Goal: Information Seeking & Learning: Find specific fact

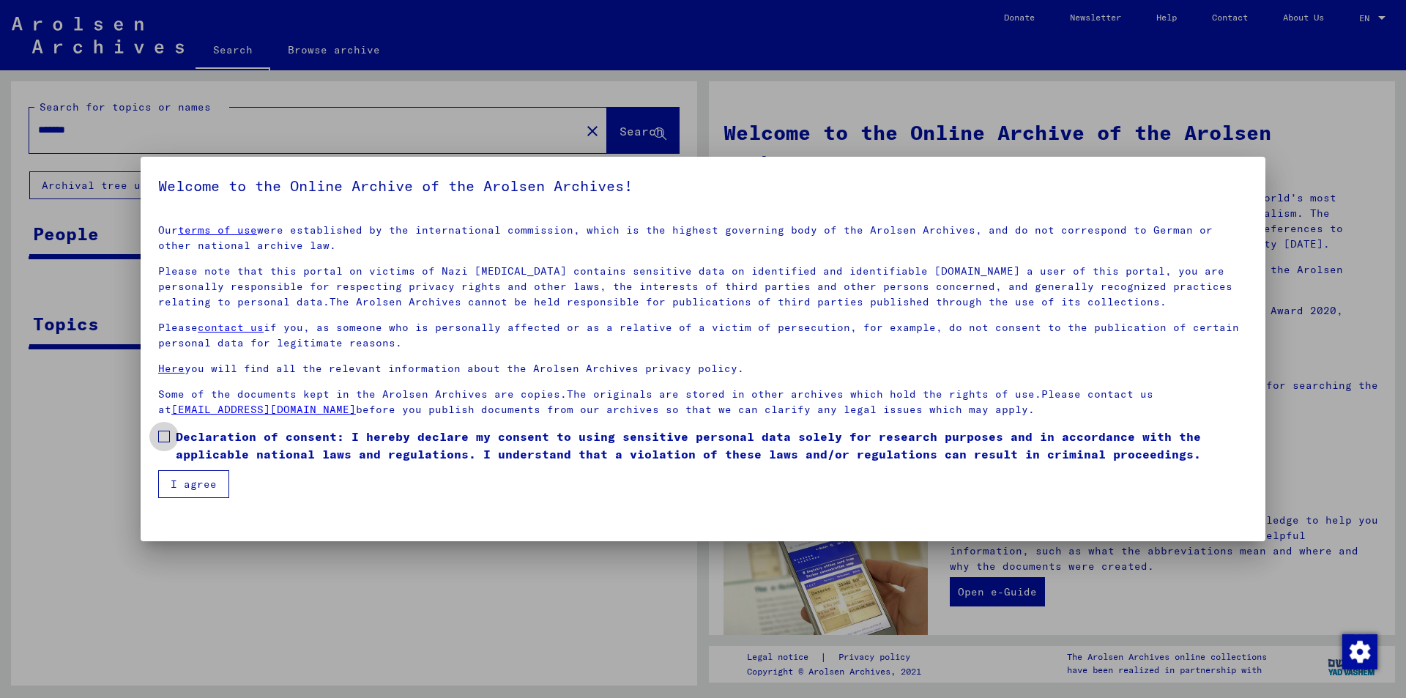
click at [239, 443] on span "Declaration of consent: I hereby declare my consent to using sensitive personal…" at bounding box center [712, 445] width 1072 height 35
click at [194, 473] on button "I agree" at bounding box center [193, 484] width 71 height 28
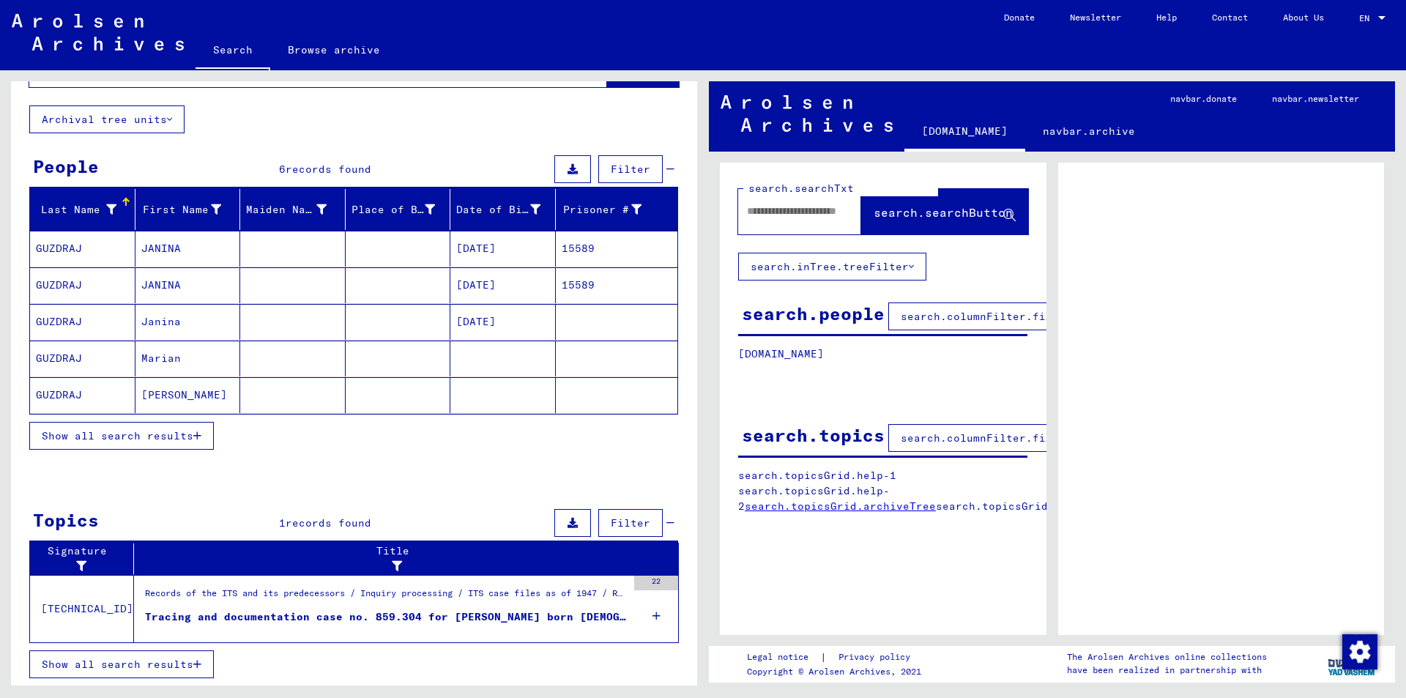
scroll to position [67, 0]
click at [334, 586] on div "Records of the ITS and its predecessors / Inquiry processing / ITS case files a…" at bounding box center [386, 596] width 482 height 21
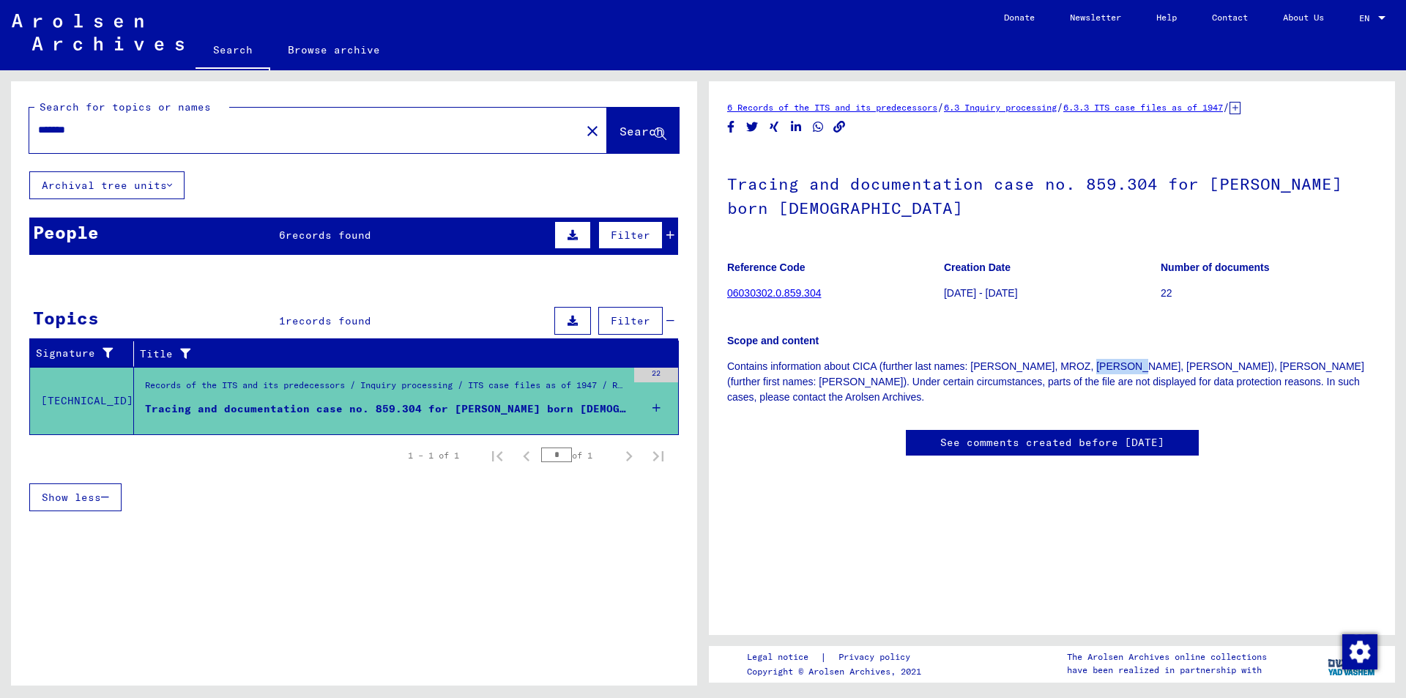
drag, startPoint x: 1098, startPoint y: 362, endPoint x: 1150, endPoint y: 369, distance: 52.4
click at [1150, 369] on p "Contains information about CICA (further last names: [PERSON_NAME], MROZ, [PERS…" at bounding box center [1051, 382] width 649 height 46
copy p "GUDZDRAY"
click at [362, 231] on span "records found" at bounding box center [329, 234] width 86 height 13
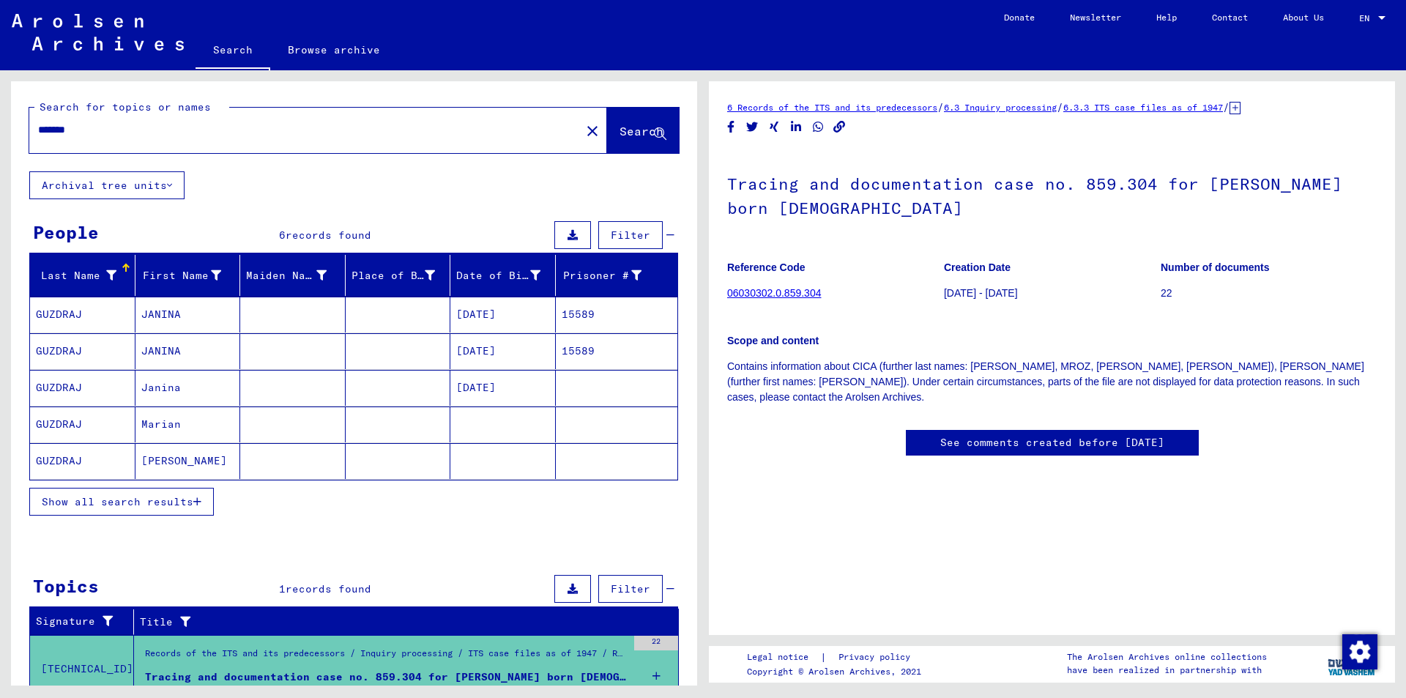
click at [113, 508] on button "Show all search results" at bounding box center [121, 502] width 185 height 28
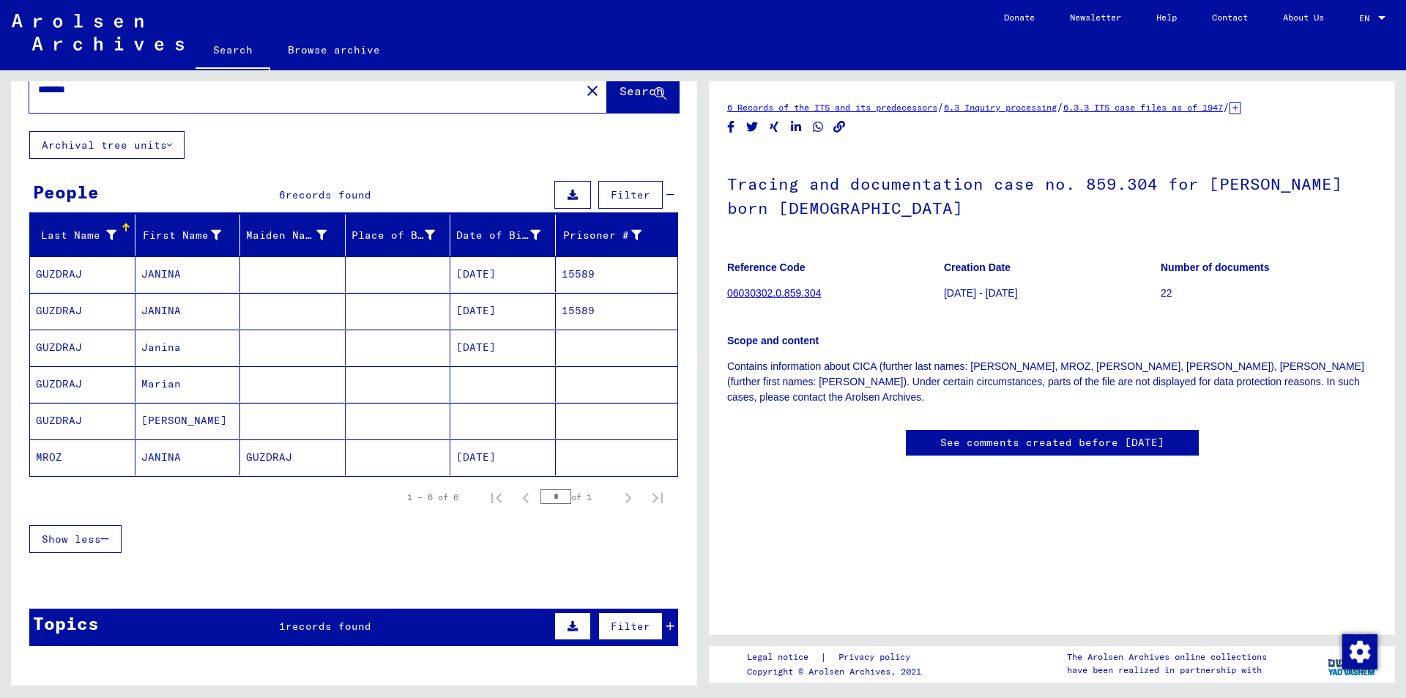
scroll to position [73, 0]
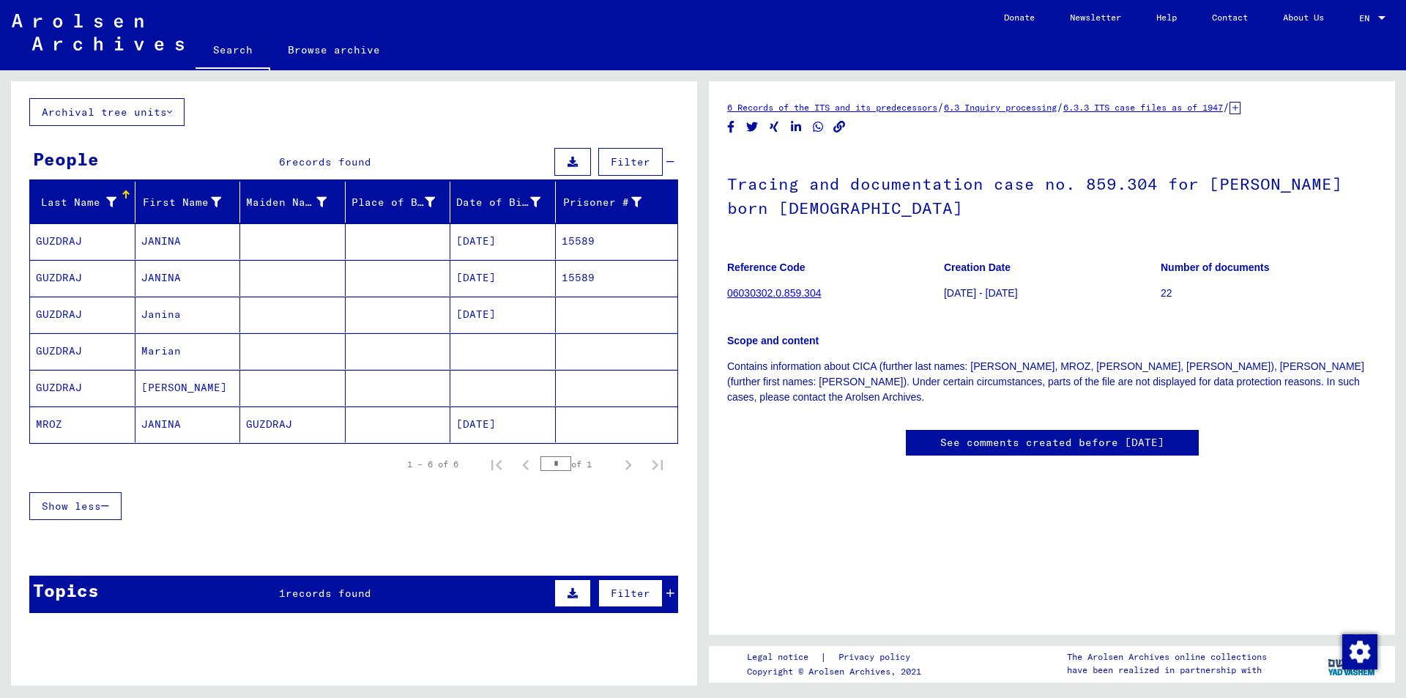
click at [356, 421] on mat-cell at bounding box center [398, 424] width 105 height 36
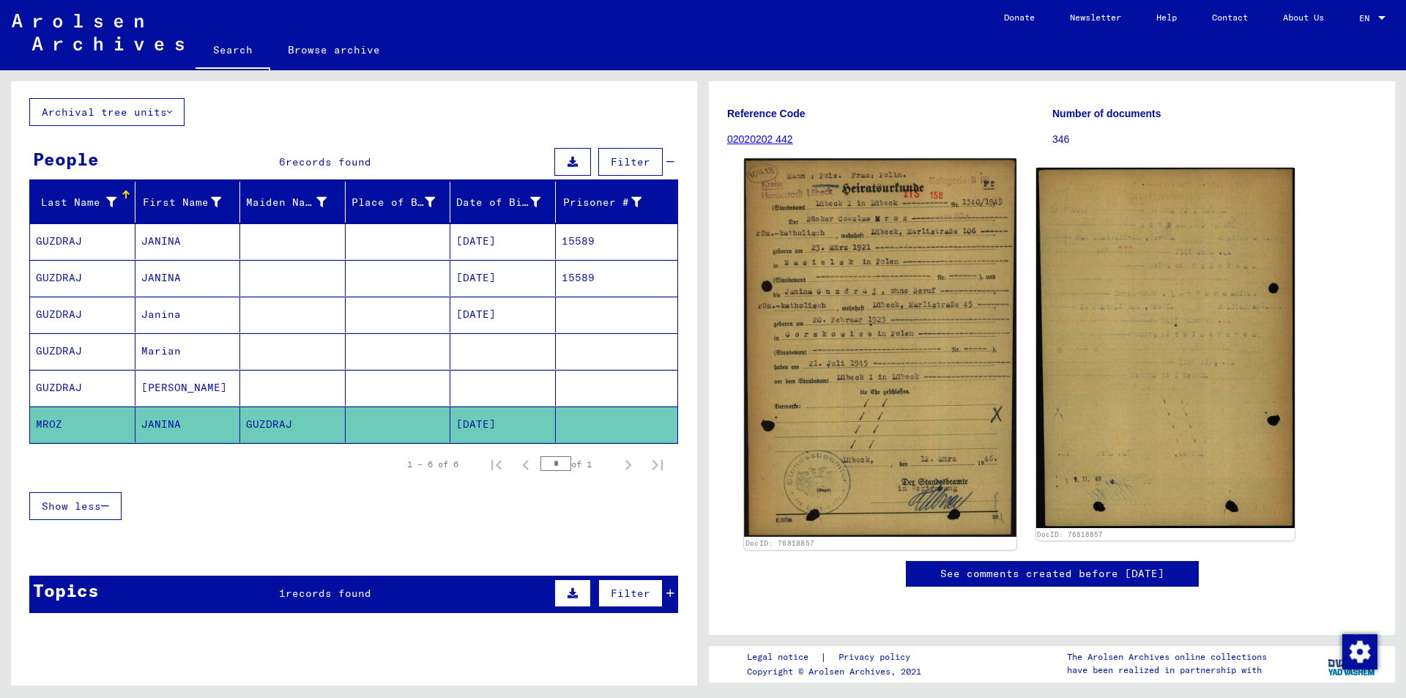
scroll to position [293, 0]
click at [923, 243] on img at bounding box center [880, 347] width 272 height 379
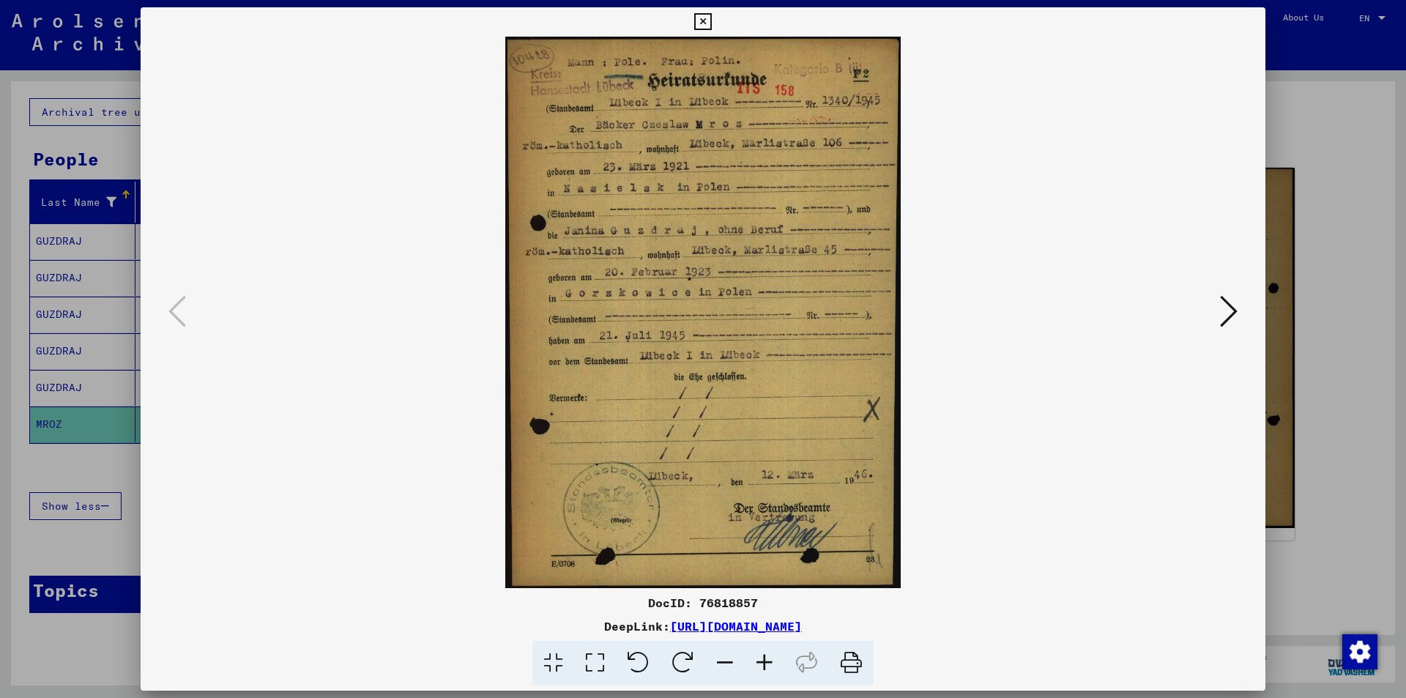
click at [703, 21] on icon at bounding box center [702, 22] width 17 height 18
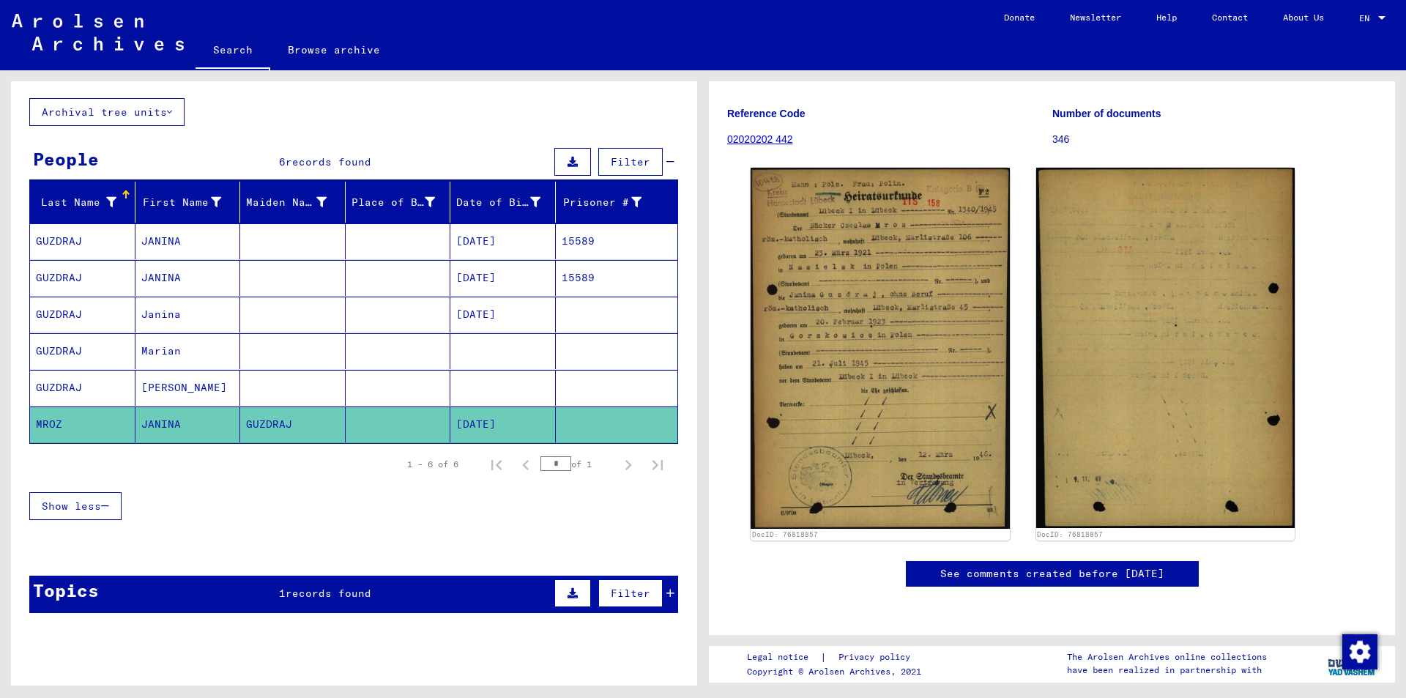
click at [230, 385] on mat-cell "[PERSON_NAME]" at bounding box center [187, 388] width 105 height 36
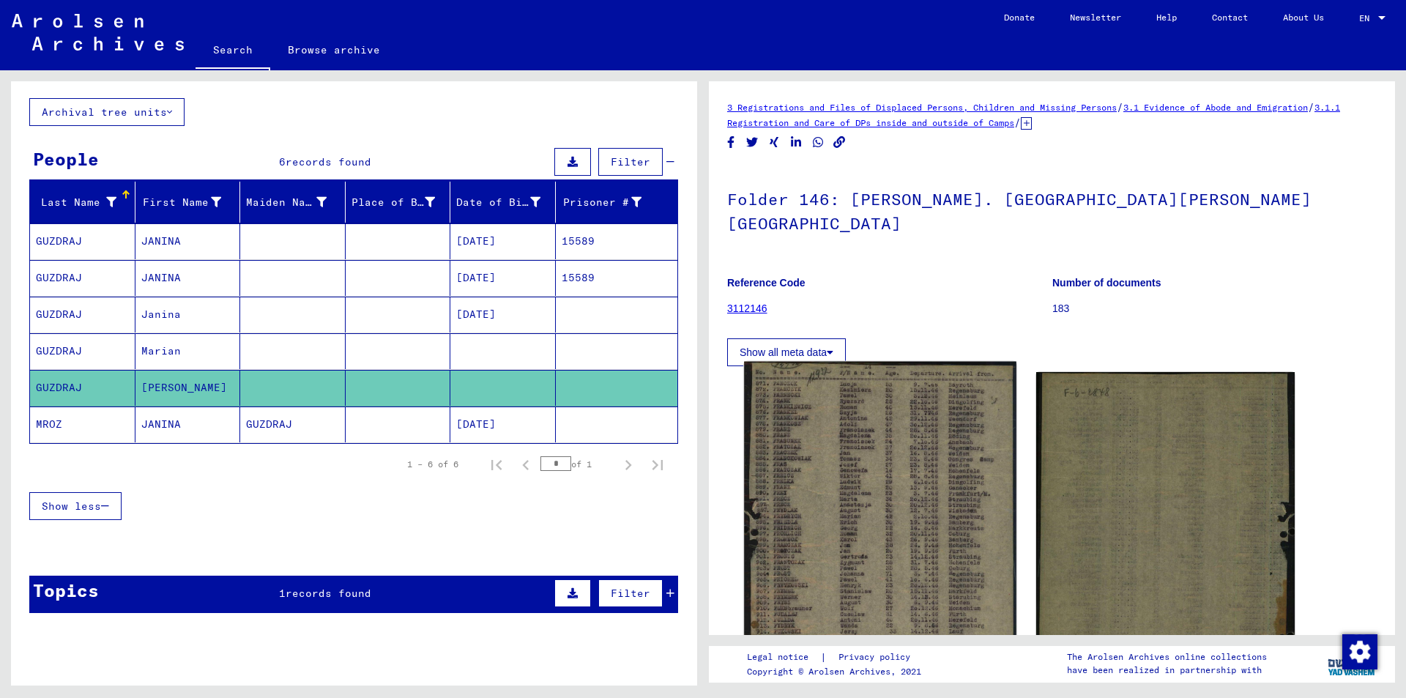
click at [901, 429] on img at bounding box center [880, 579] width 272 height 434
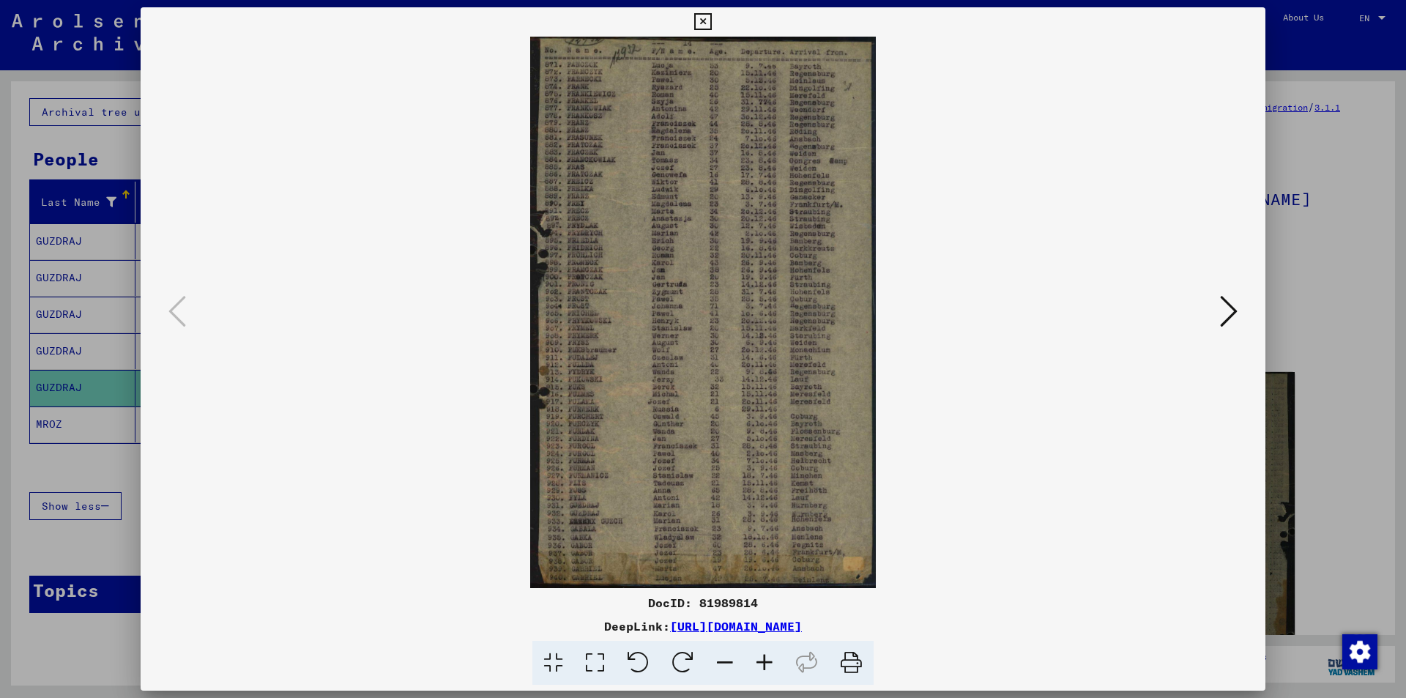
click at [704, 23] on icon at bounding box center [702, 22] width 17 height 18
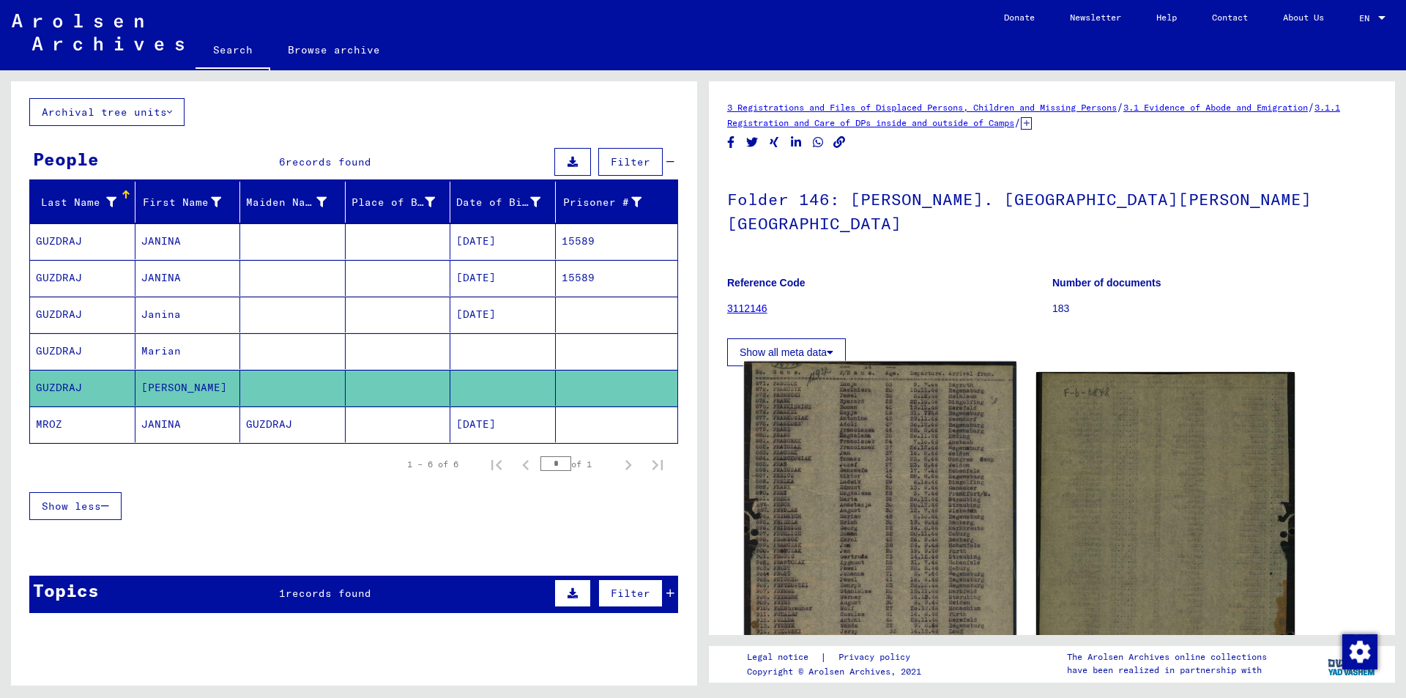
click at [873, 437] on img at bounding box center [880, 579] width 272 height 434
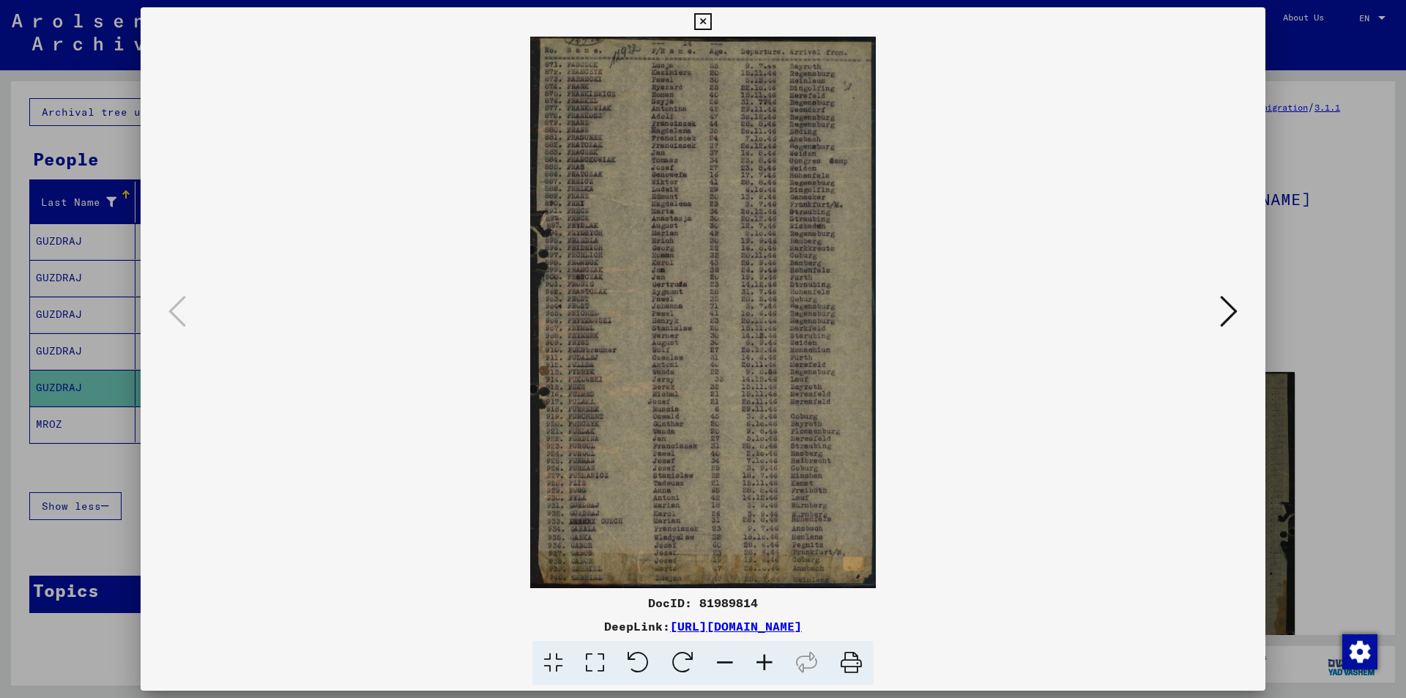
click at [711, 19] on icon at bounding box center [702, 22] width 17 height 18
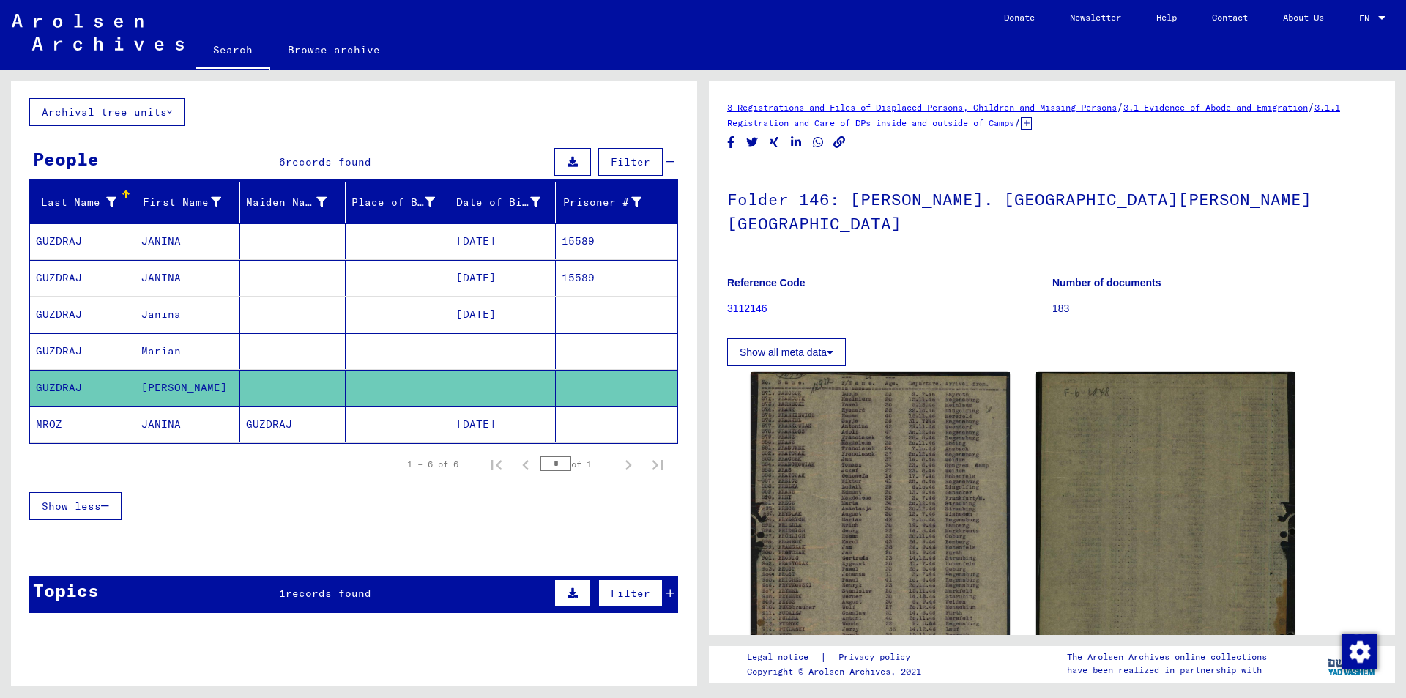
click at [278, 313] on mat-cell at bounding box center [292, 315] width 105 height 36
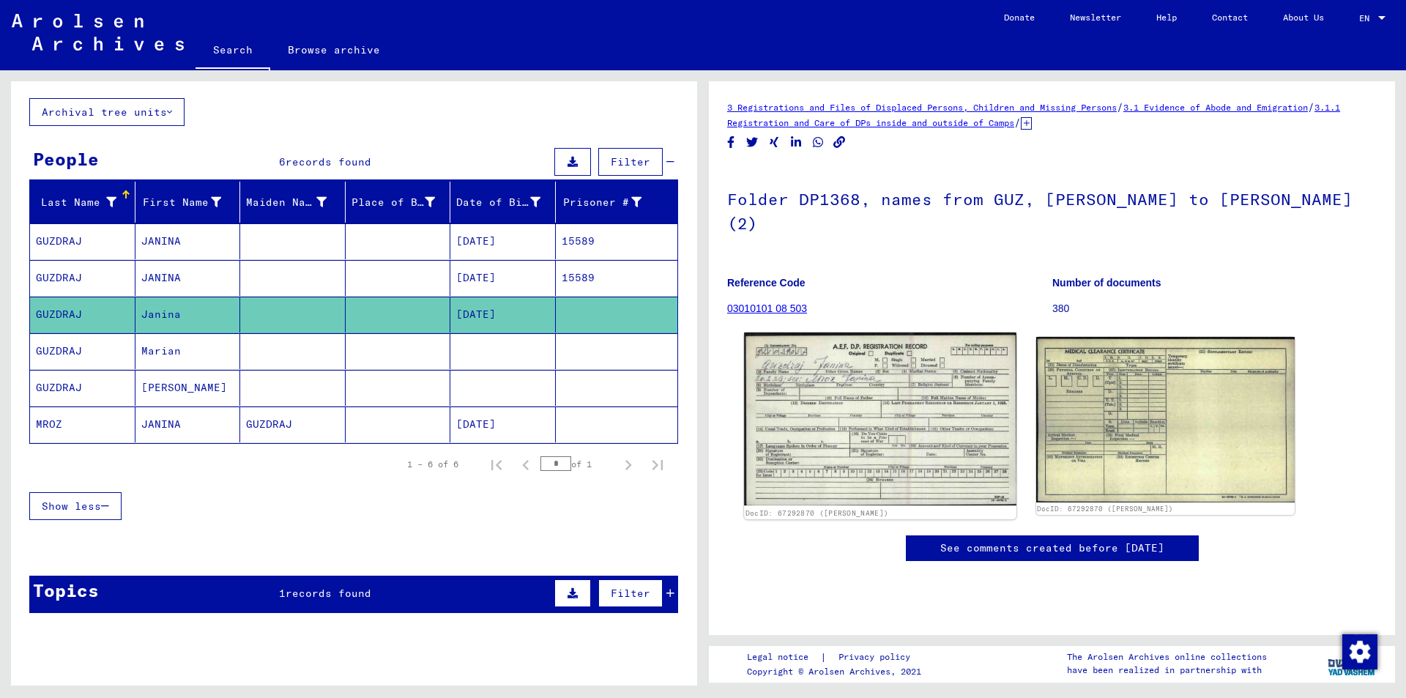
click at [890, 409] on img at bounding box center [880, 418] width 272 height 173
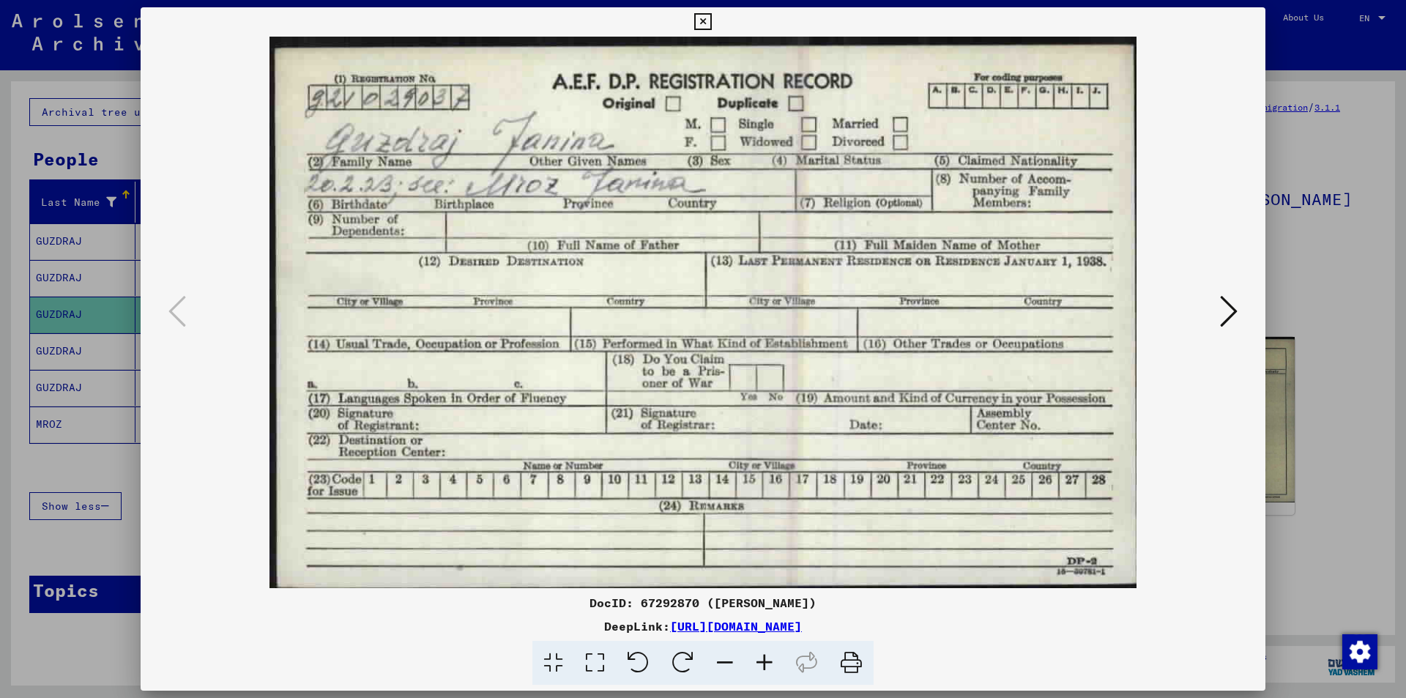
click at [703, 13] on icon at bounding box center [702, 22] width 17 height 18
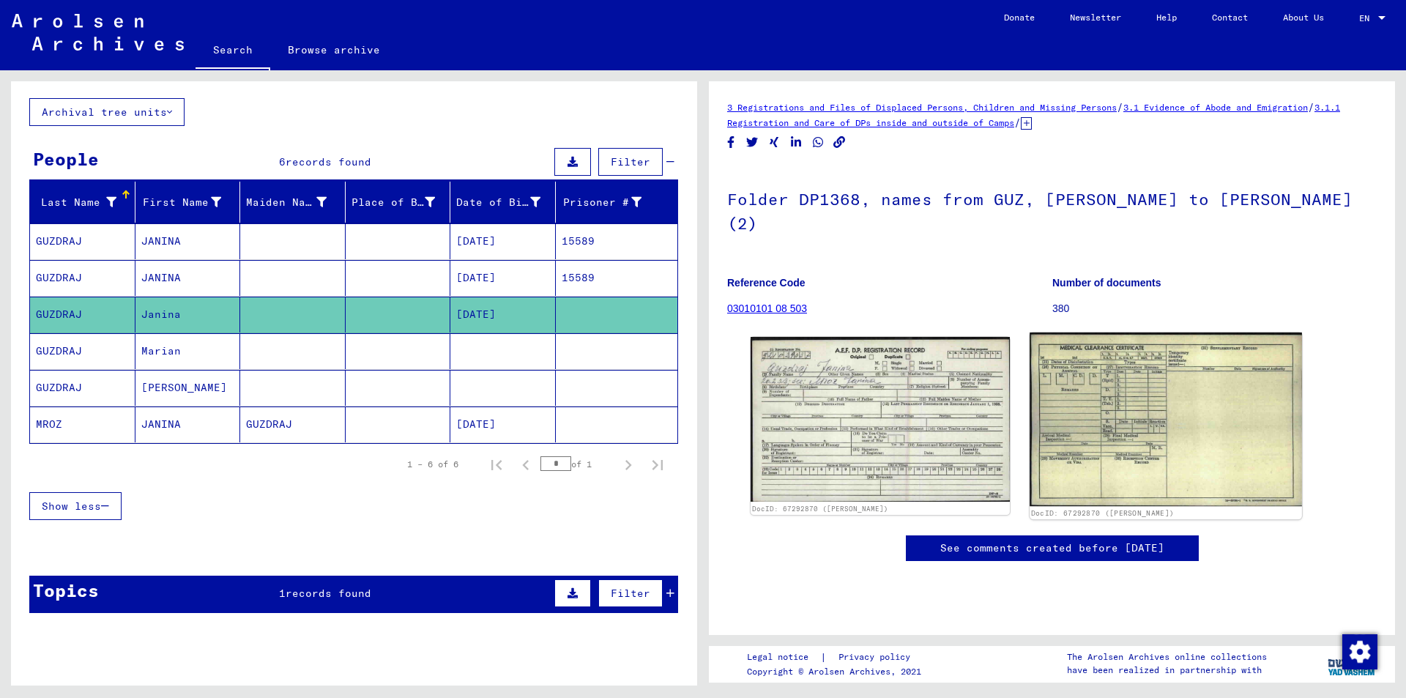
click at [1122, 376] on img at bounding box center [1165, 419] width 272 height 174
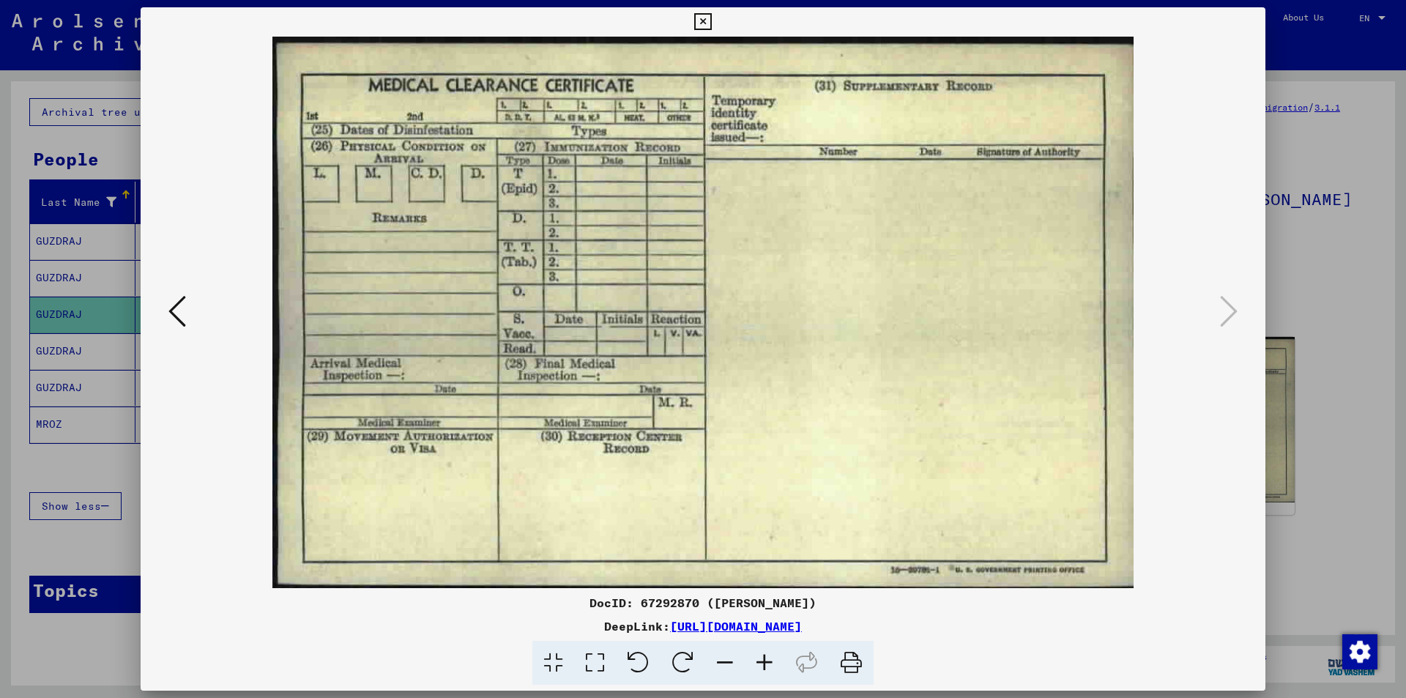
click at [178, 312] on icon at bounding box center [177, 311] width 18 height 35
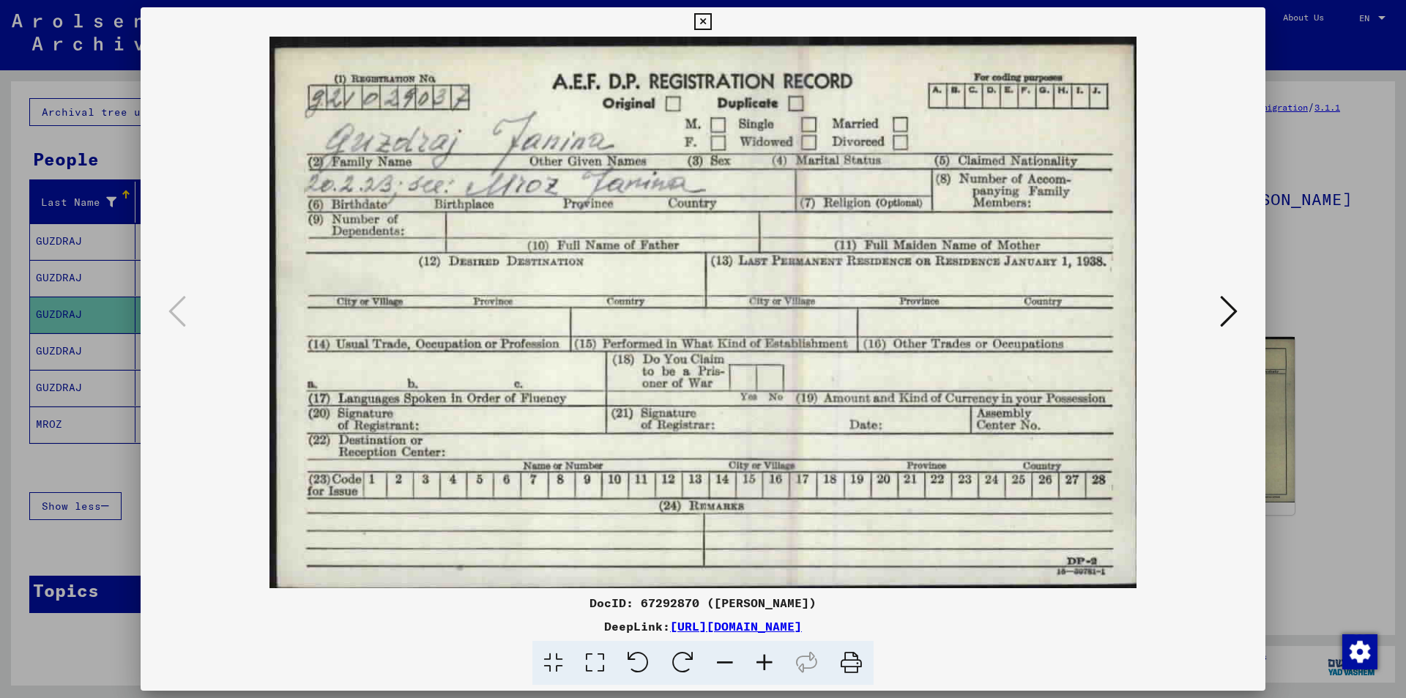
click at [697, 21] on icon at bounding box center [702, 22] width 17 height 18
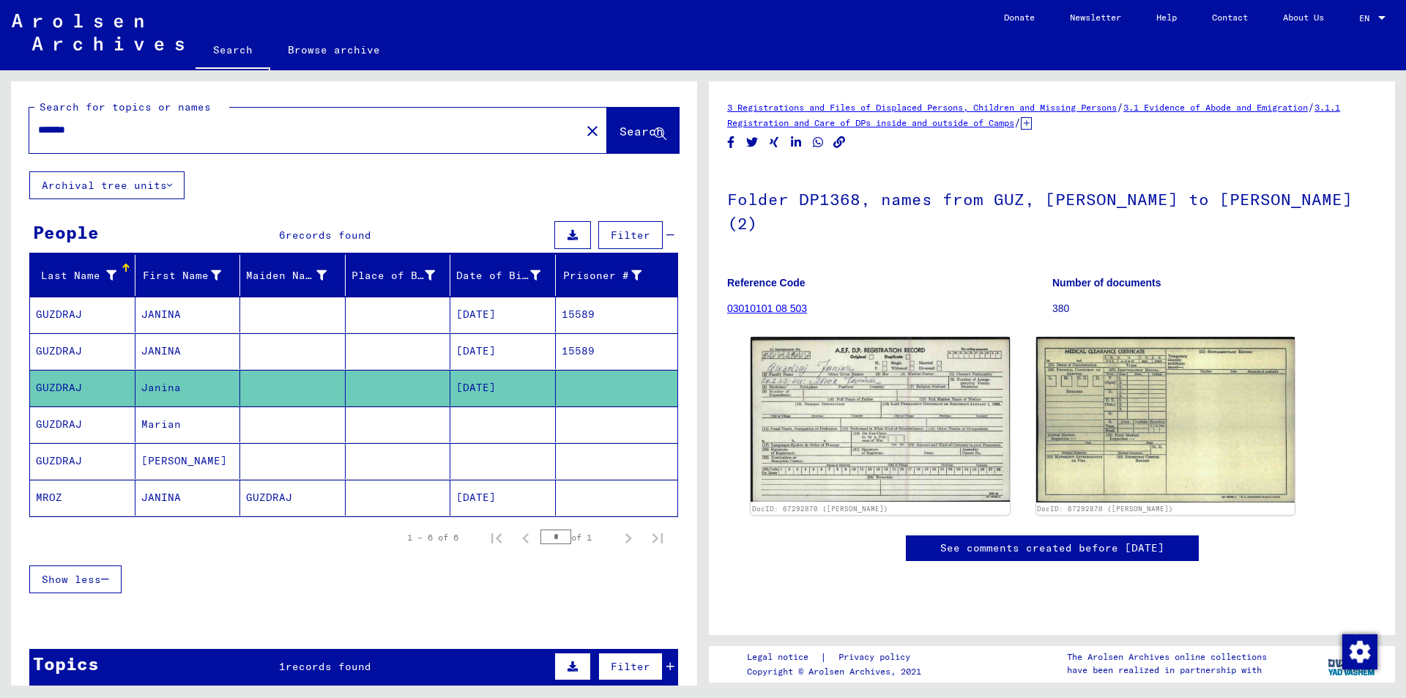
drag, startPoint x: 119, startPoint y: 135, endPoint x: 0, endPoint y: 188, distance: 130.8
click at [0, 188] on div "Search for topics or names ******* close Search Archival tree units People 6 re…" at bounding box center [351, 377] width 703 height 615
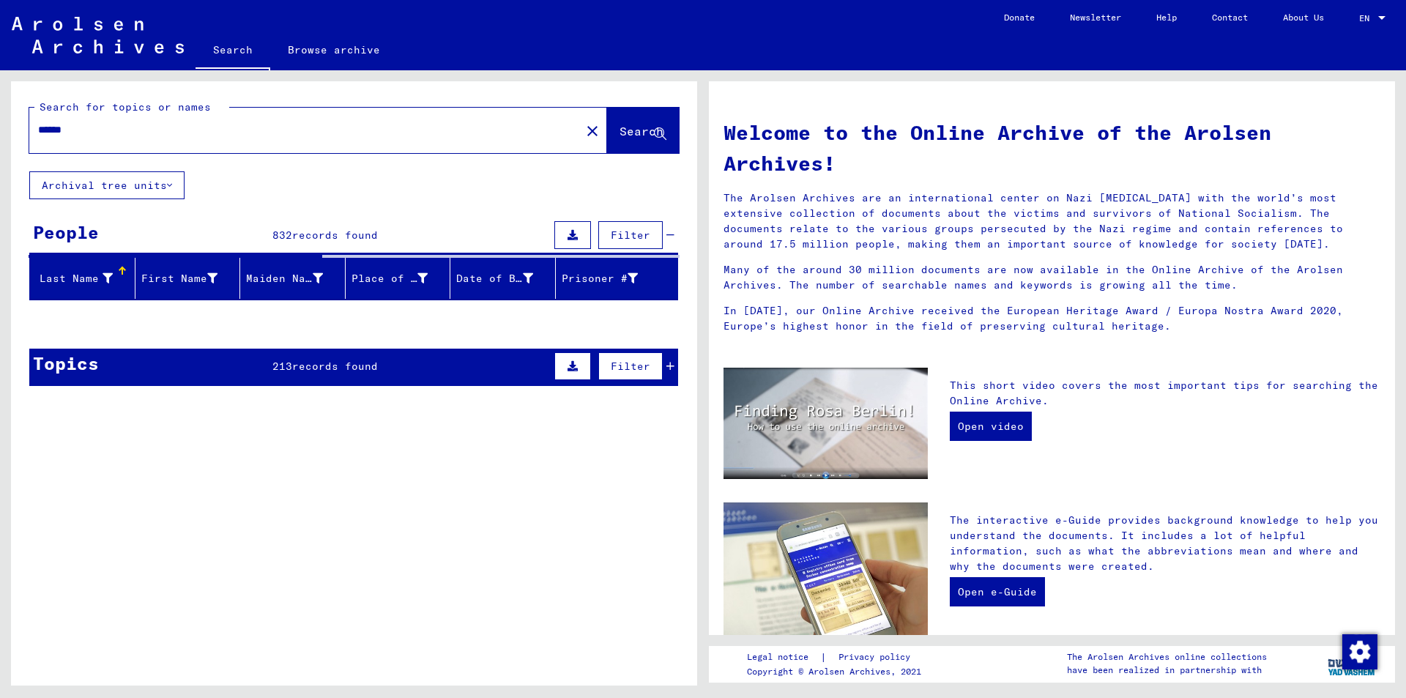
click at [36, 130] on div "******" at bounding box center [296, 129] width 534 height 33
click at [39, 130] on input "******" at bounding box center [300, 129] width 525 height 15
type input "**********"
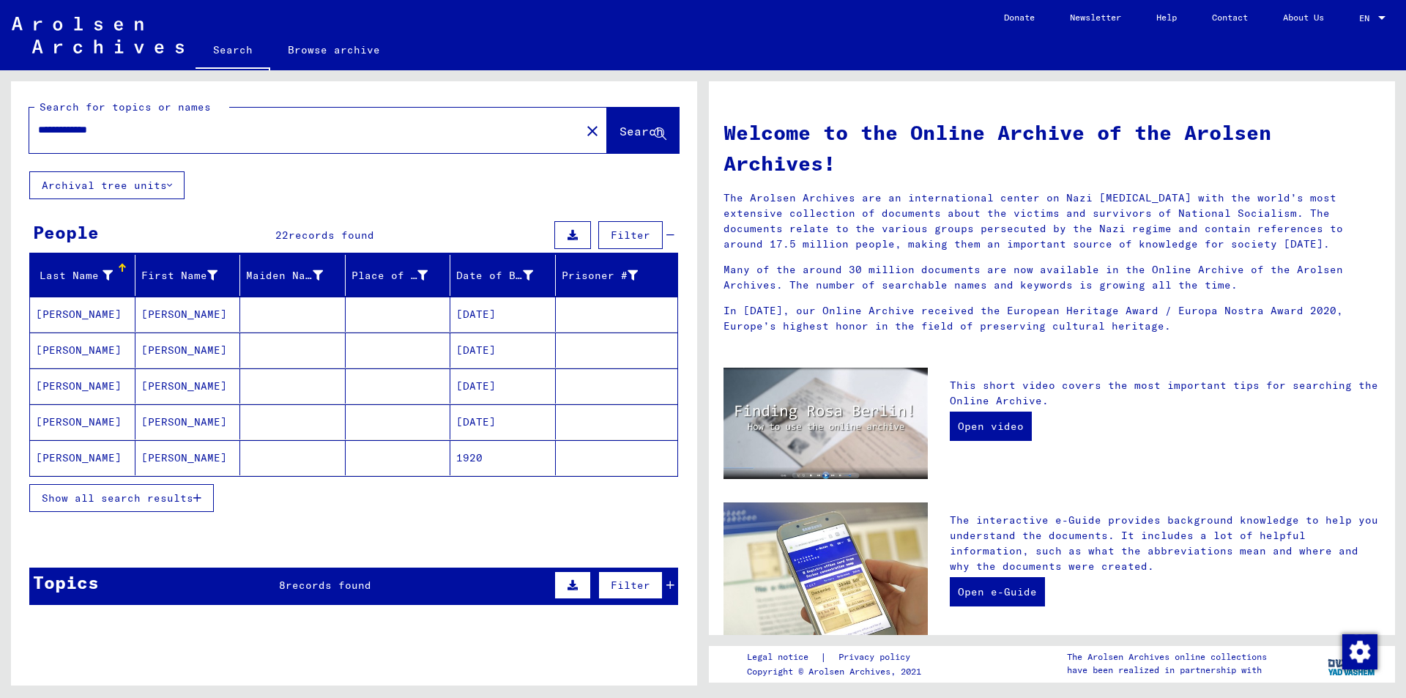
click at [160, 494] on span "Show all search results" at bounding box center [118, 497] width 152 height 13
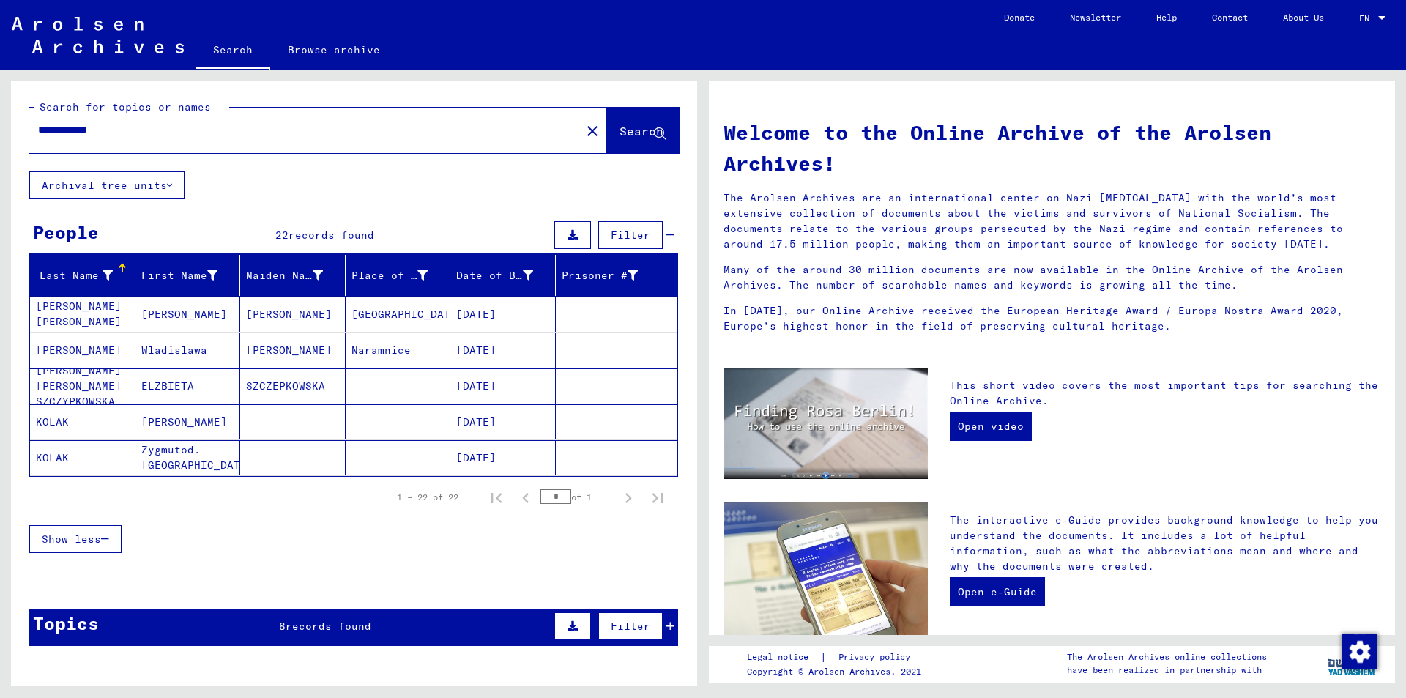
click at [584, 133] on mat-icon "close" at bounding box center [593, 131] width 18 height 18
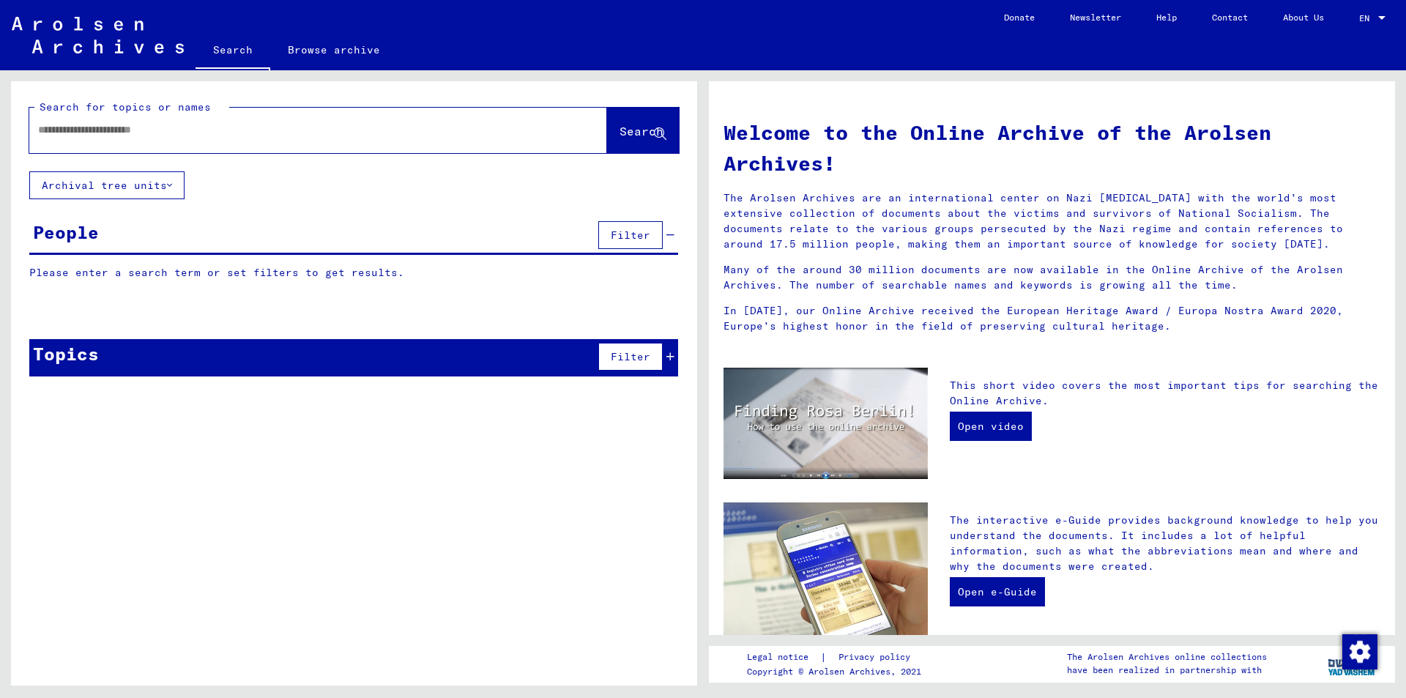
click at [213, 132] on input "text" at bounding box center [300, 129] width 525 height 15
type input "*"
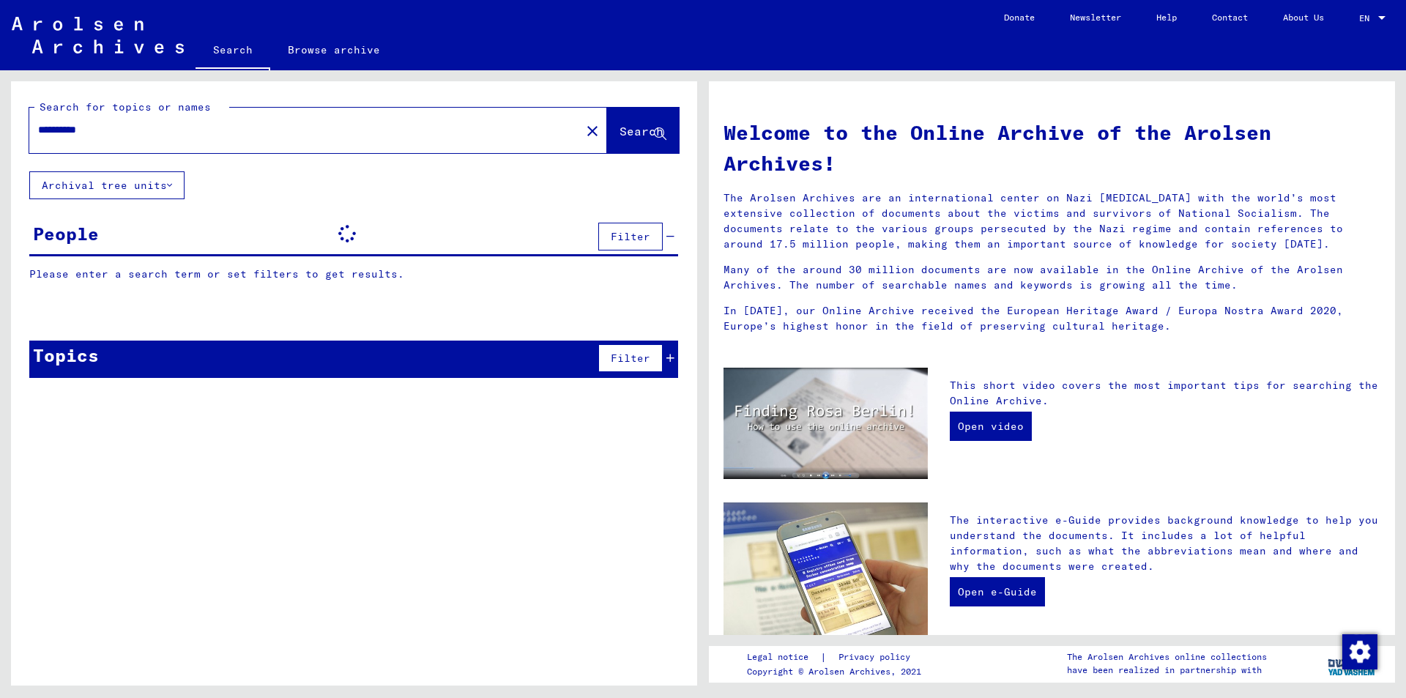
type input "**********"
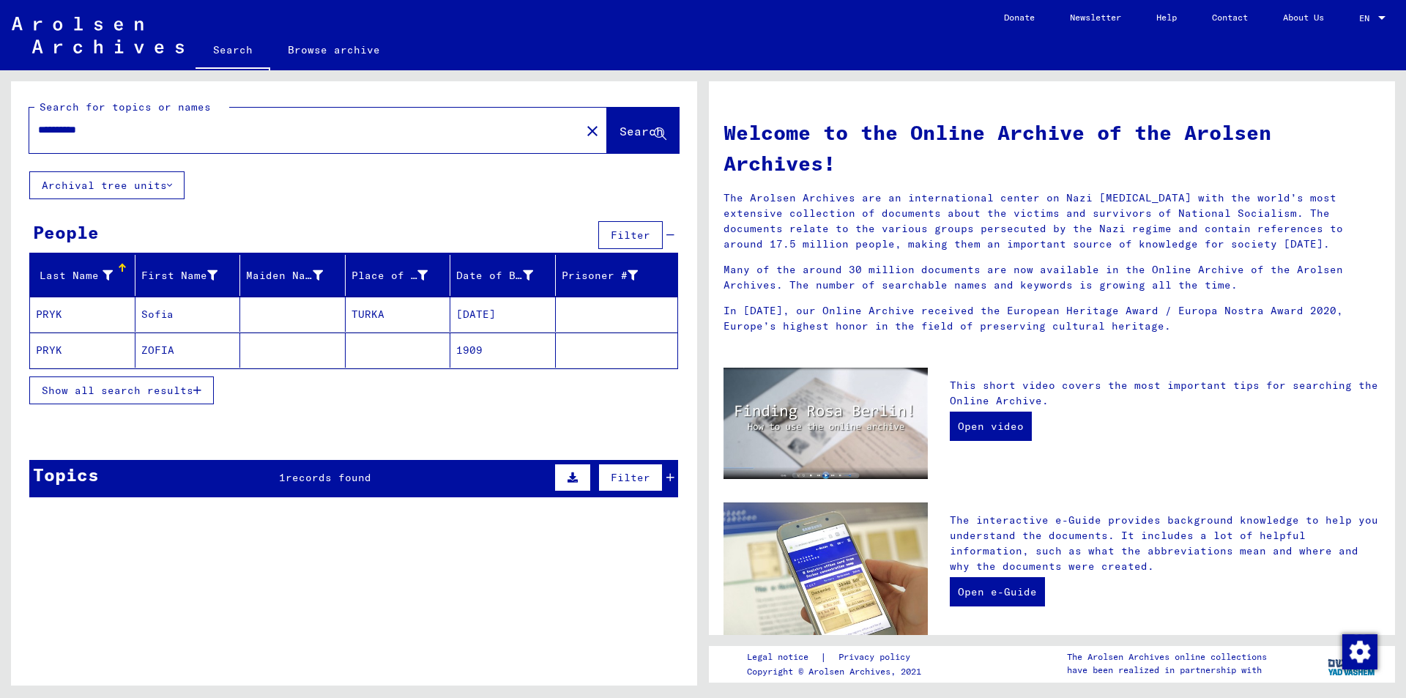
click at [303, 352] on mat-cell at bounding box center [292, 349] width 105 height 35
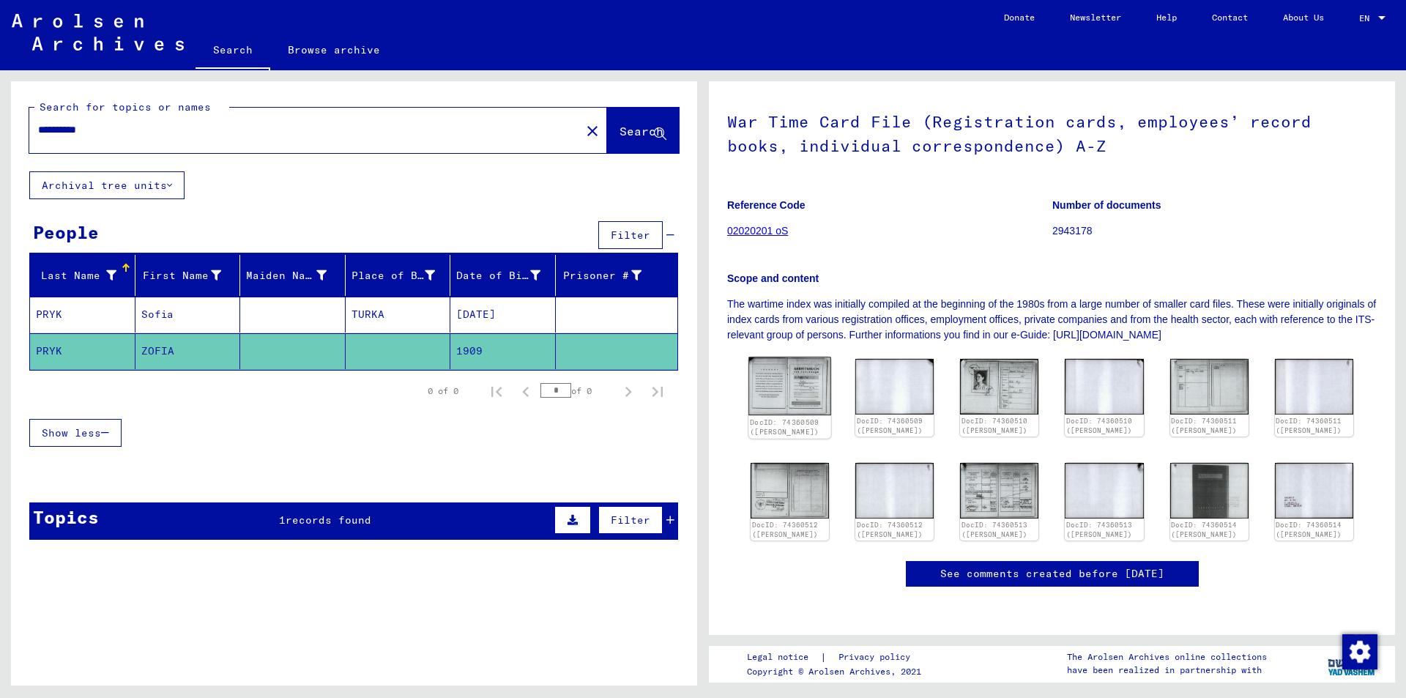
scroll to position [146, 0]
click at [983, 461] on img at bounding box center [999, 490] width 83 height 58
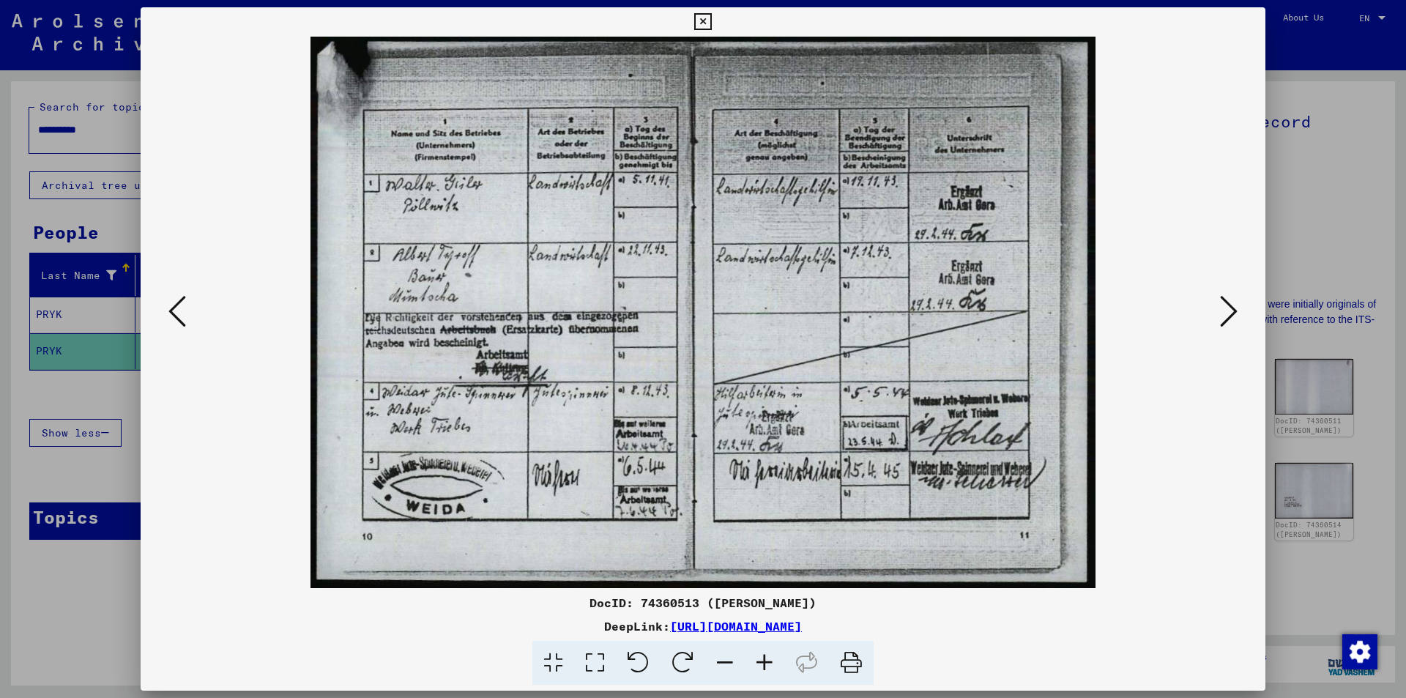
click at [700, 21] on icon at bounding box center [702, 22] width 17 height 18
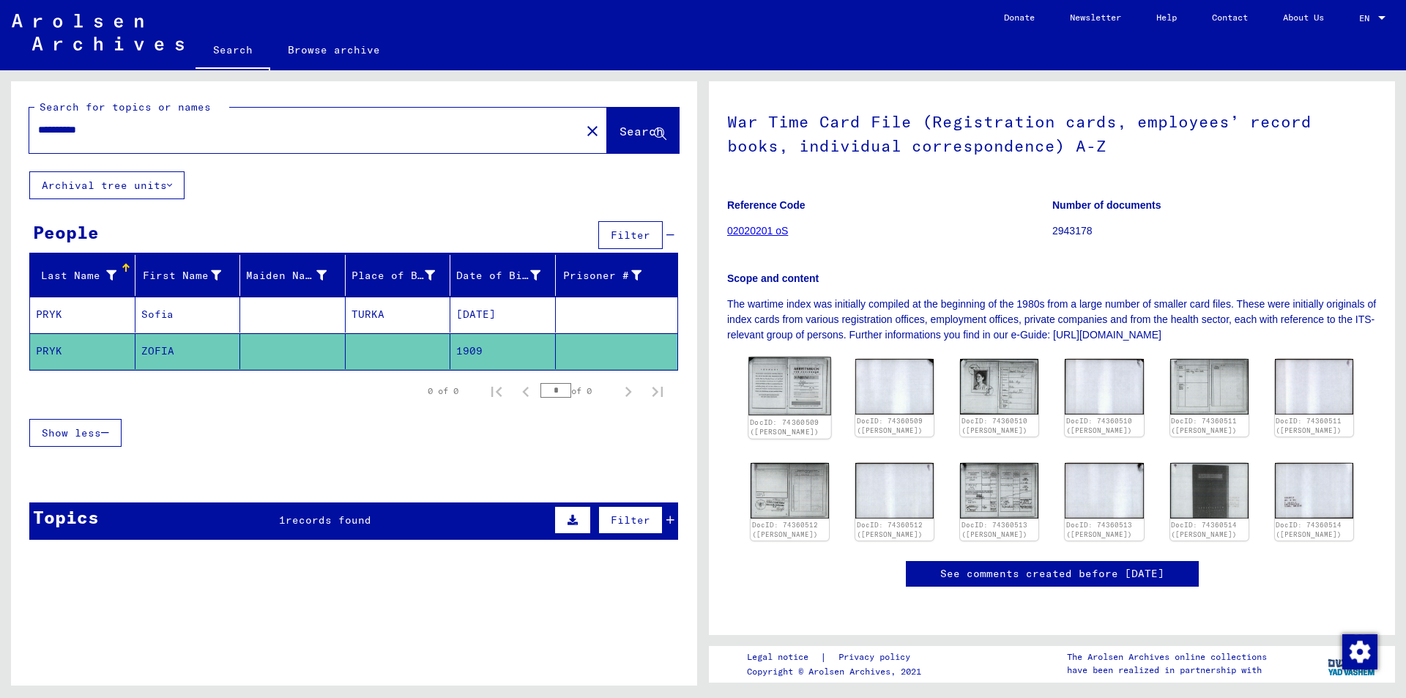
click at [808, 357] on img at bounding box center [789, 386] width 83 height 59
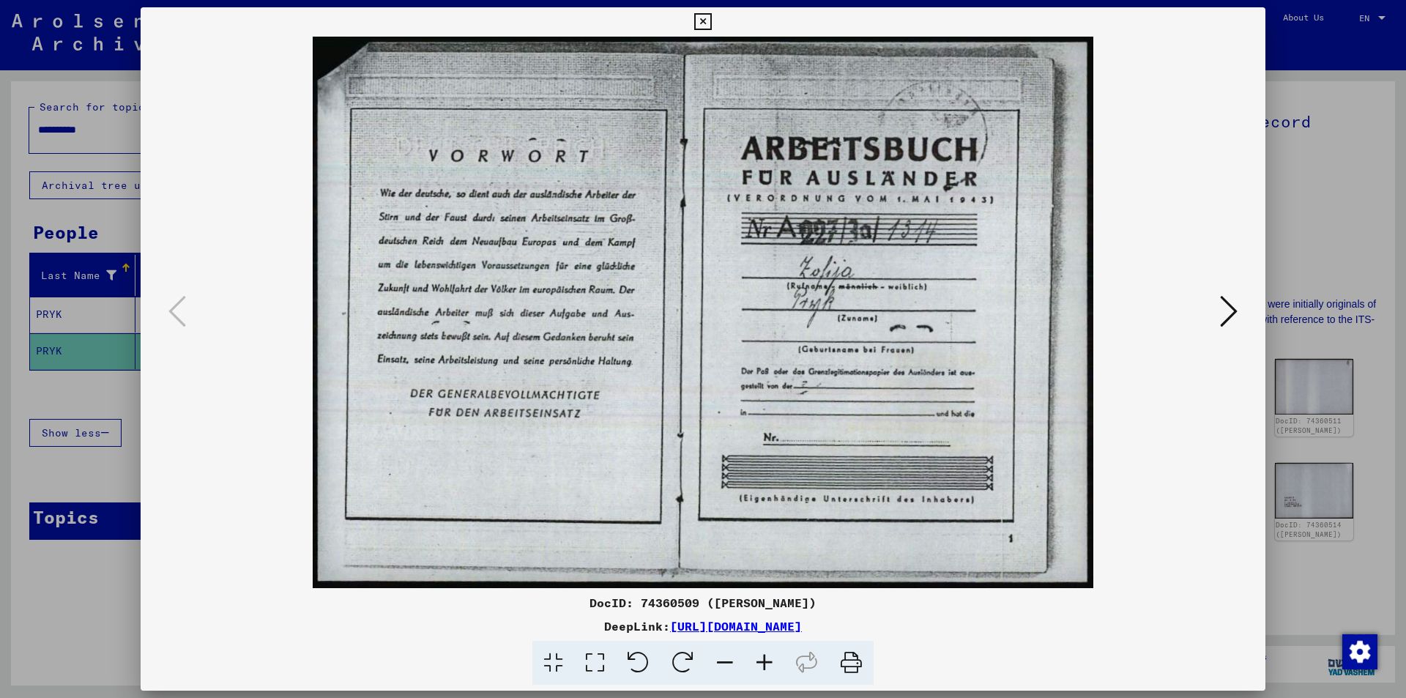
click at [1231, 308] on icon at bounding box center [1229, 311] width 18 height 35
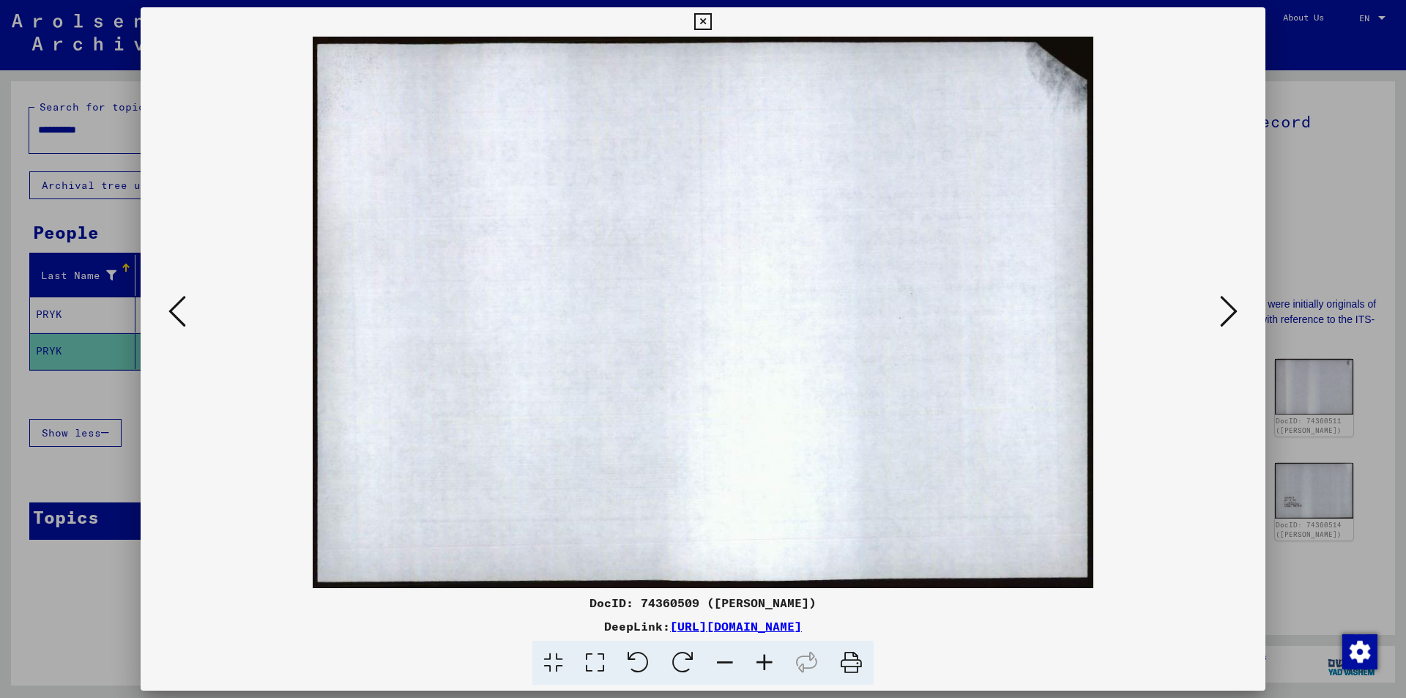
click at [1231, 308] on icon at bounding box center [1229, 311] width 18 height 35
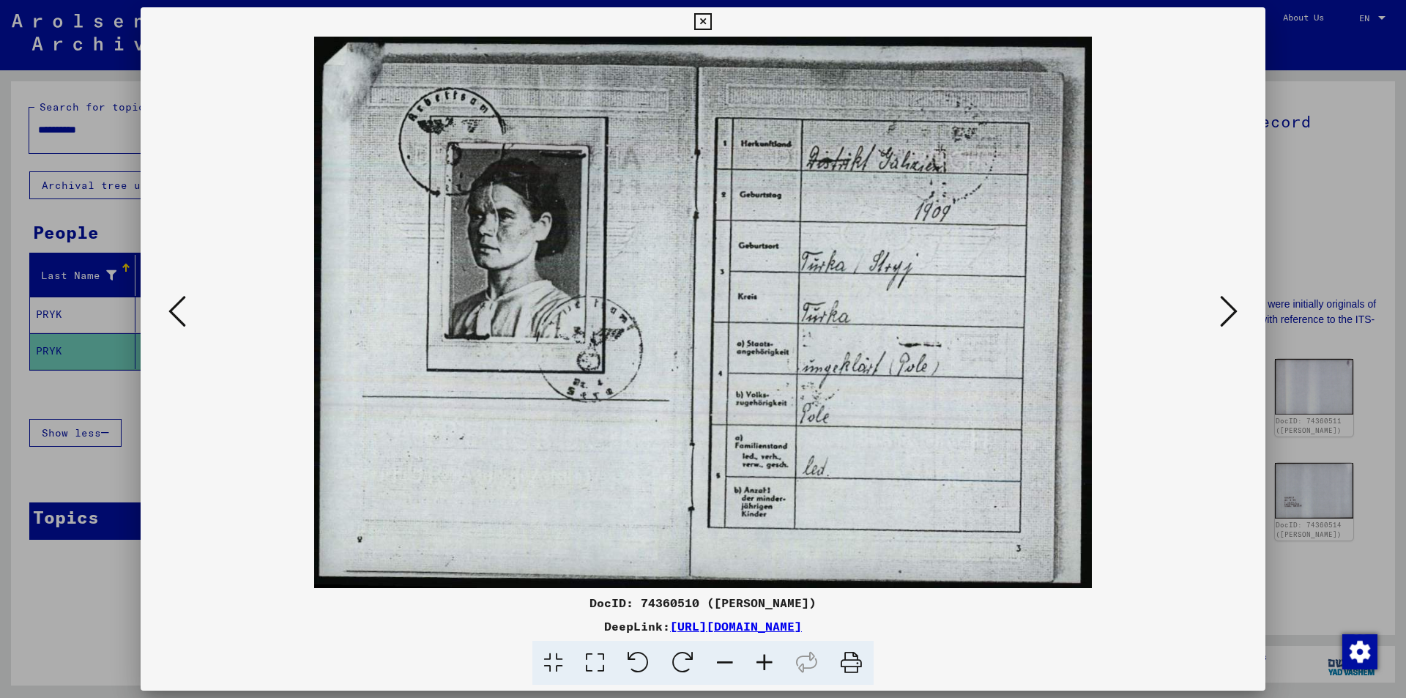
click at [1231, 308] on icon at bounding box center [1229, 311] width 18 height 35
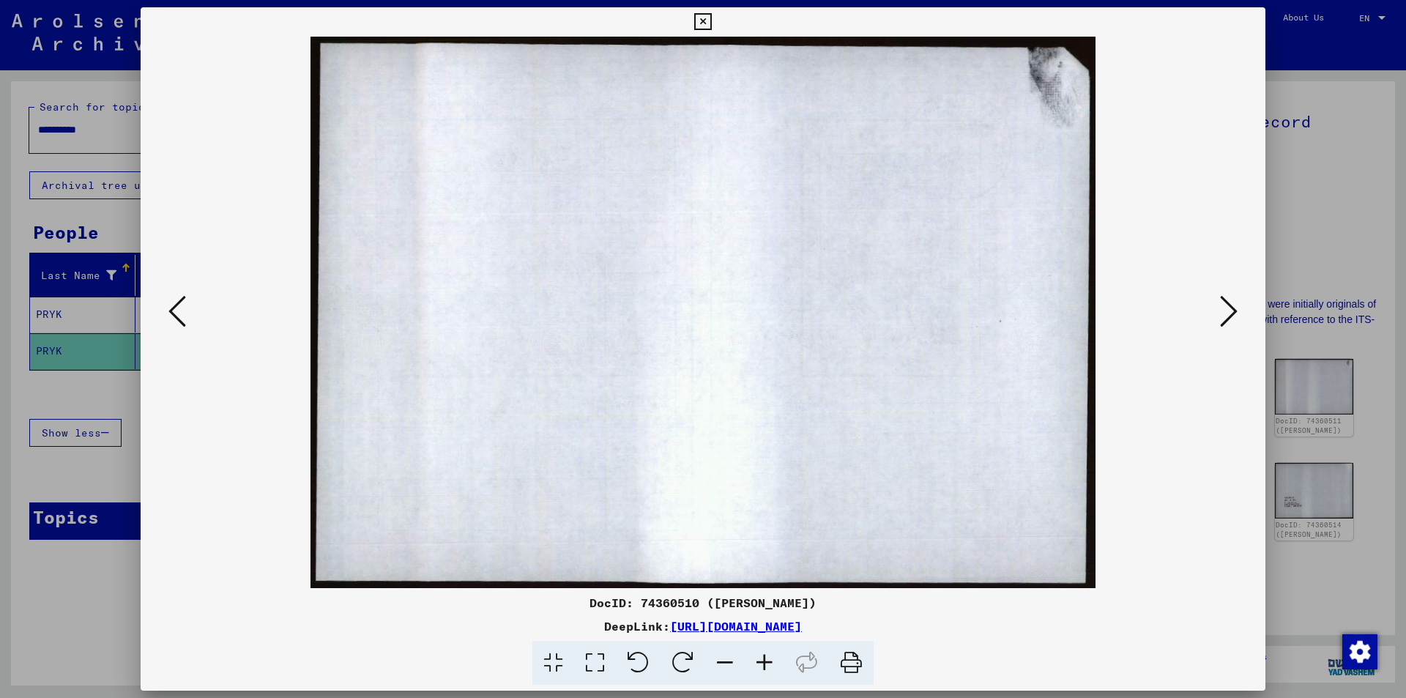
click at [1231, 308] on icon at bounding box center [1229, 311] width 18 height 35
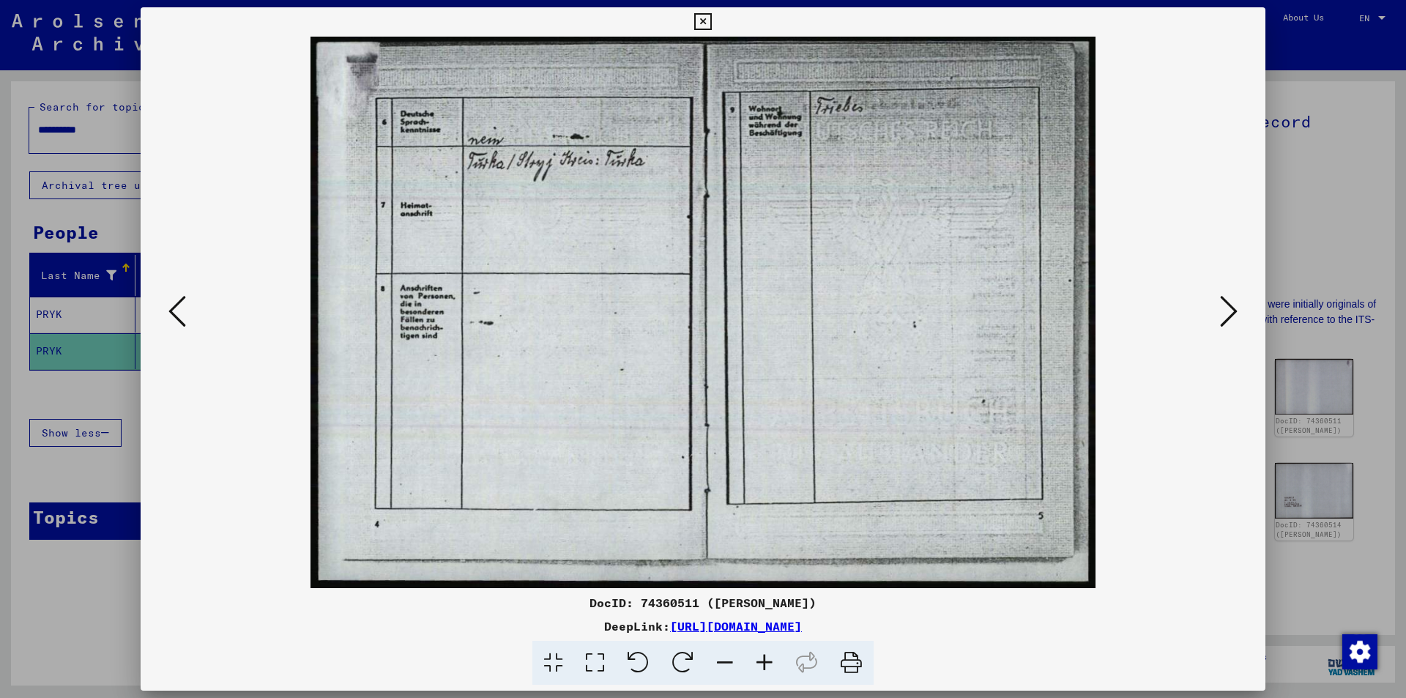
click at [1231, 308] on icon at bounding box center [1229, 311] width 18 height 35
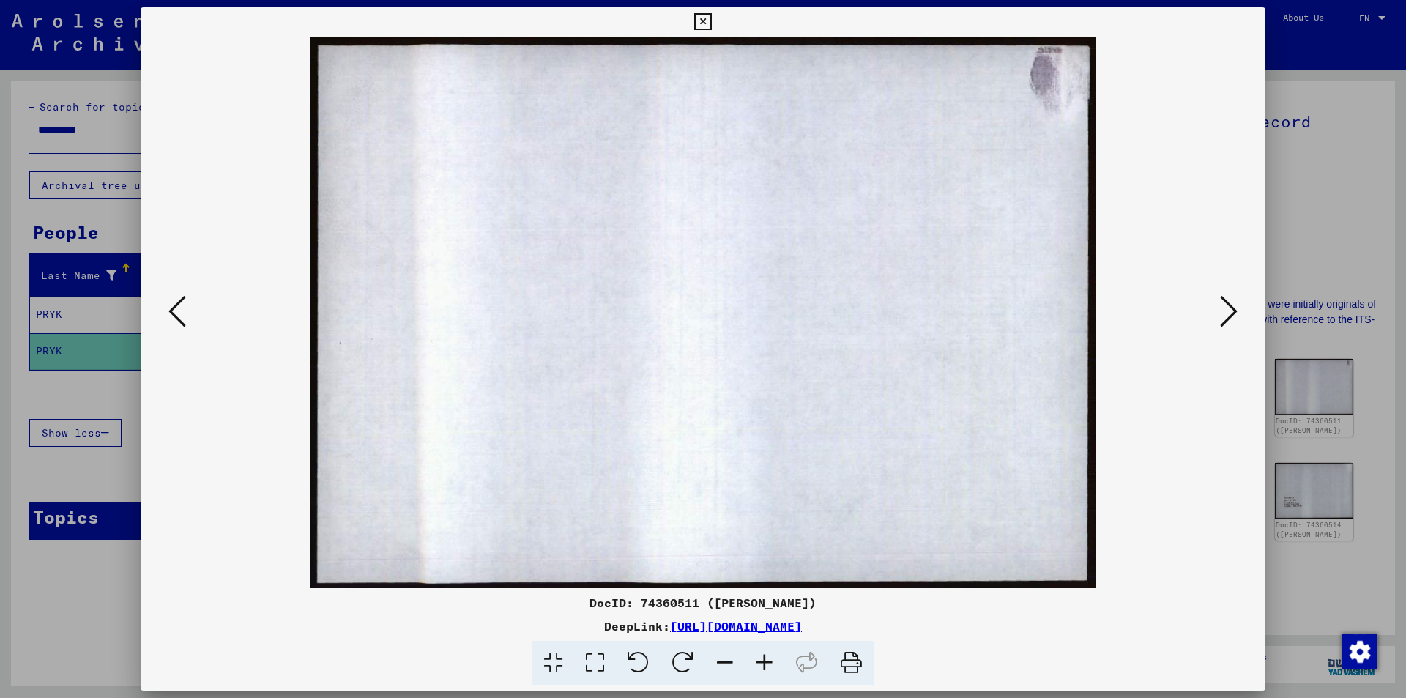
click at [1231, 308] on icon at bounding box center [1229, 311] width 18 height 35
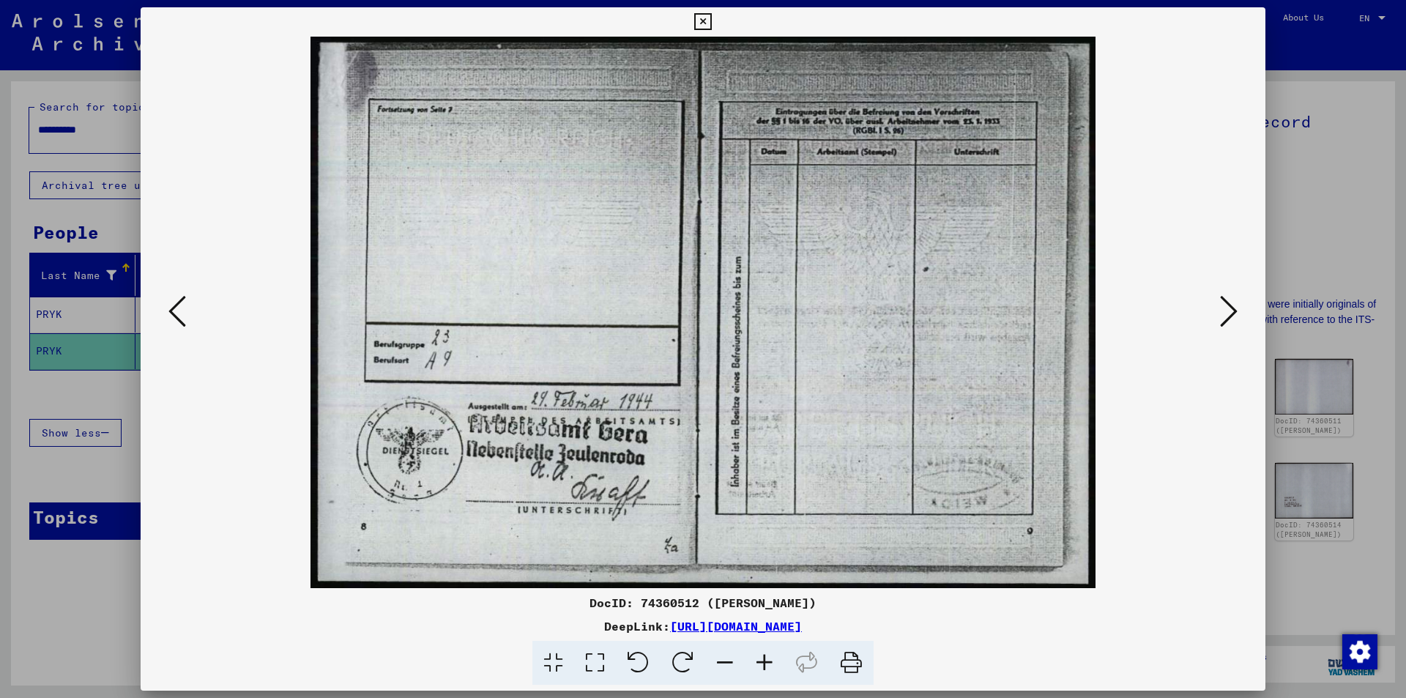
click at [1231, 308] on icon at bounding box center [1229, 311] width 18 height 35
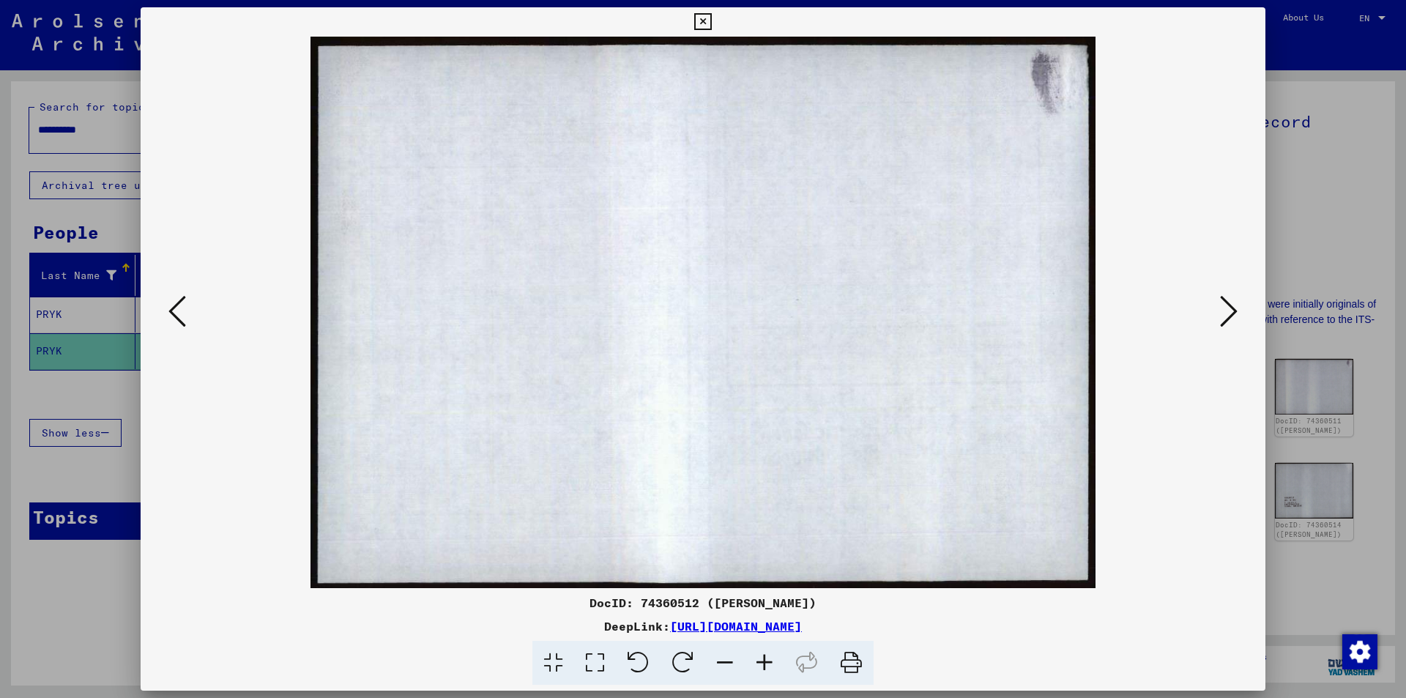
click at [1231, 308] on icon at bounding box center [1229, 311] width 18 height 35
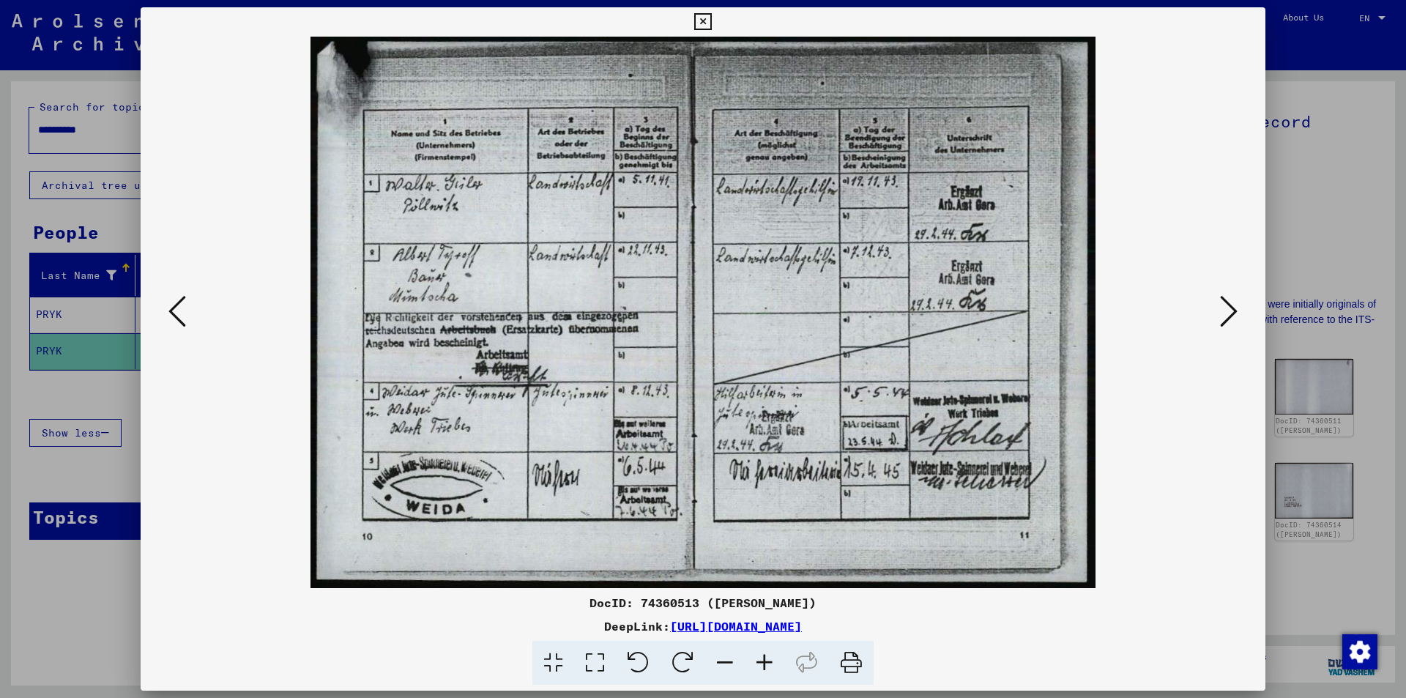
click at [708, 17] on icon at bounding box center [702, 22] width 17 height 18
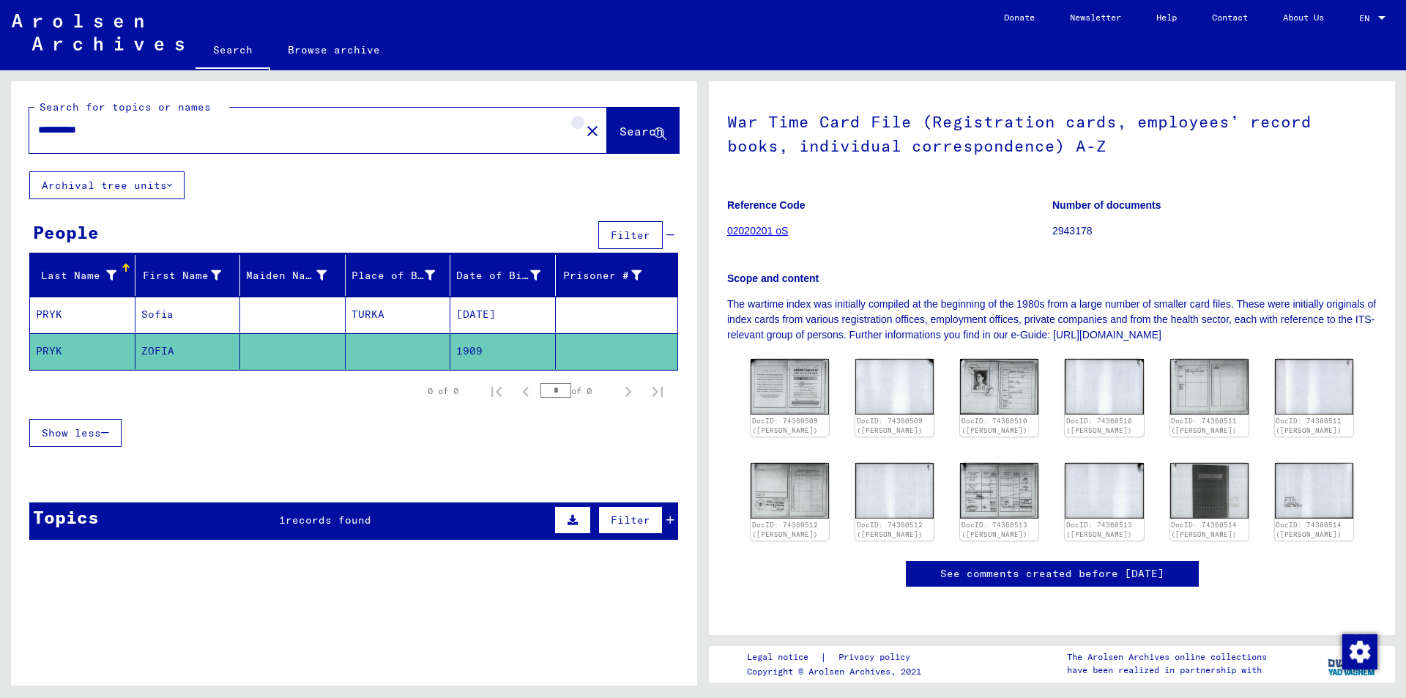
click at [584, 130] on mat-icon "close" at bounding box center [593, 131] width 18 height 18
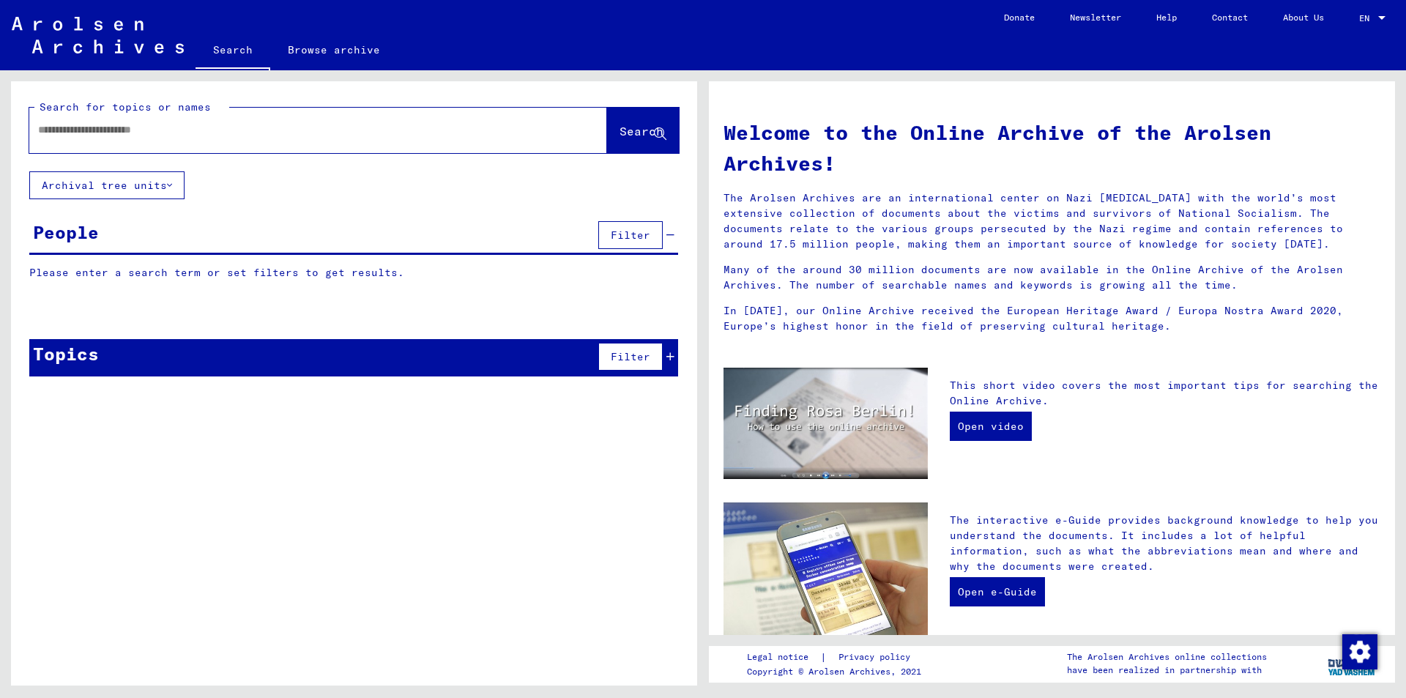
click at [198, 122] on div at bounding box center [296, 129] width 534 height 33
click at [173, 136] on input "text" at bounding box center [300, 129] width 525 height 15
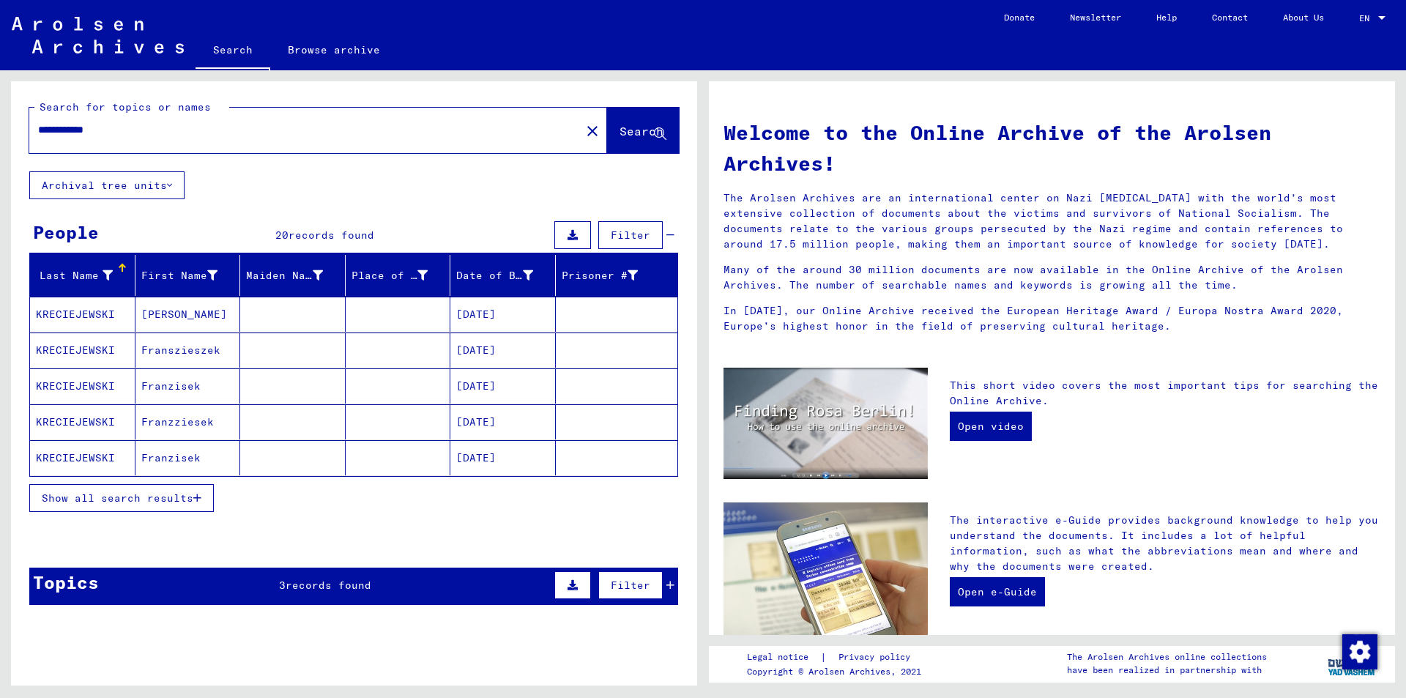
click at [191, 498] on span "Show all search results" at bounding box center [118, 497] width 152 height 13
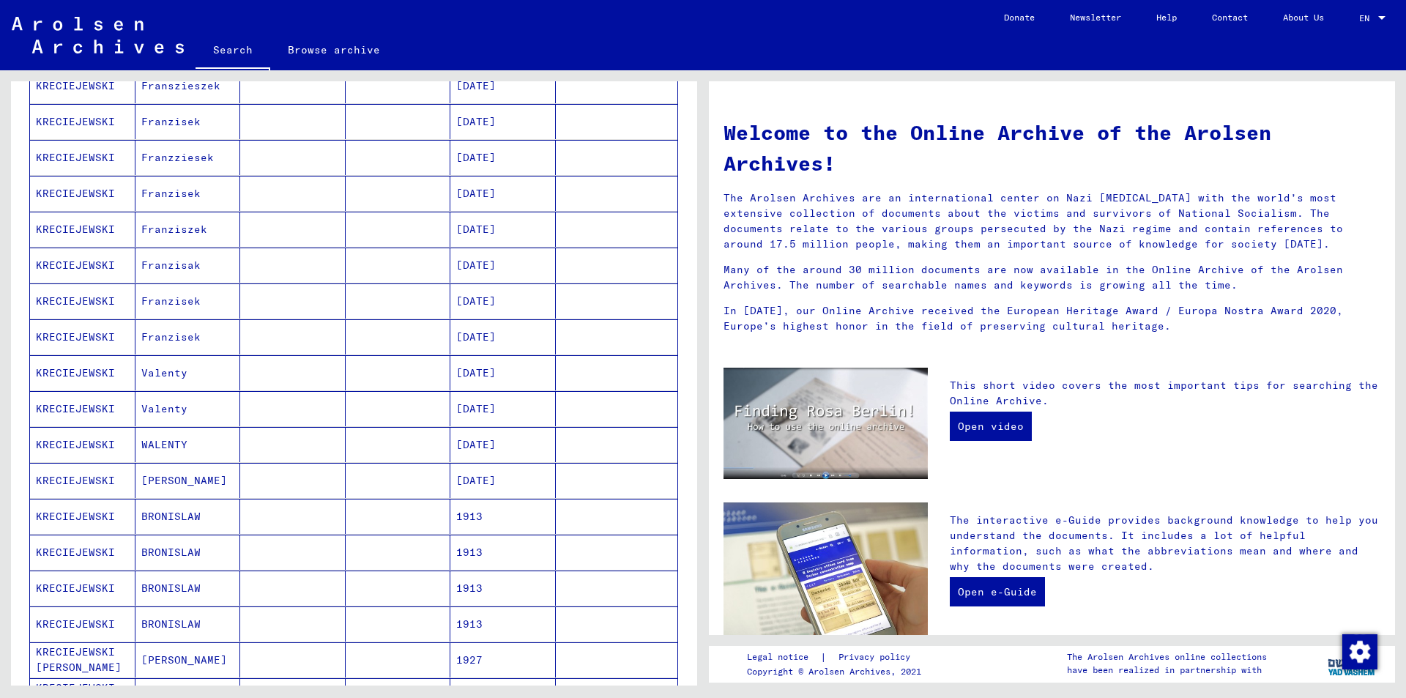
scroll to position [146, 0]
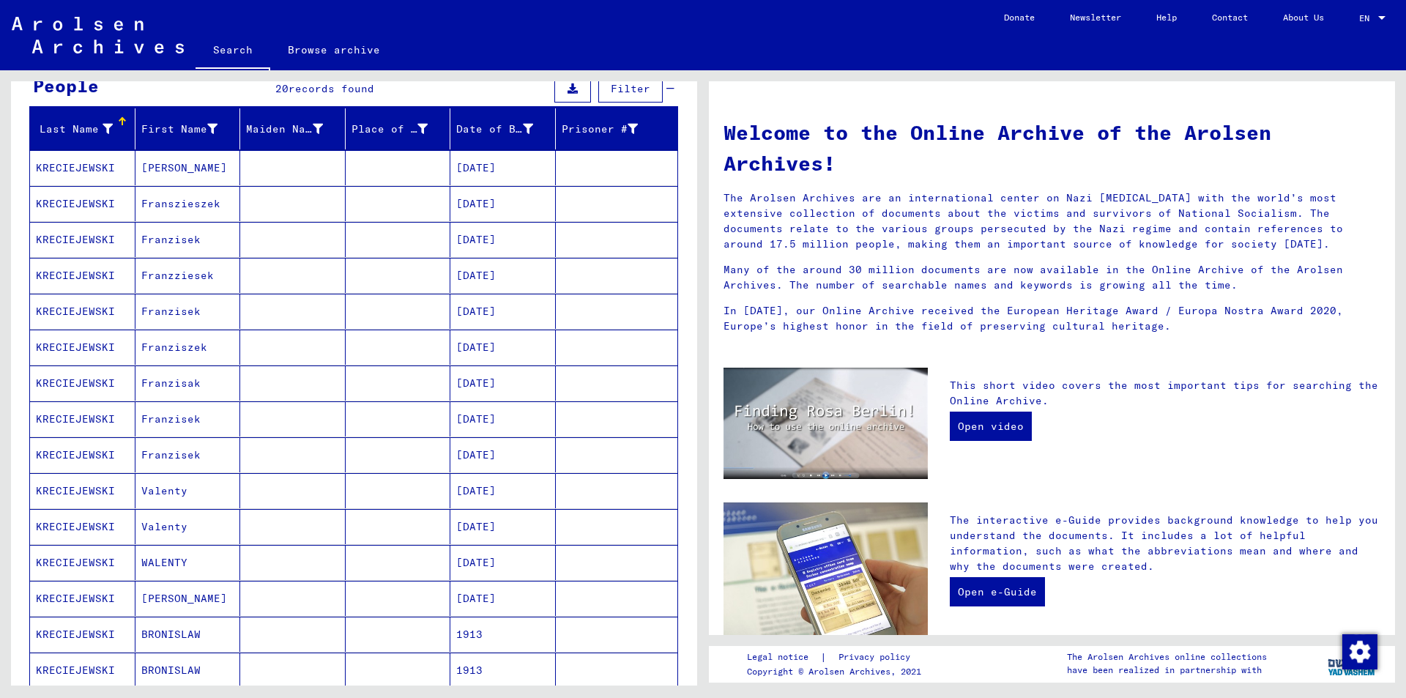
click at [388, 198] on mat-cell at bounding box center [398, 203] width 105 height 35
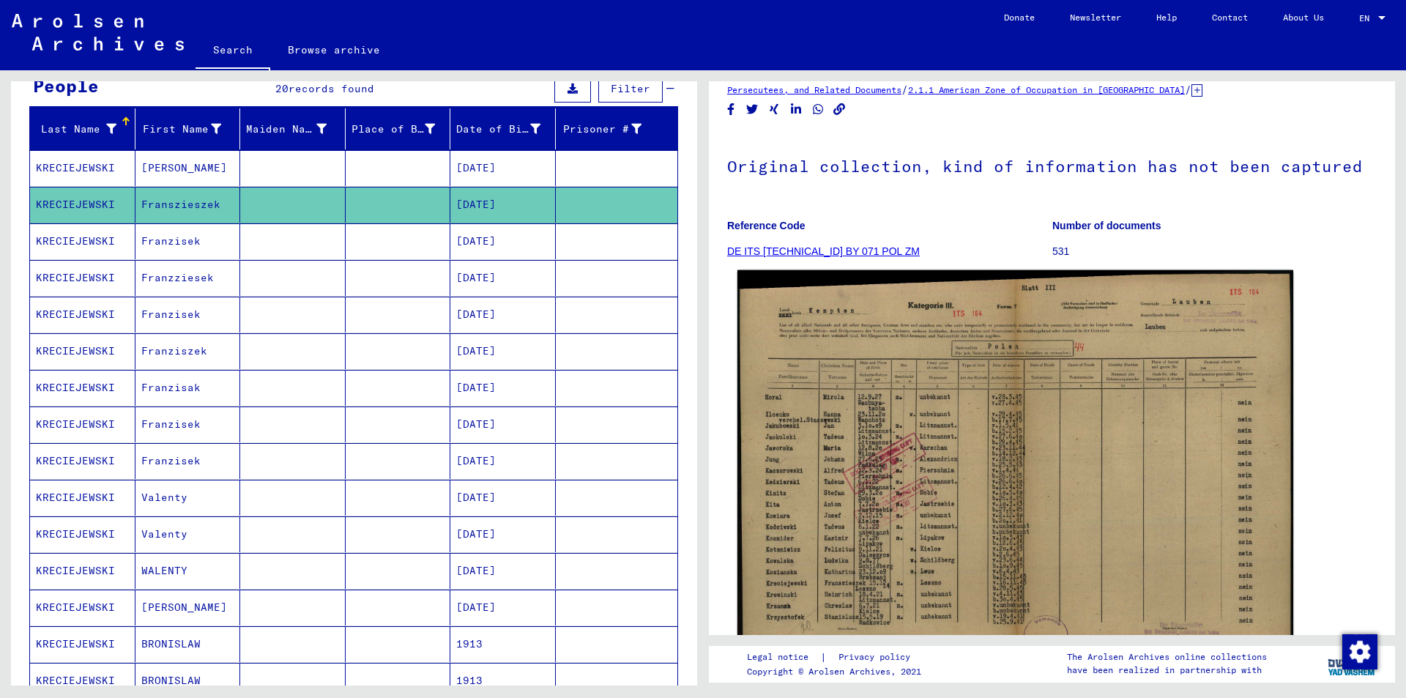
scroll to position [146, 0]
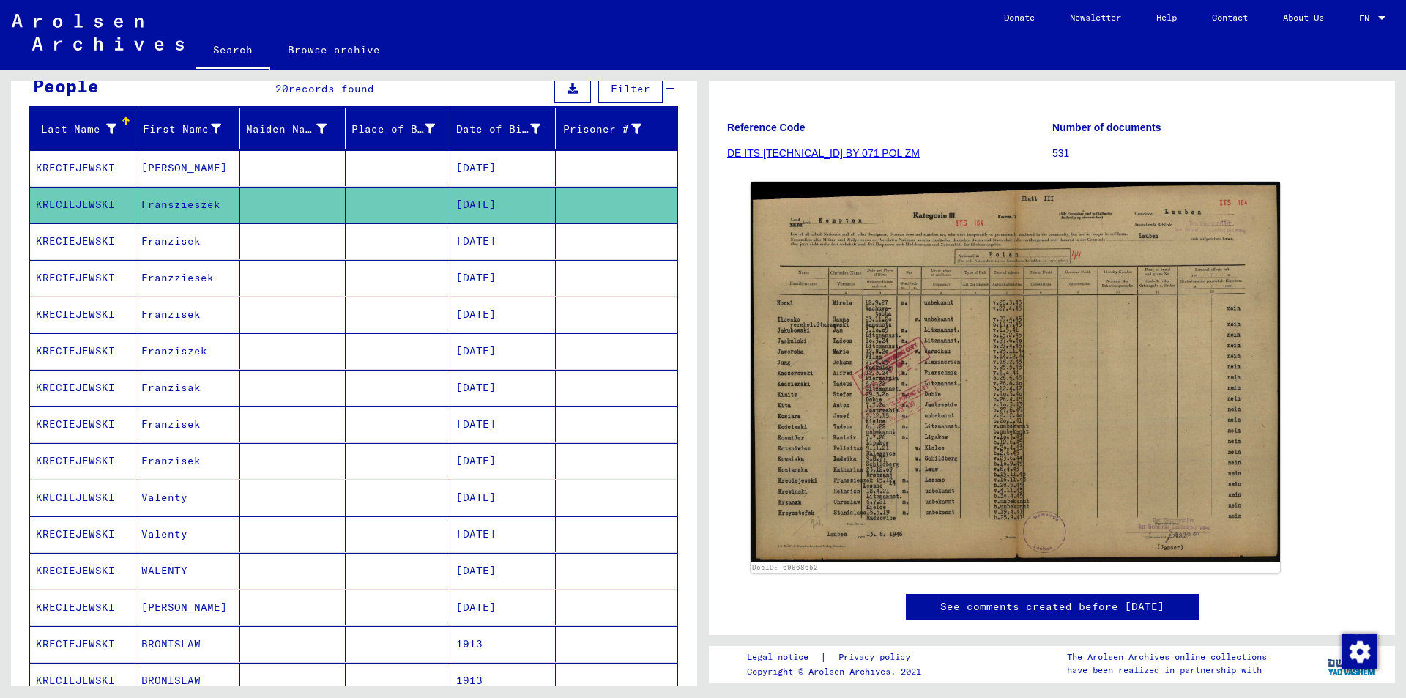
click at [398, 242] on mat-cell at bounding box center [398, 241] width 105 height 36
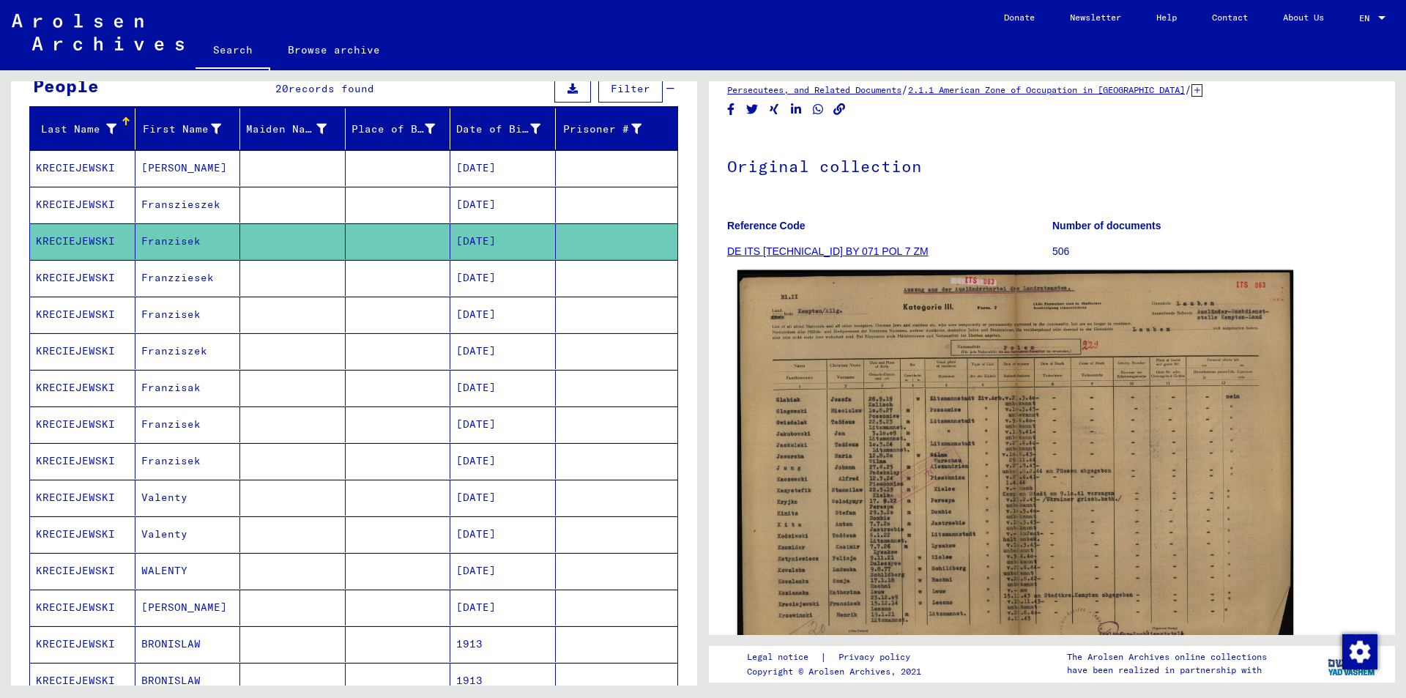
scroll to position [73, 0]
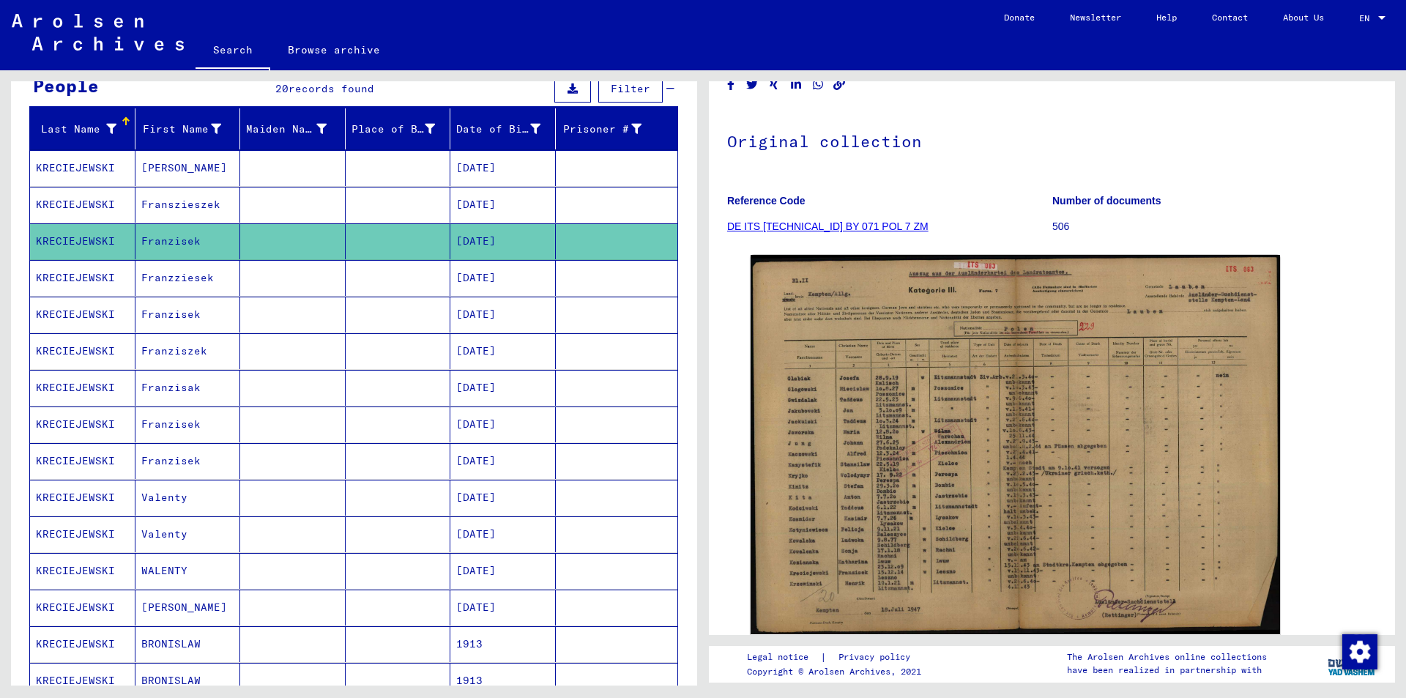
click at [303, 274] on mat-cell at bounding box center [292, 278] width 105 height 36
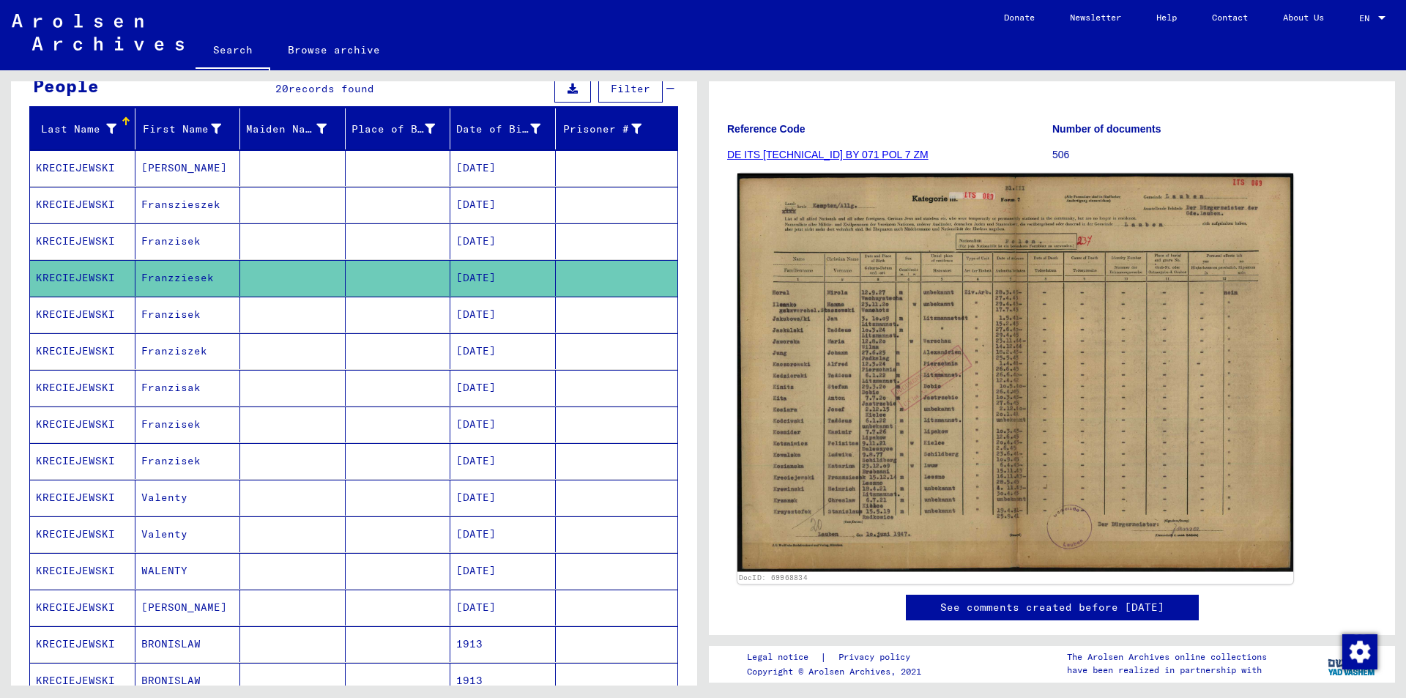
scroll to position [146, 0]
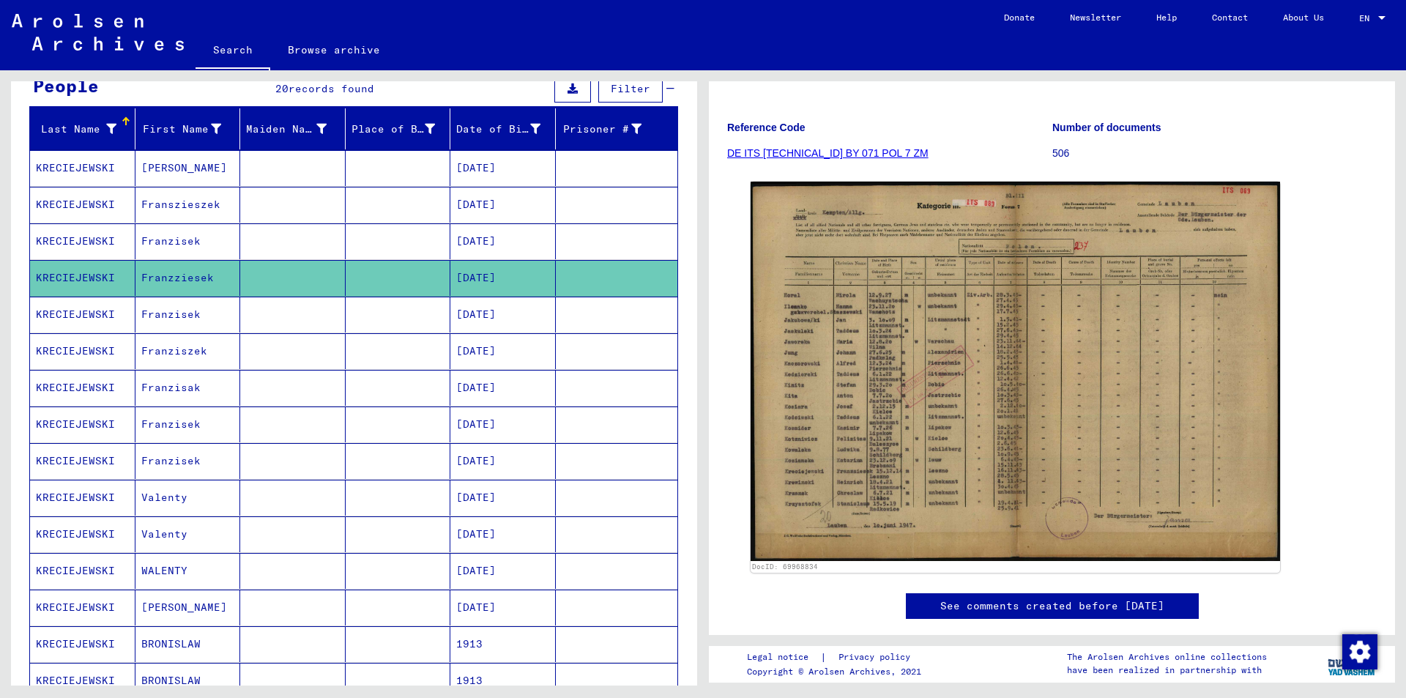
click at [298, 313] on mat-cell at bounding box center [292, 315] width 105 height 36
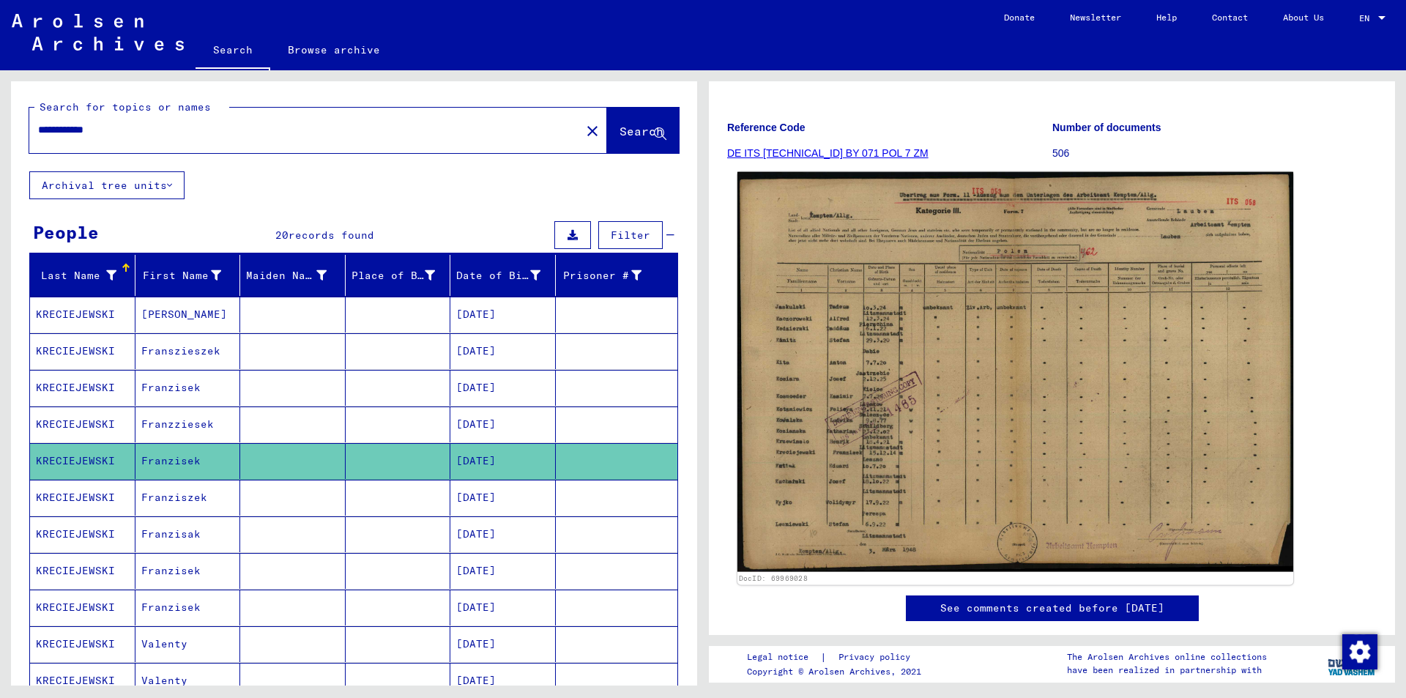
click at [916, 404] on img at bounding box center [1015, 372] width 556 height 400
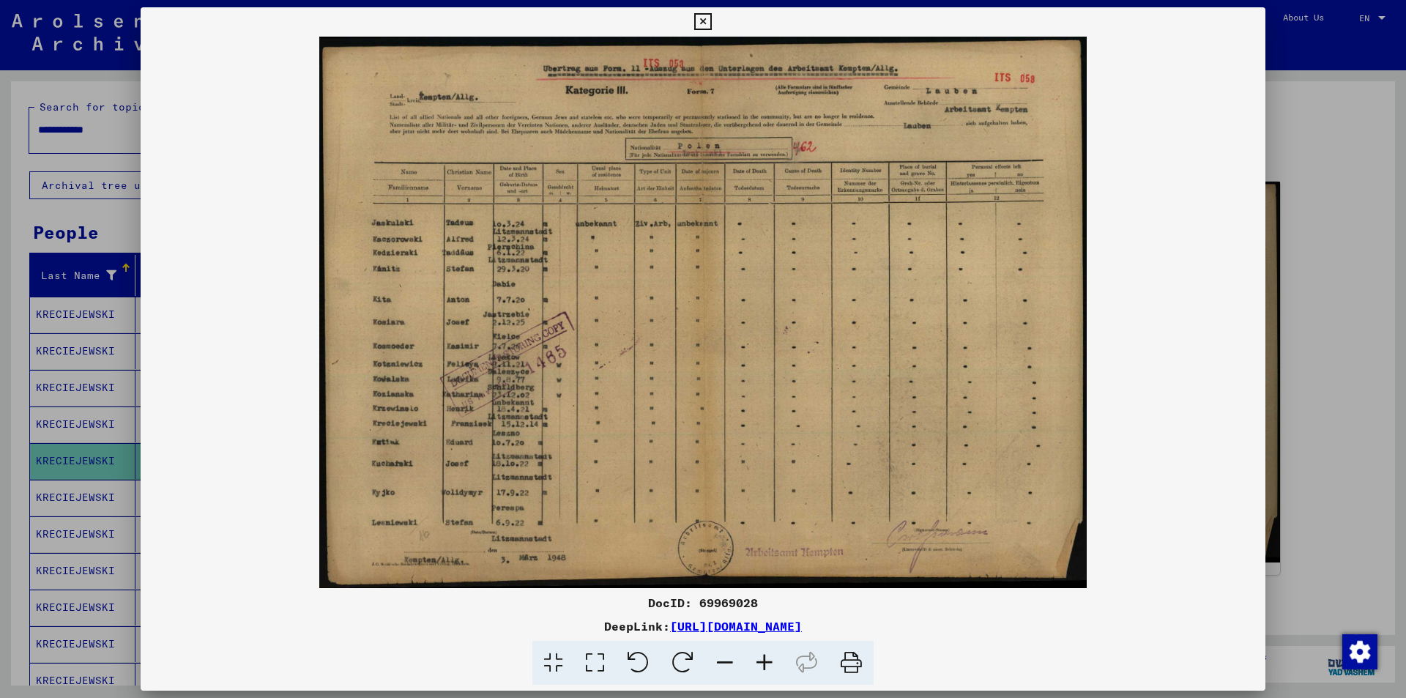
click at [704, 21] on icon at bounding box center [702, 22] width 17 height 18
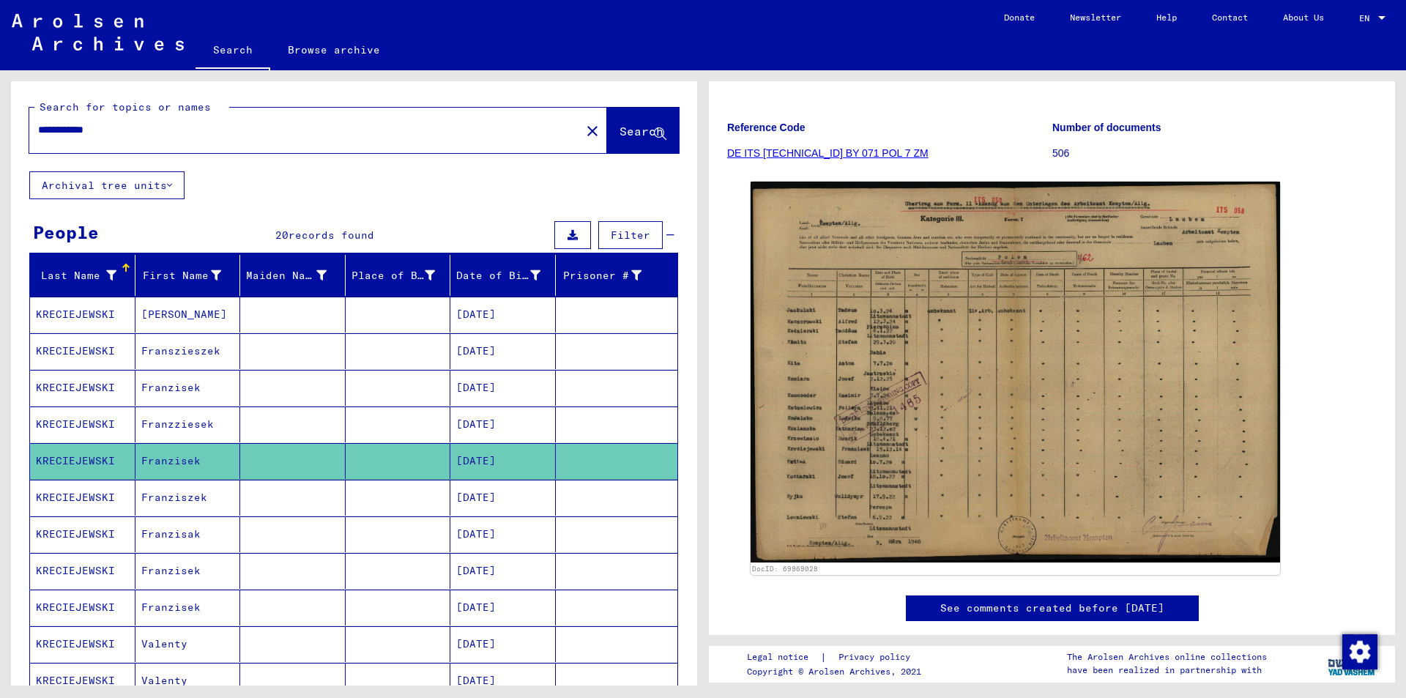
drag, startPoint x: 126, startPoint y: 127, endPoint x: 0, endPoint y: 128, distance: 125.9
click at [0, 128] on div "**********" at bounding box center [351, 377] width 703 height 615
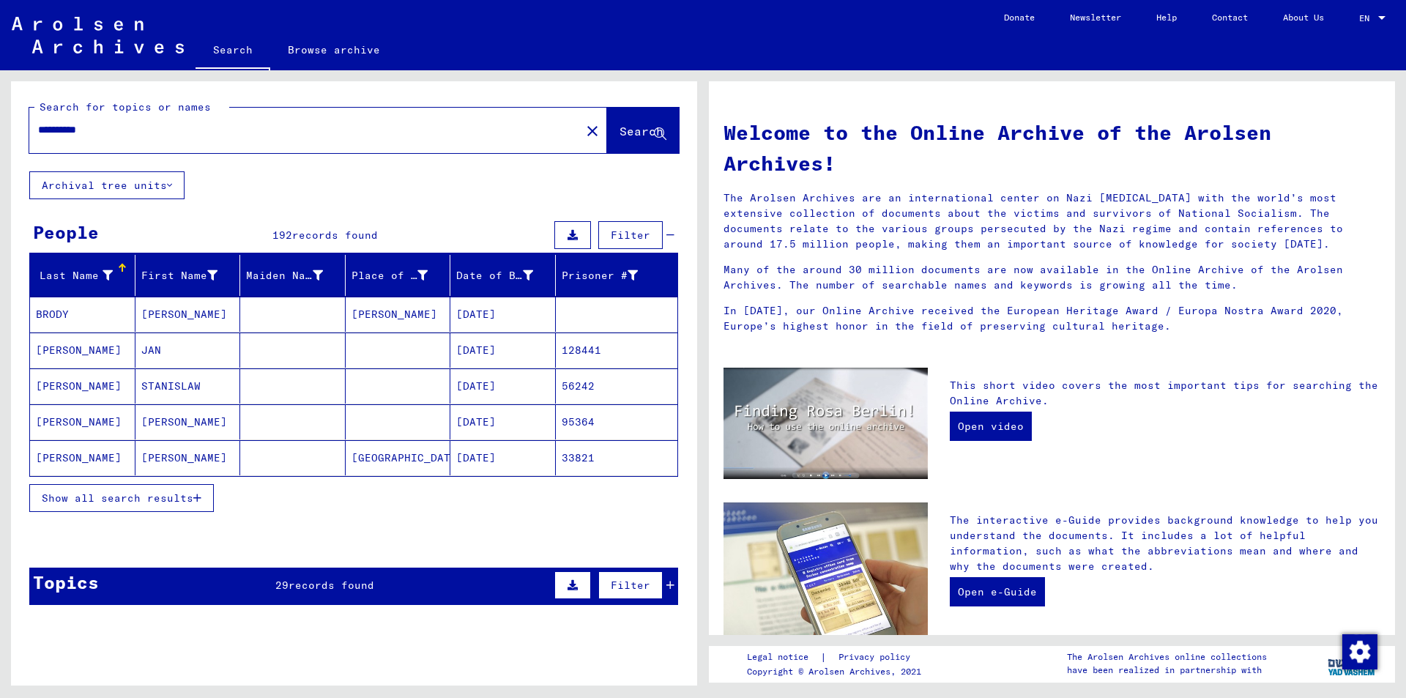
click at [36, 127] on div "**********" at bounding box center [296, 129] width 534 height 33
click at [40, 127] on input "**********" at bounding box center [300, 129] width 525 height 15
click at [236, 446] on mat-cell "[PERSON_NAME]" at bounding box center [187, 457] width 105 height 35
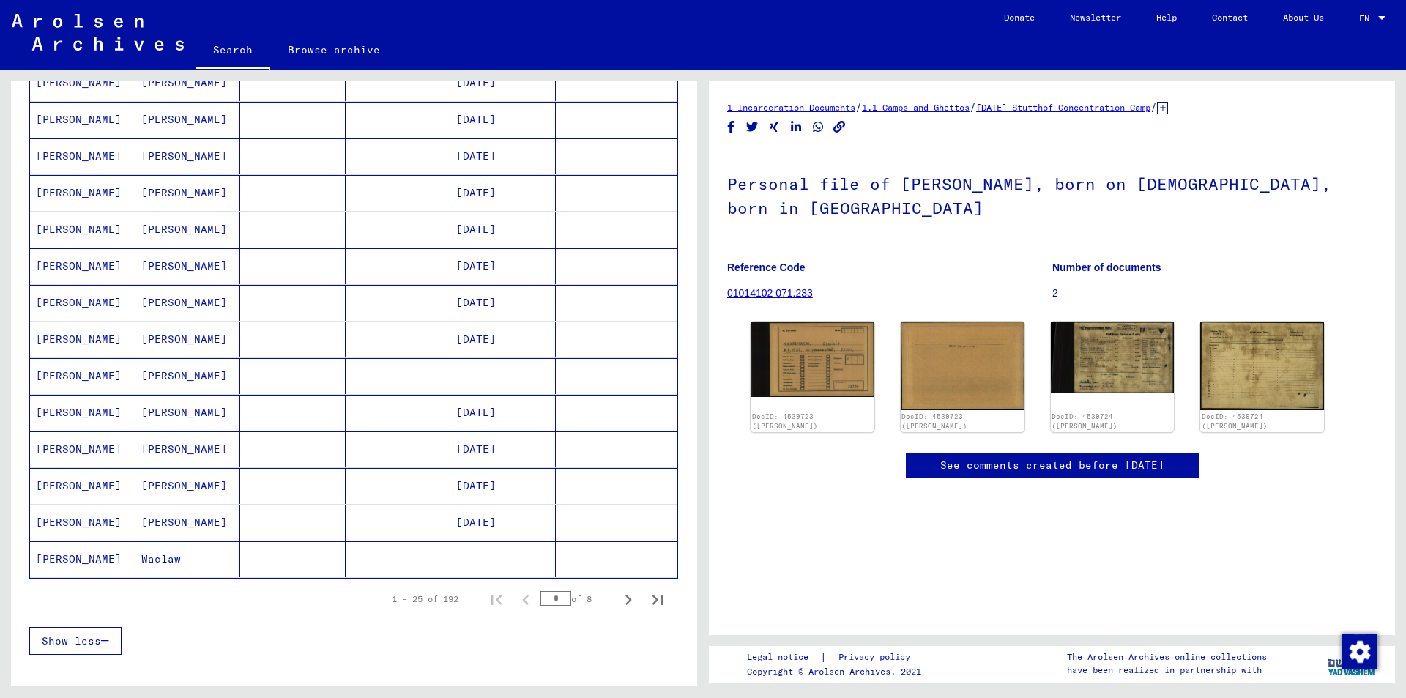
scroll to position [659, 0]
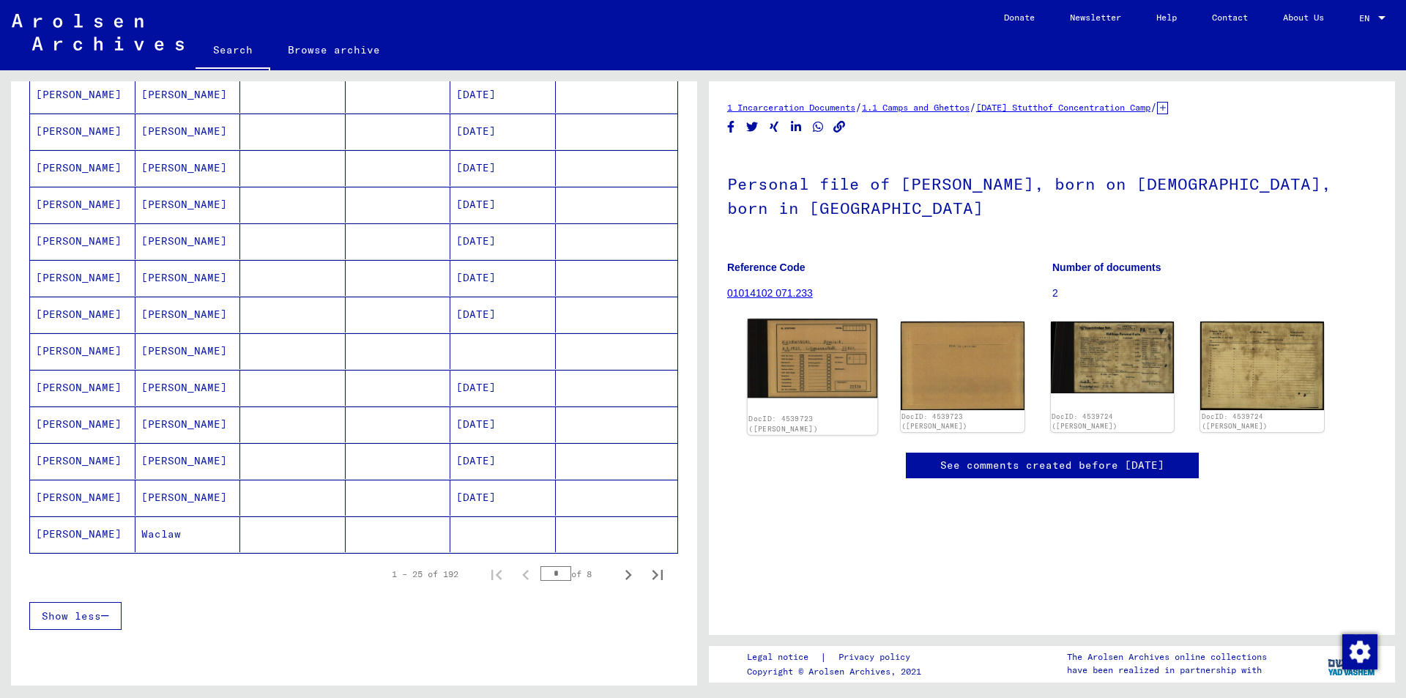
click at [833, 374] on img at bounding box center [813, 358] width 130 height 79
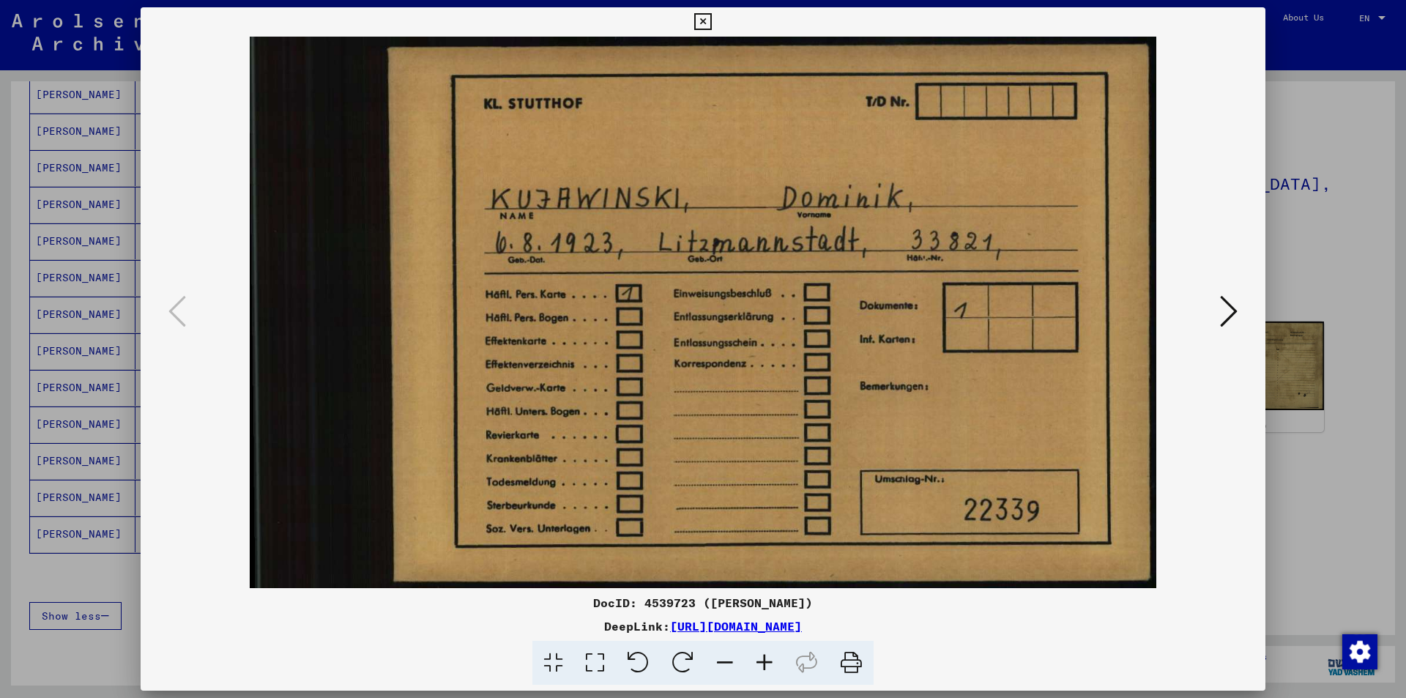
click at [1235, 315] on icon at bounding box center [1229, 311] width 18 height 35
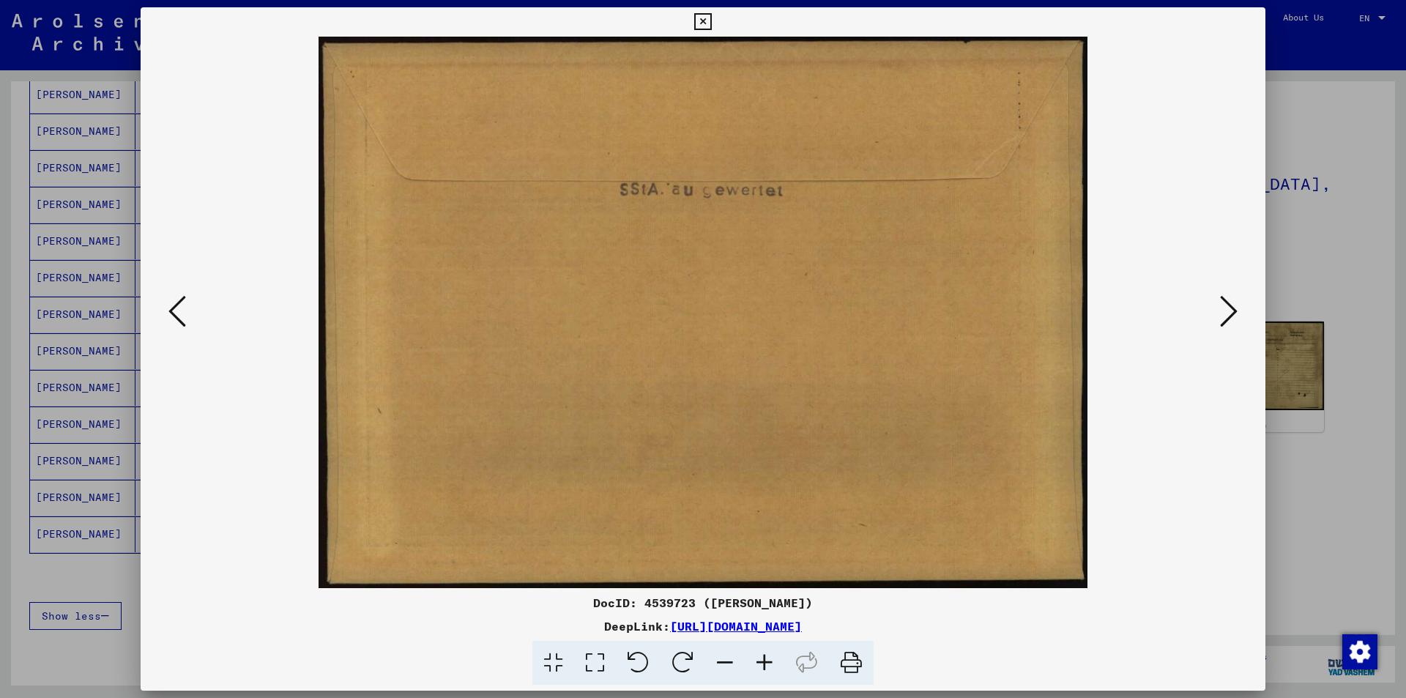
click at [1235, 315] on icon at bounding box center [1229, 311] width 18 height 35
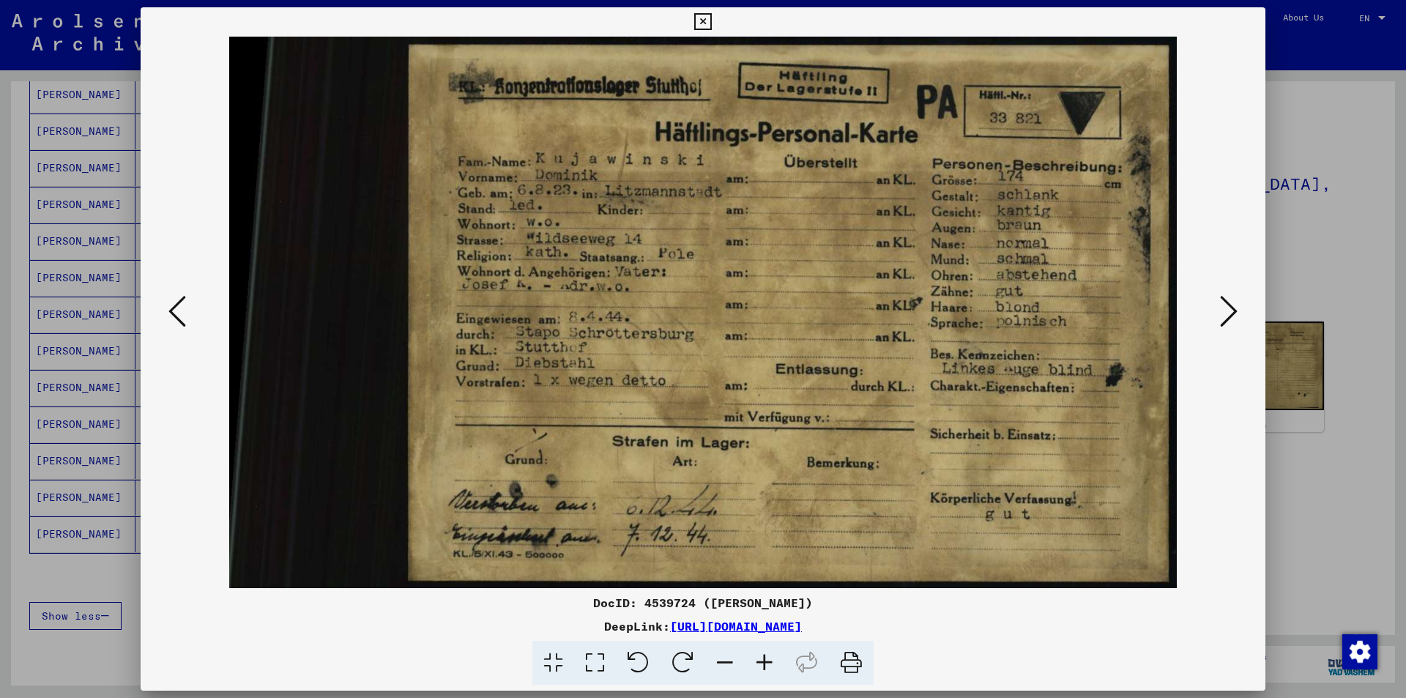
click at [1235, 315] on icon at bounding box center [1229, 311] width 18 height 35
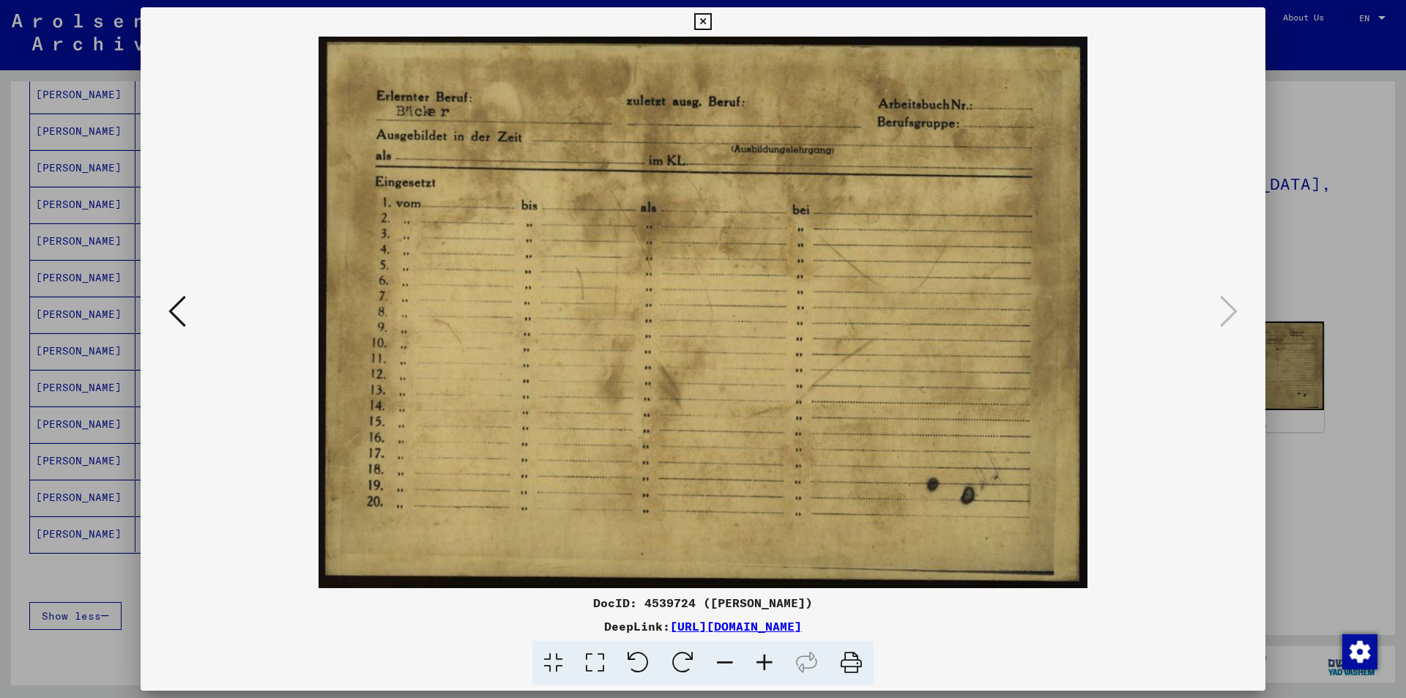
click at [185, 304] on icon at bounding box center [177, 311] width 18 height 35
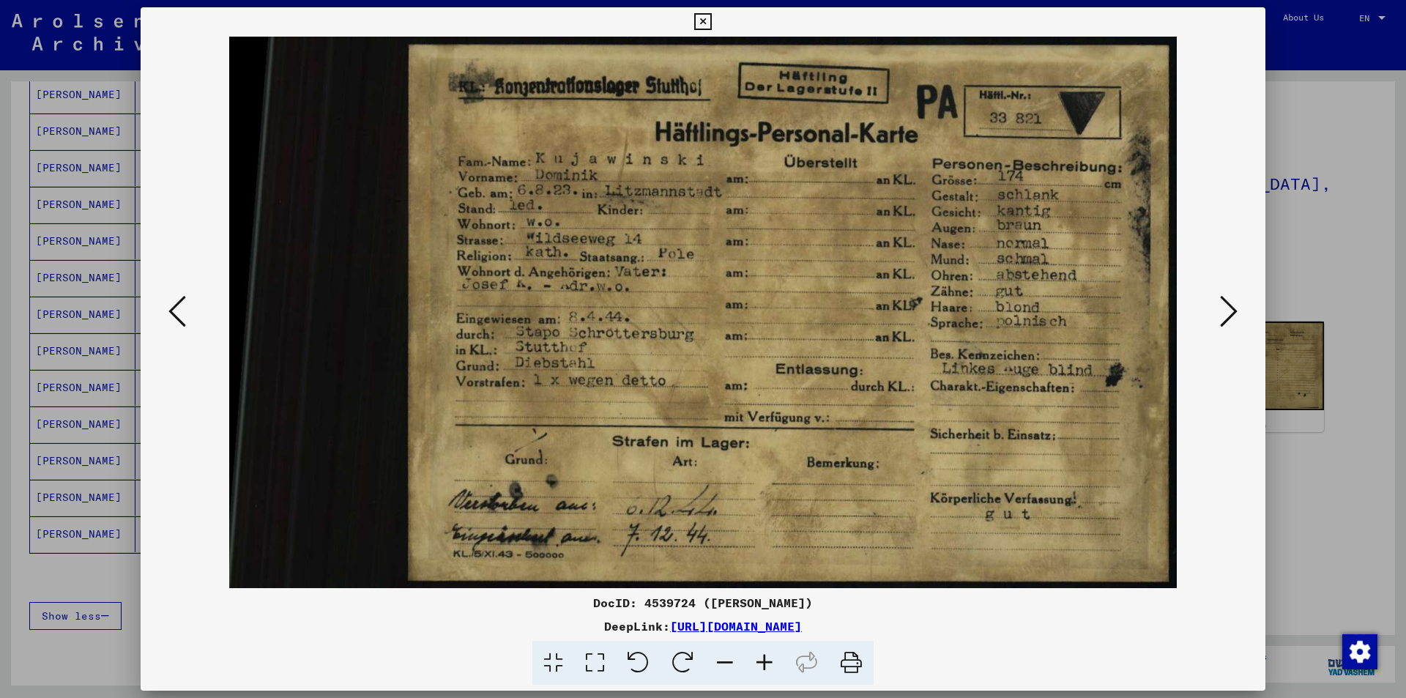
click at [711, 24] on icon at bounding box center [702, 22] width 17 height 18
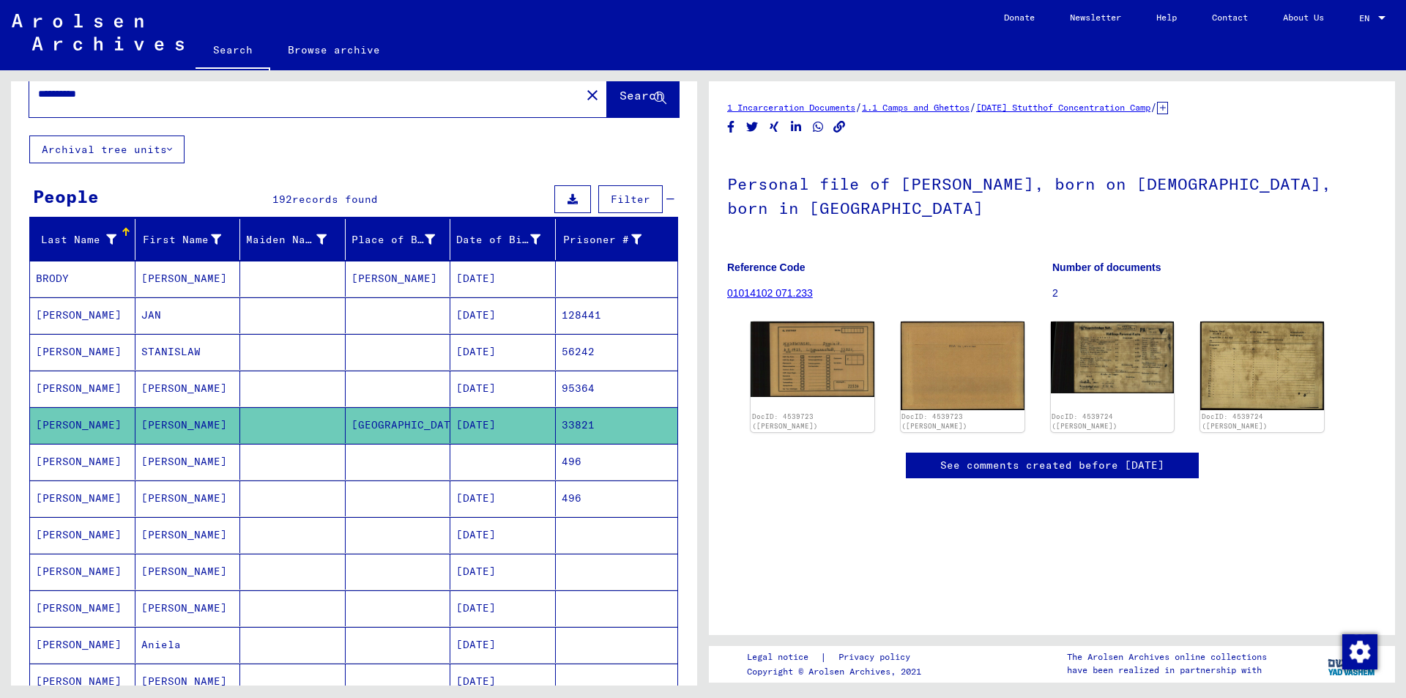
scroll to position [0, 0]
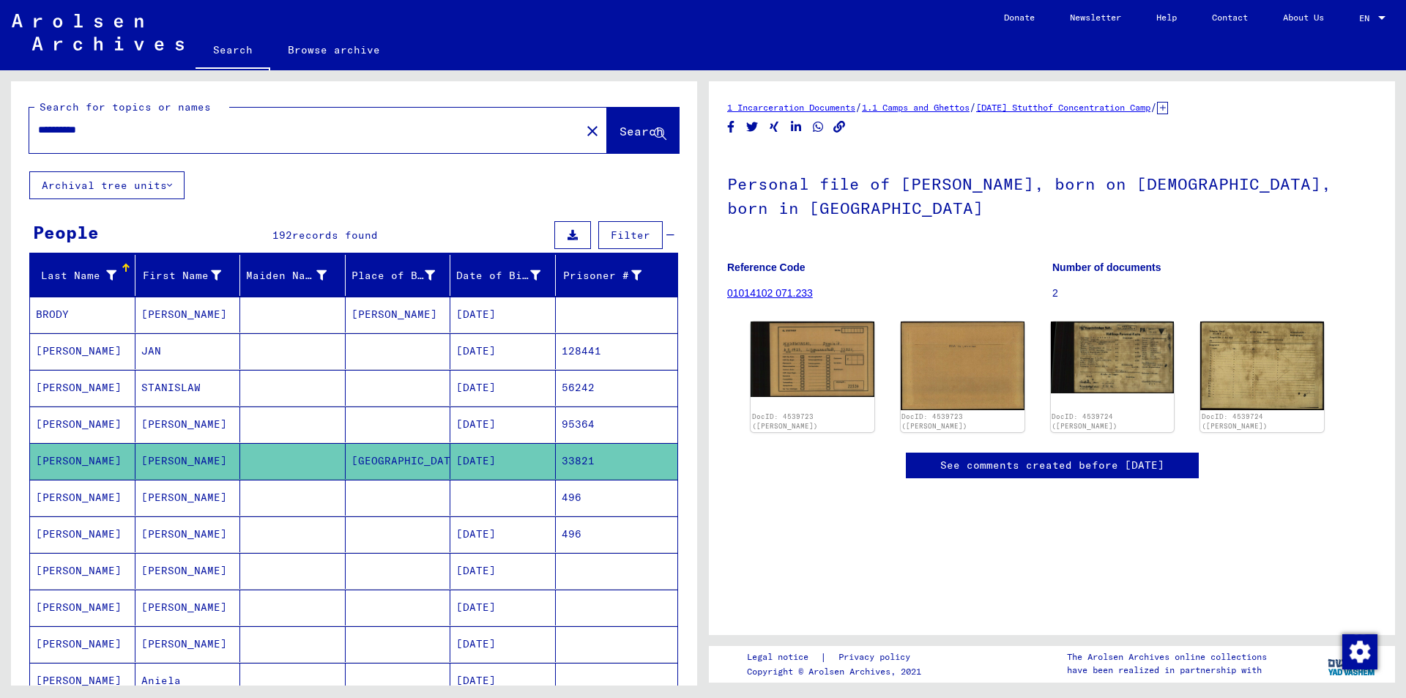
click at [116, 136] on input "**********" at bounding box center [305, 129] width 534 height 15
click at [37, 125] on div "**********" at bounding box center [300, 129] width 543 height 33
click at [38, 128] on input "**********" at bounding box center [305, 129] width 534 height 15
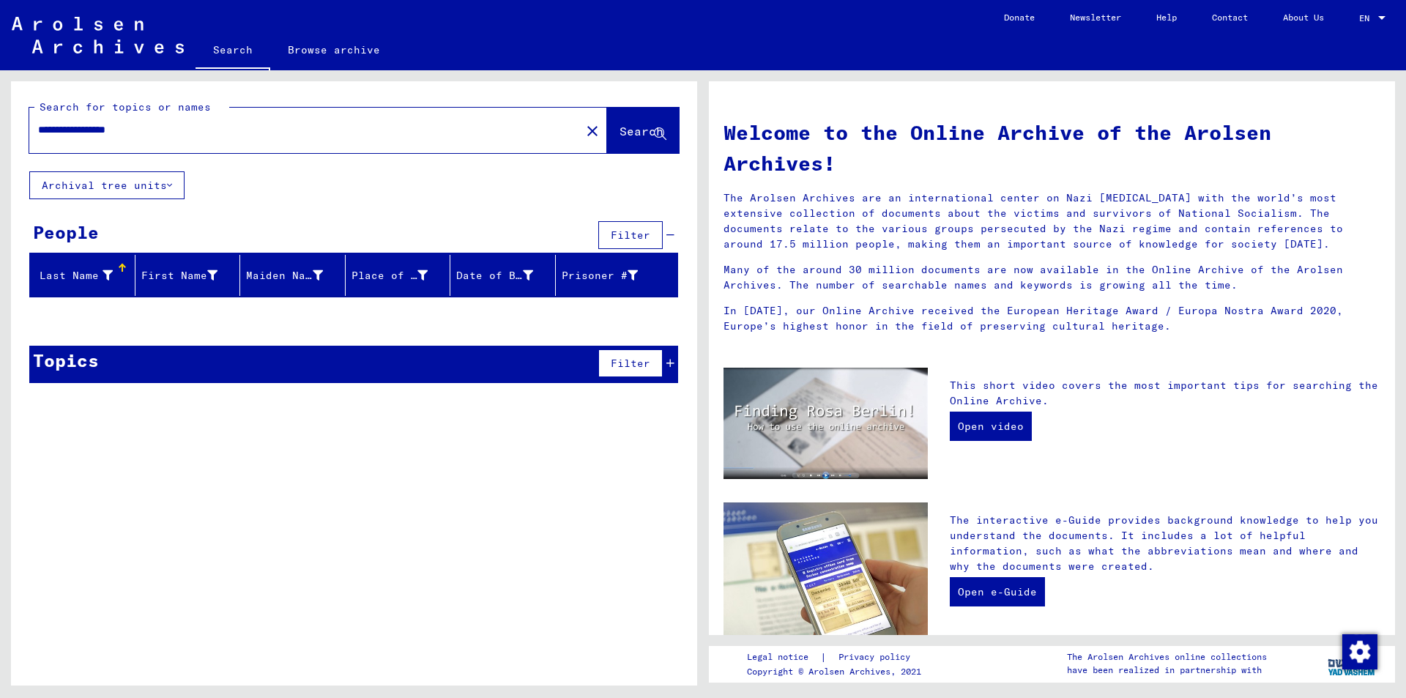
drag, startPoint x: 83, startPoint y: 130, endPoint x: 0, endPoint y: 141, distance: 84.1
click at [0, 146] on div "**********" at bounding box center [351, 377] width 703 height 615
click at [217, 118] on div "**********" at bounding box center [296, 129] width 534 height 33
click at [201, 127] on input "**********" at bounding box center [300, 129] width 525 height 15
type input "**********"
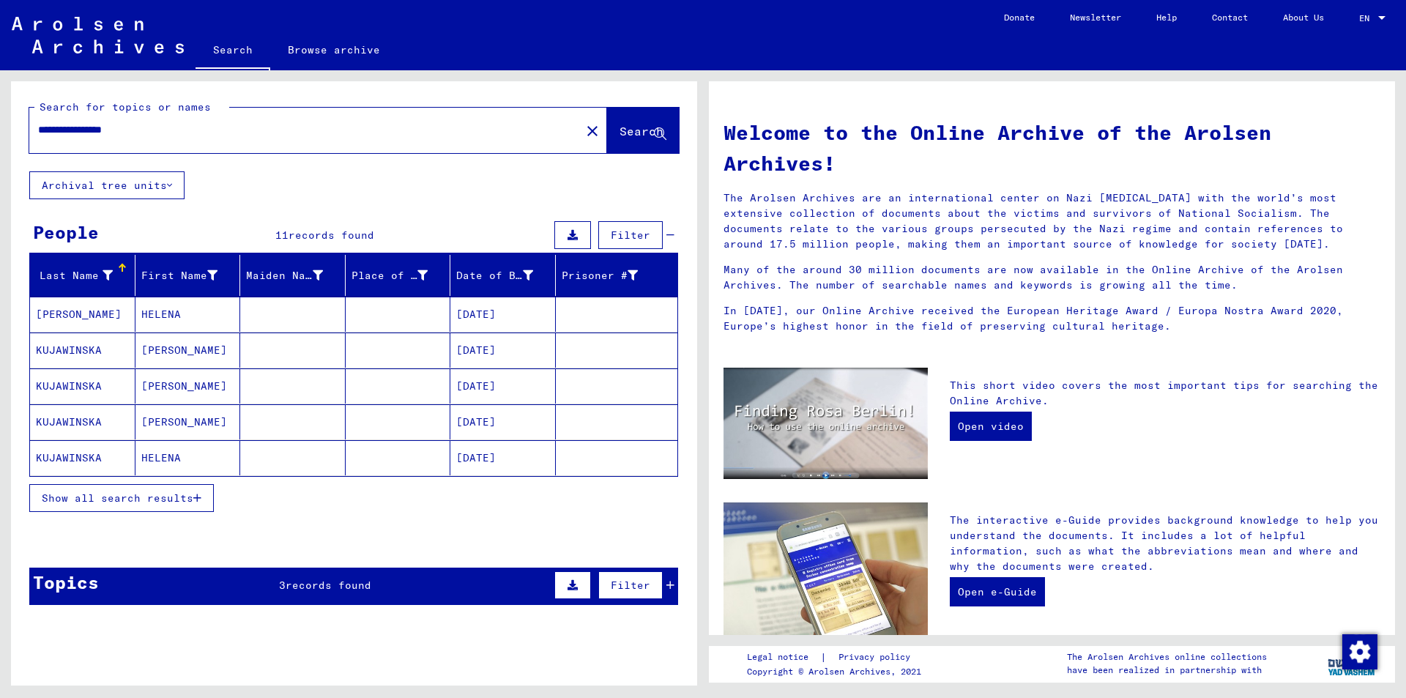
click at [332, 363] on mat-cell at bounding box center [292, 349] width 105 height 35
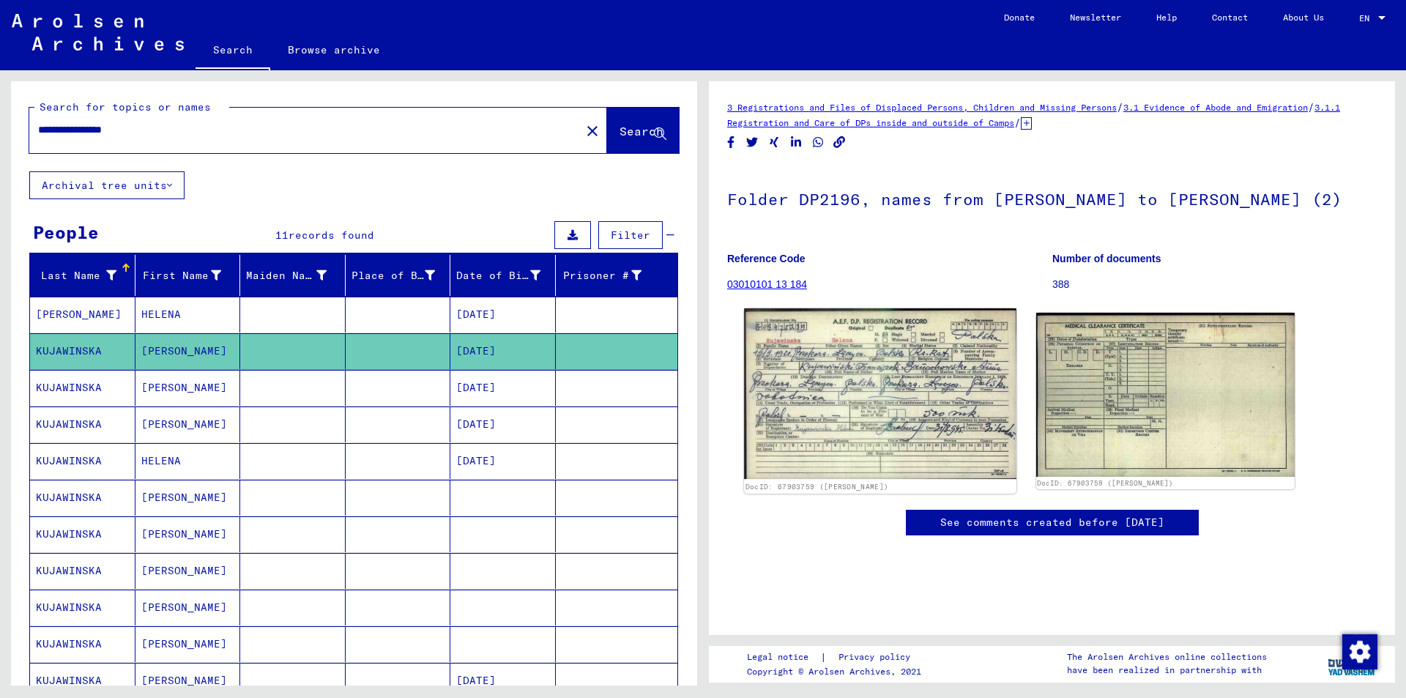
click at [823, 411] on img at bounding box center [880, 393] width 272 height 171
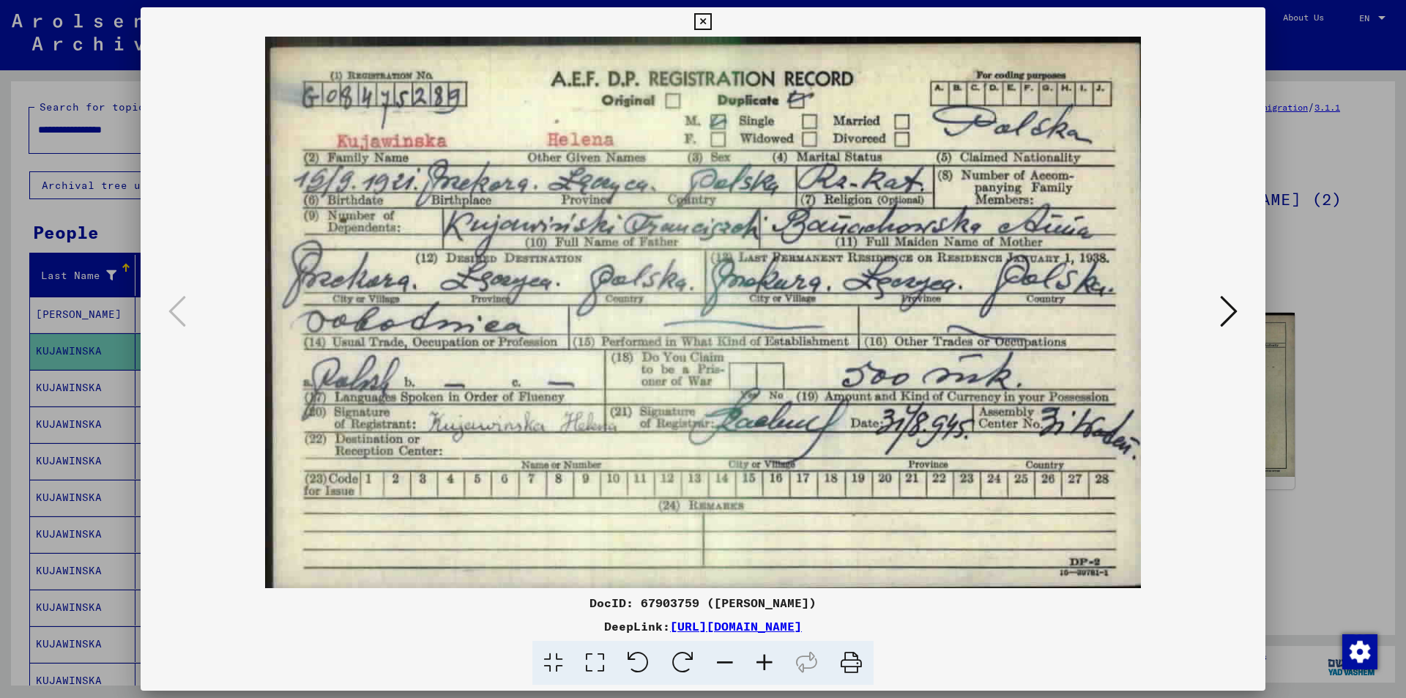
click at [706, 15] on icon at bounding box center [702, 22] width 17 height 18
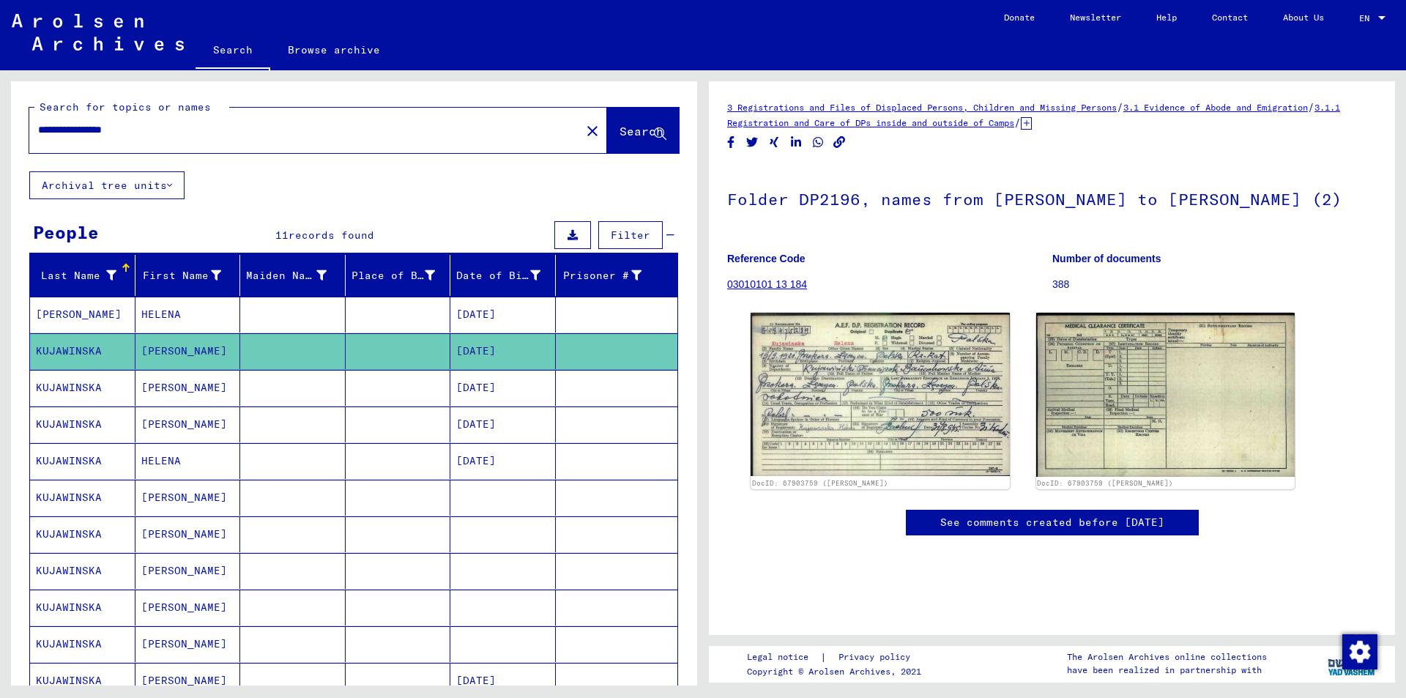
click at [537, 389] on mat-cell "[DATE]" at bounding box center [502, 388] width 105 height 36
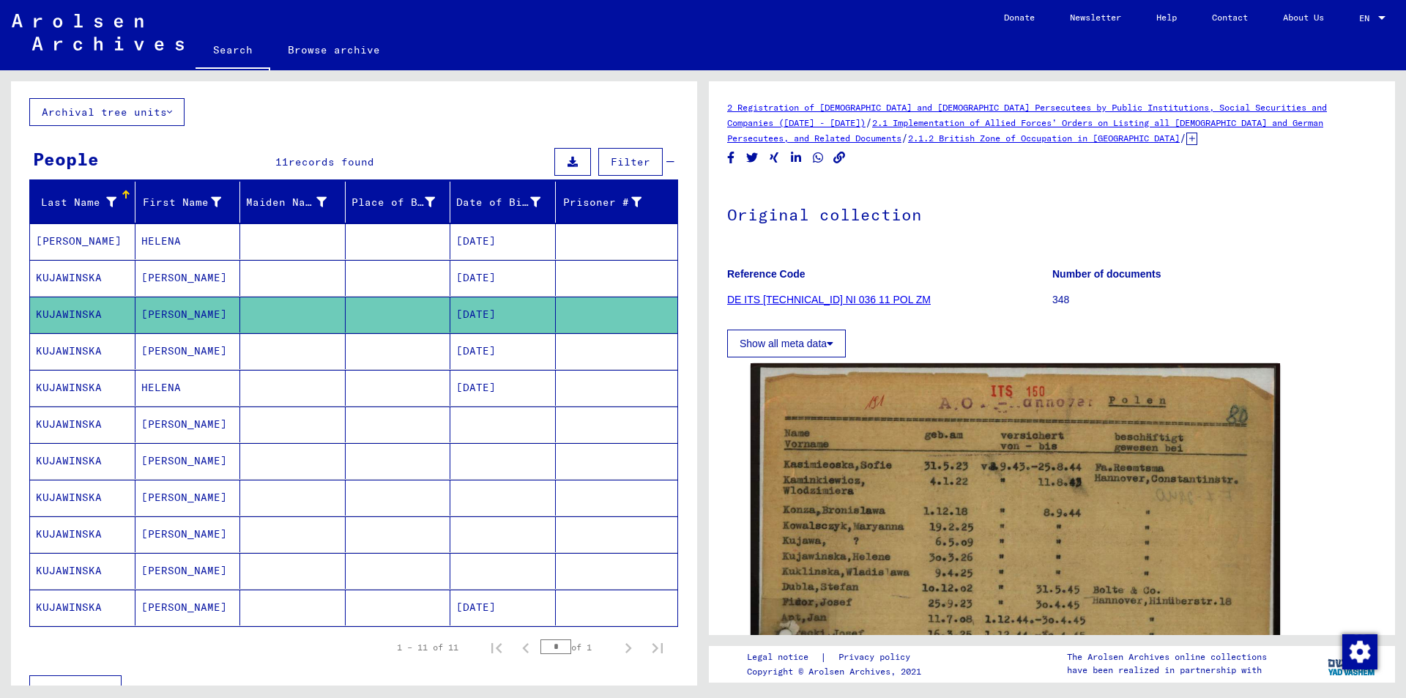
scroll to position [146, 0]
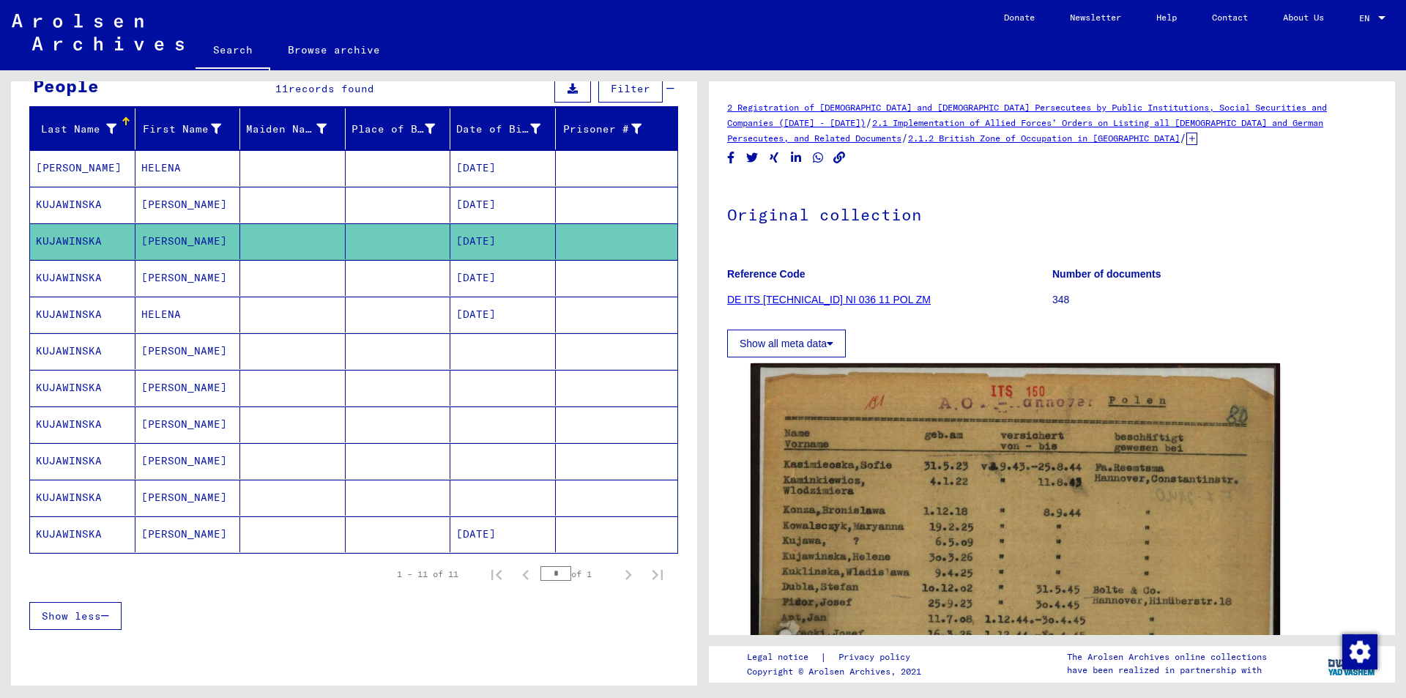
click at [455, 349] on mat-cell at bounding box center [502, 351] width 105 height 36
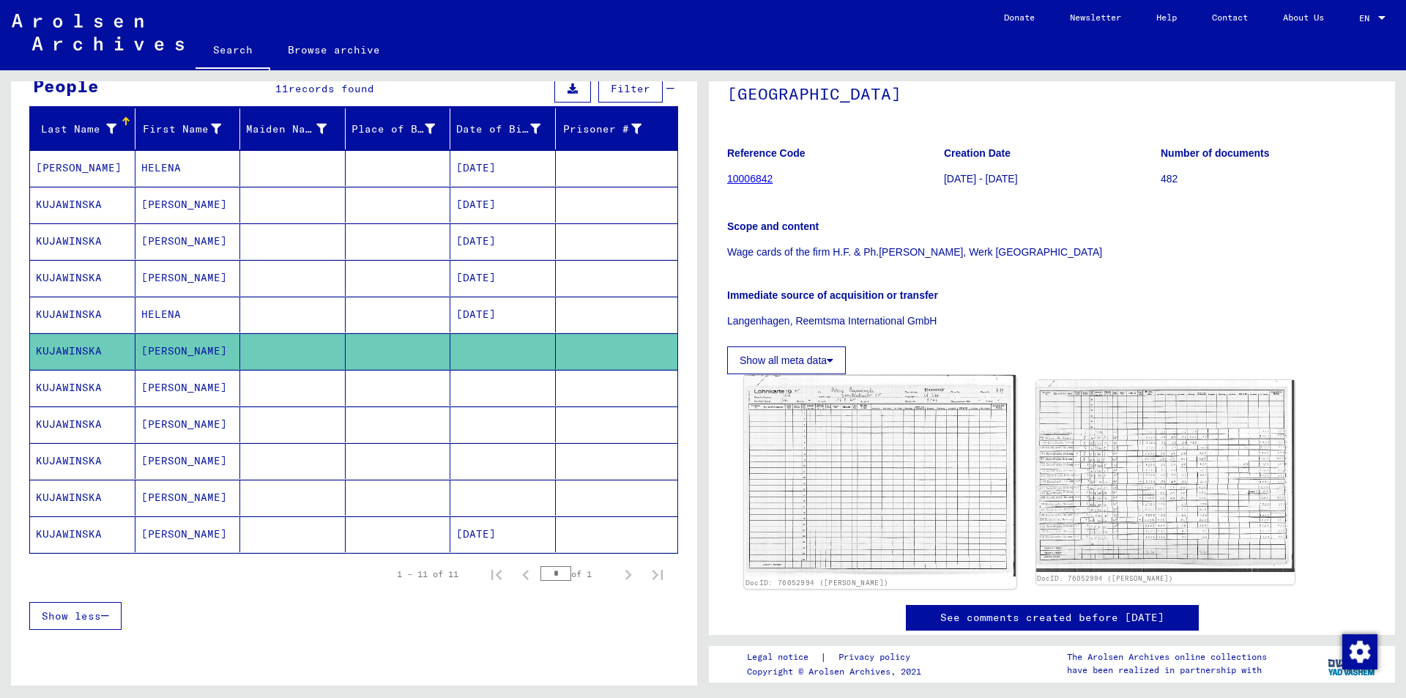
scroll to position [146, 0]
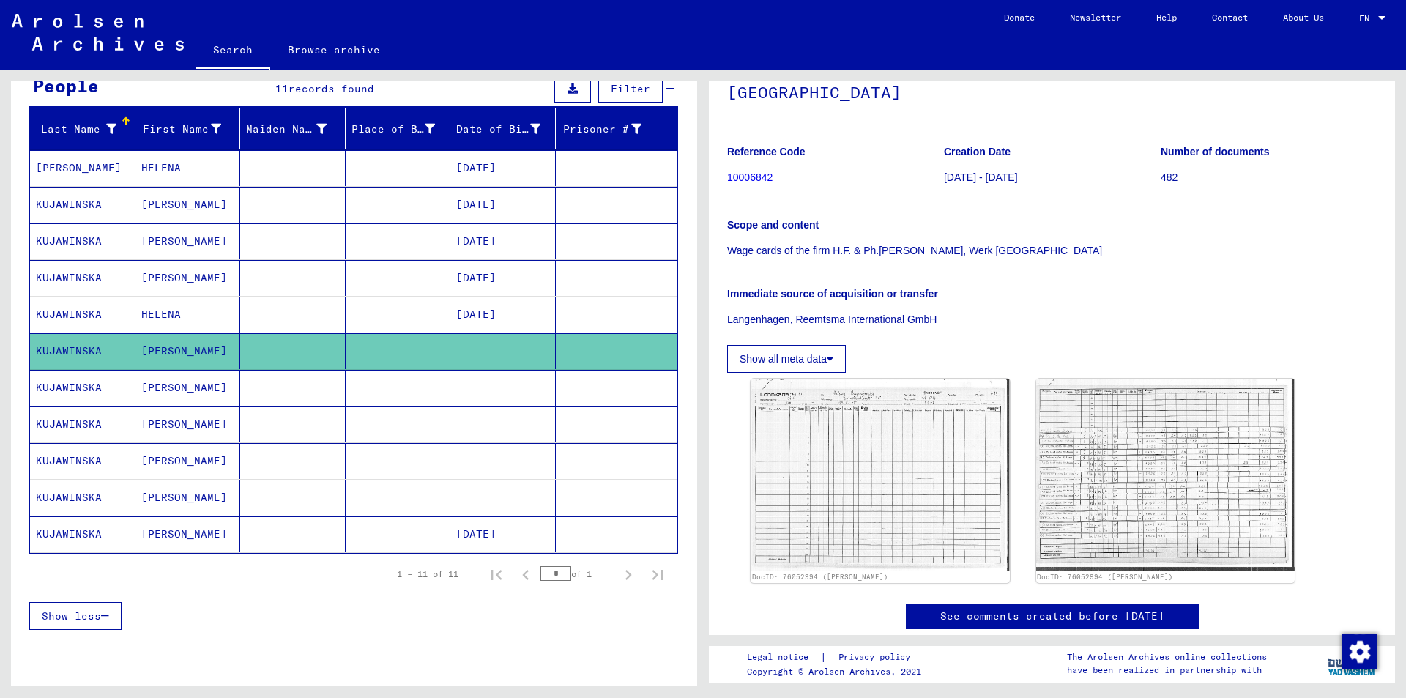
click at [450, 387] on mat-cell at bounding box center [502, 388] width 105 height 36
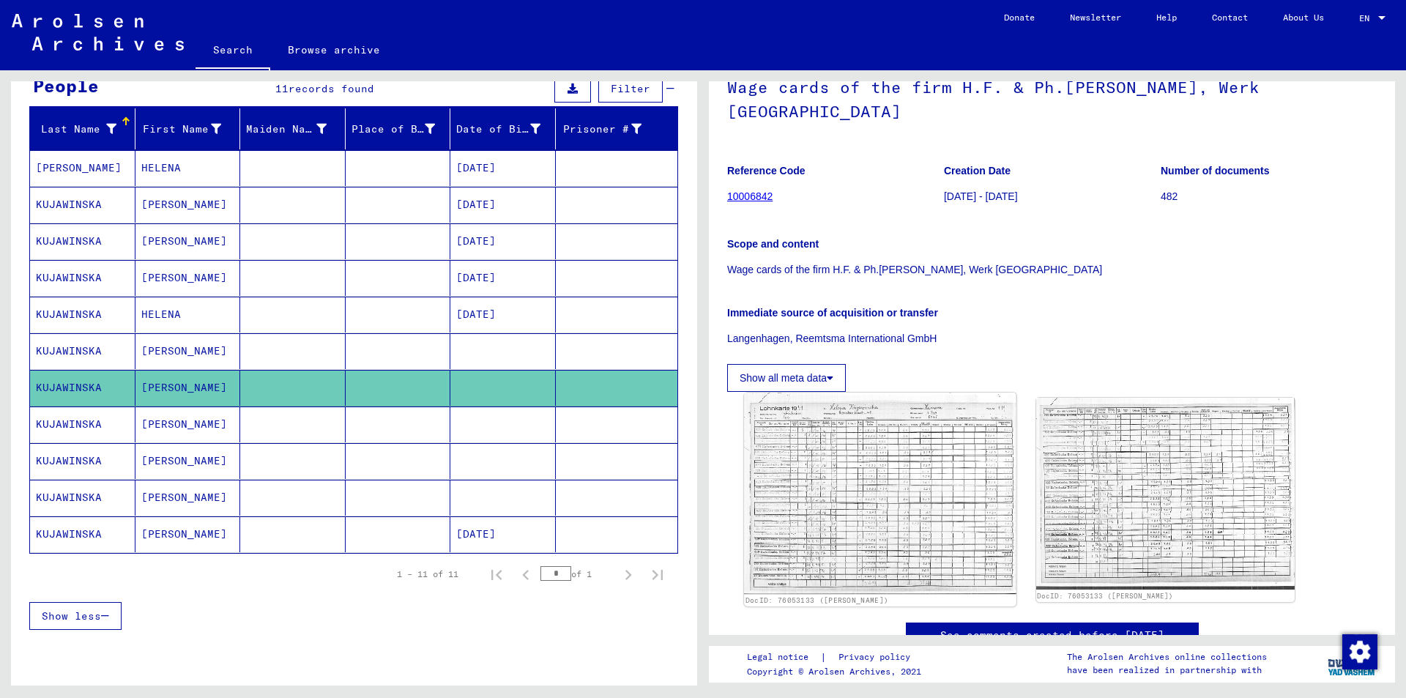
scroll to position [146, 0]
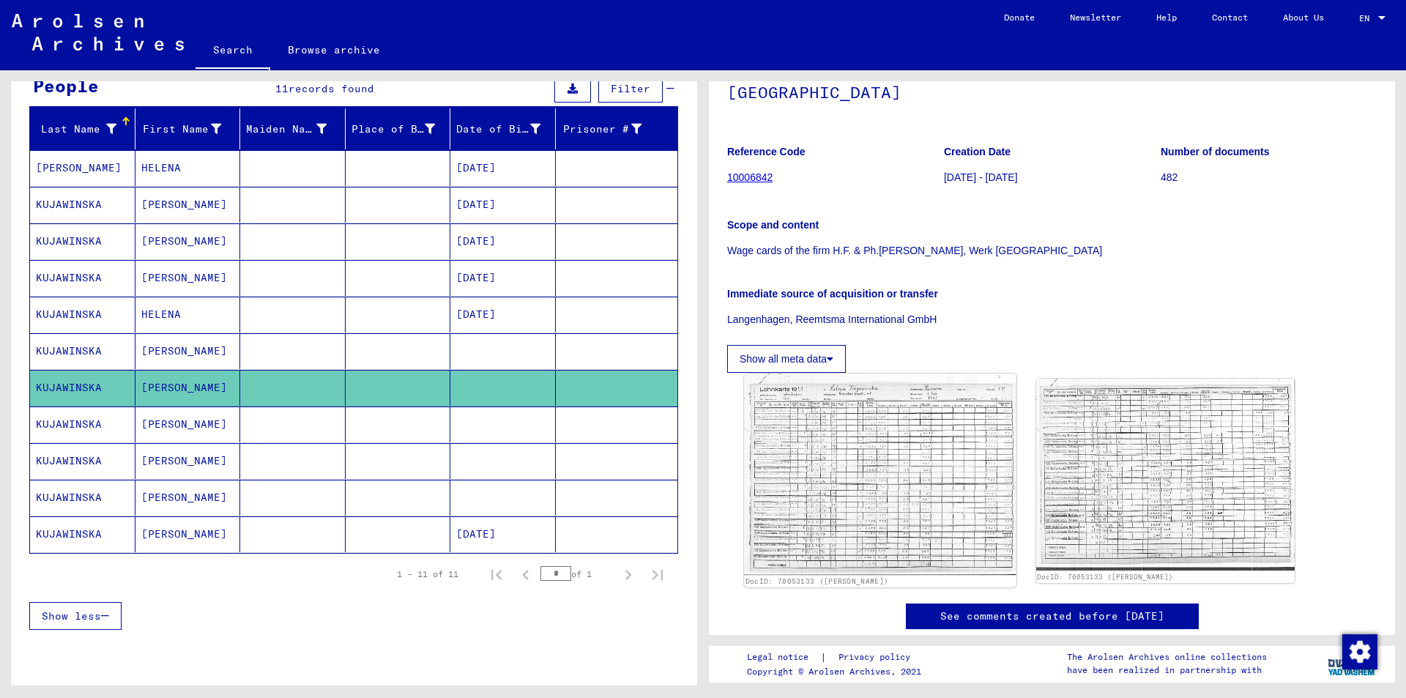
click at [838, 386] on img at bounding box center [880, 473] width 272 height 201
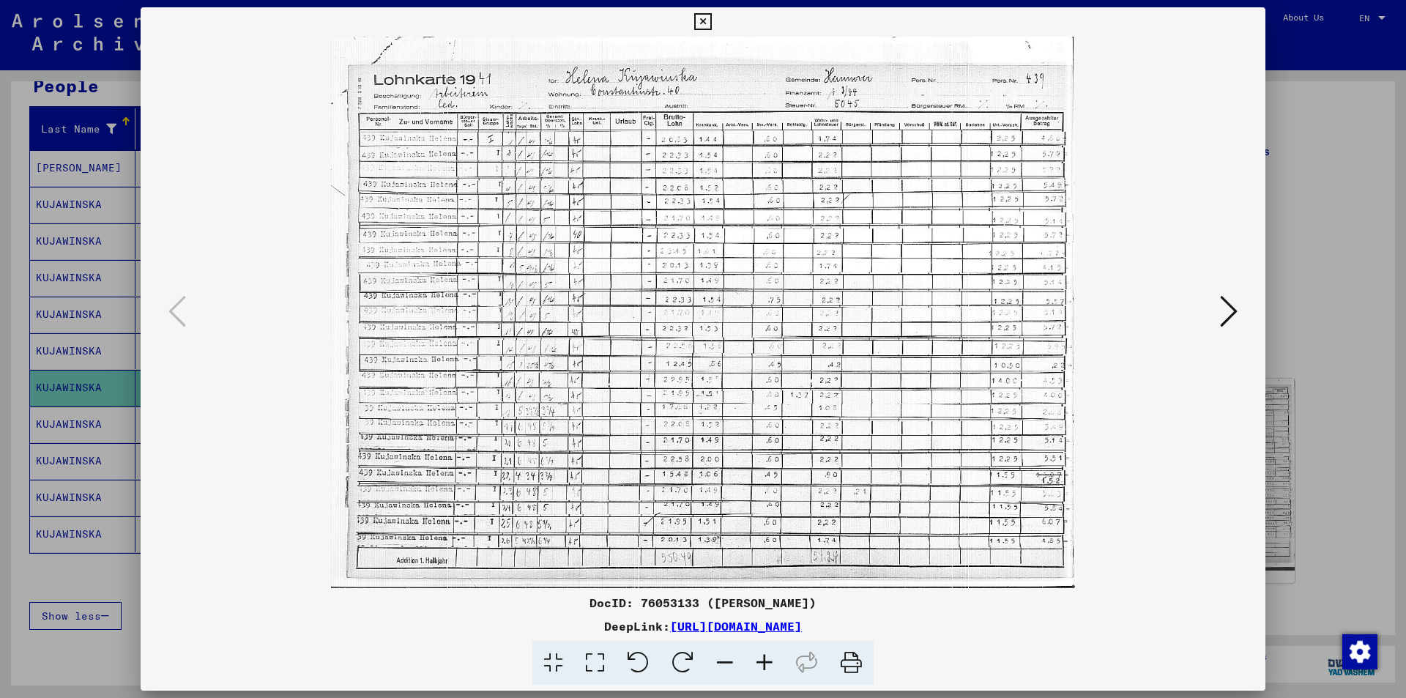
click at [707, 25] on icon at bounding box center [702, 22] width 17 height 18
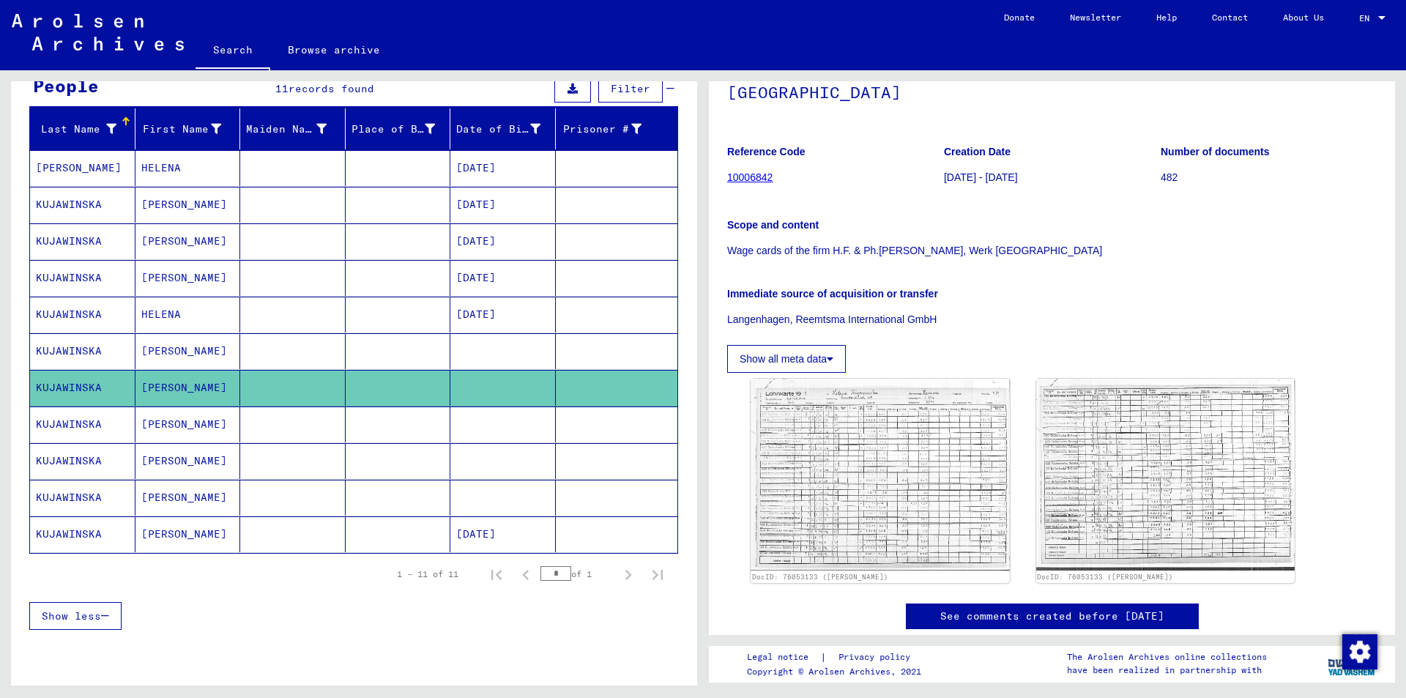
click at [325, 418] on mat-cell at bounding box center [292, 424] width 105 height 36
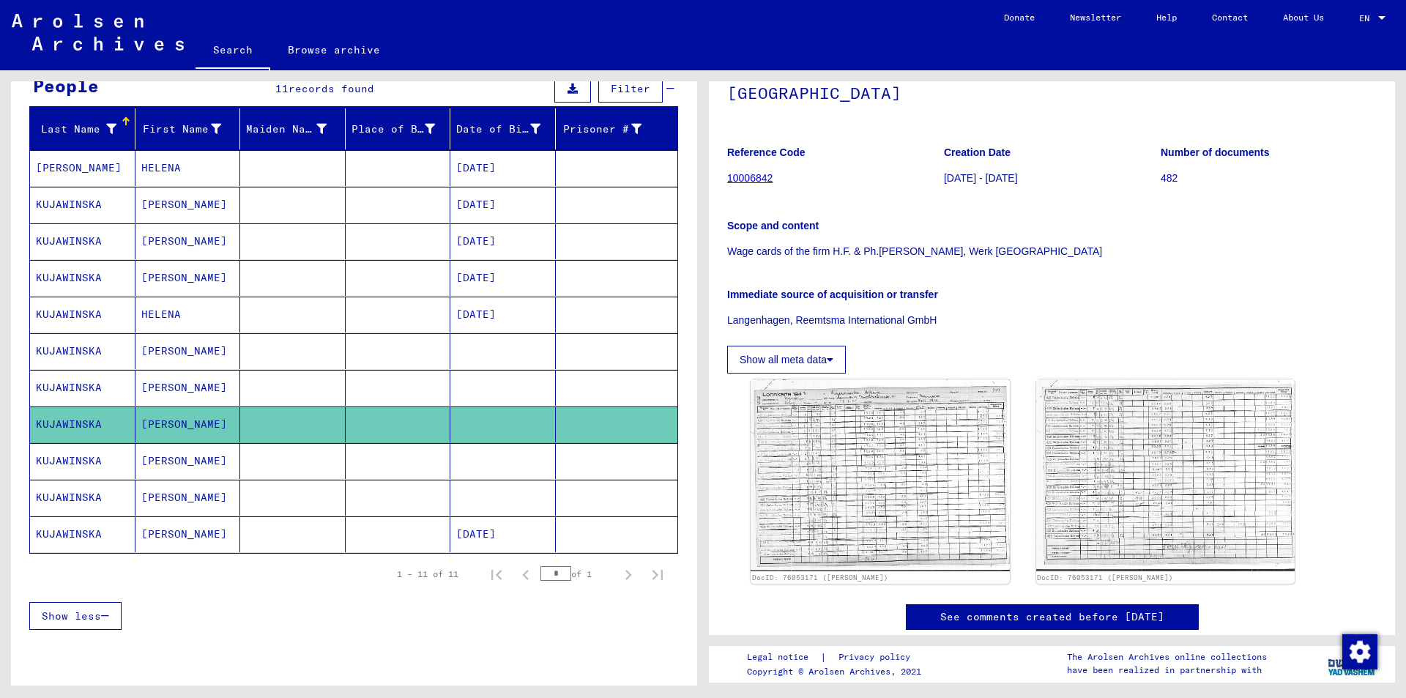
scroll to position [146, 0]
click at [417, 462] on mat-cell at bounding box center [398, 461] width 105 height 36
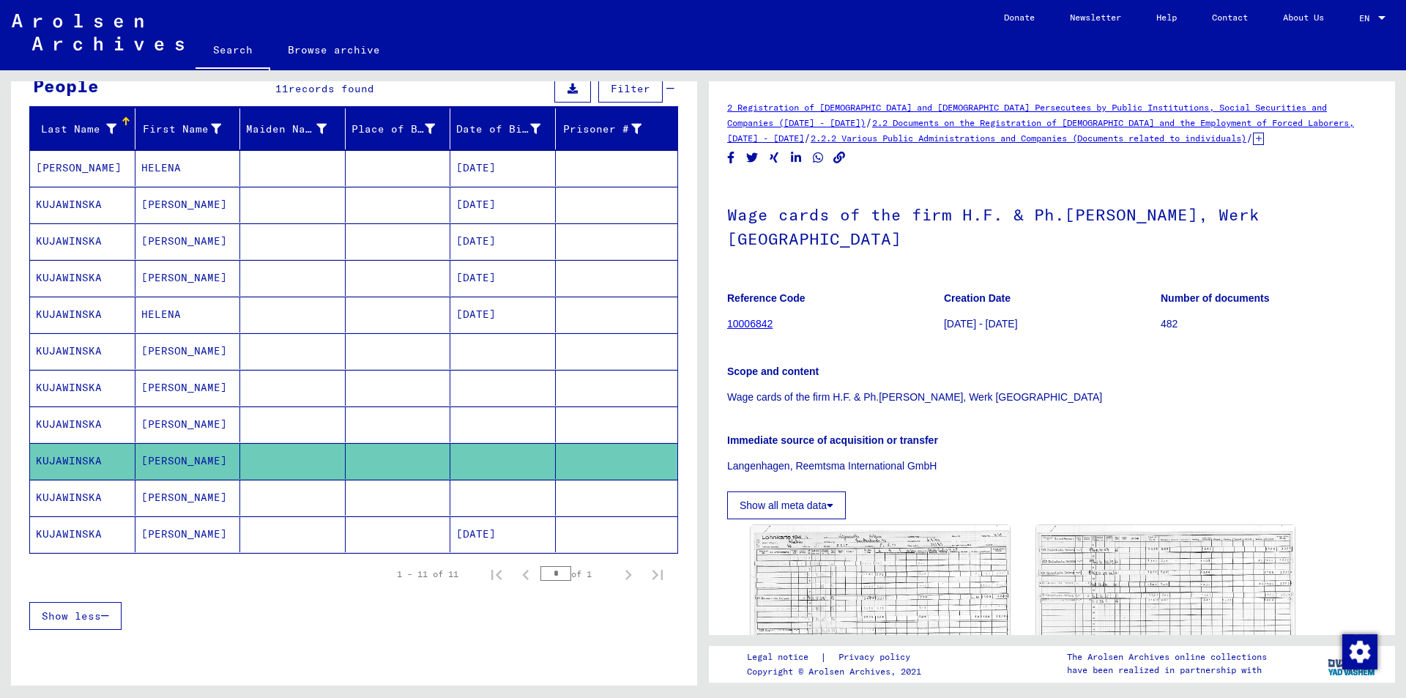
click at [387, 499] on mat-cell at bounding box center [398, 498] width 105 height 36
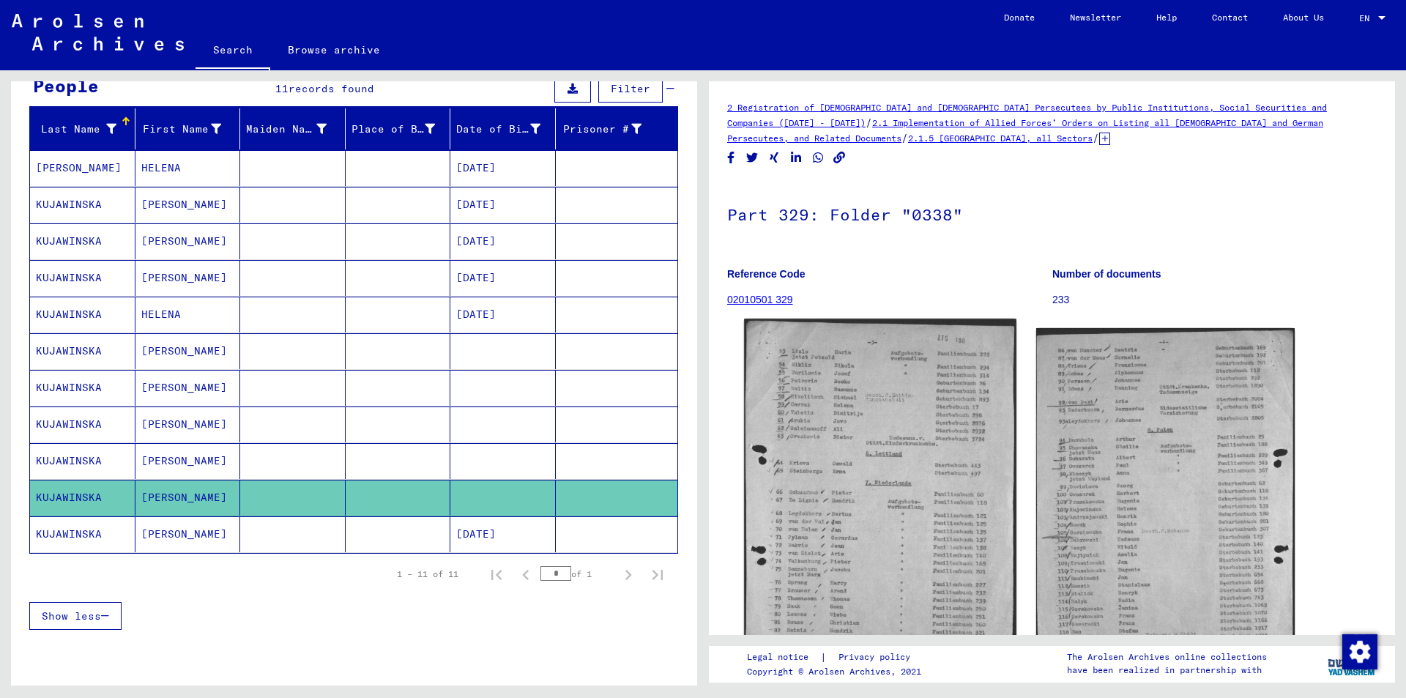
click at [882, 429] on img at bounding box center [880, 509] width 272 height 380
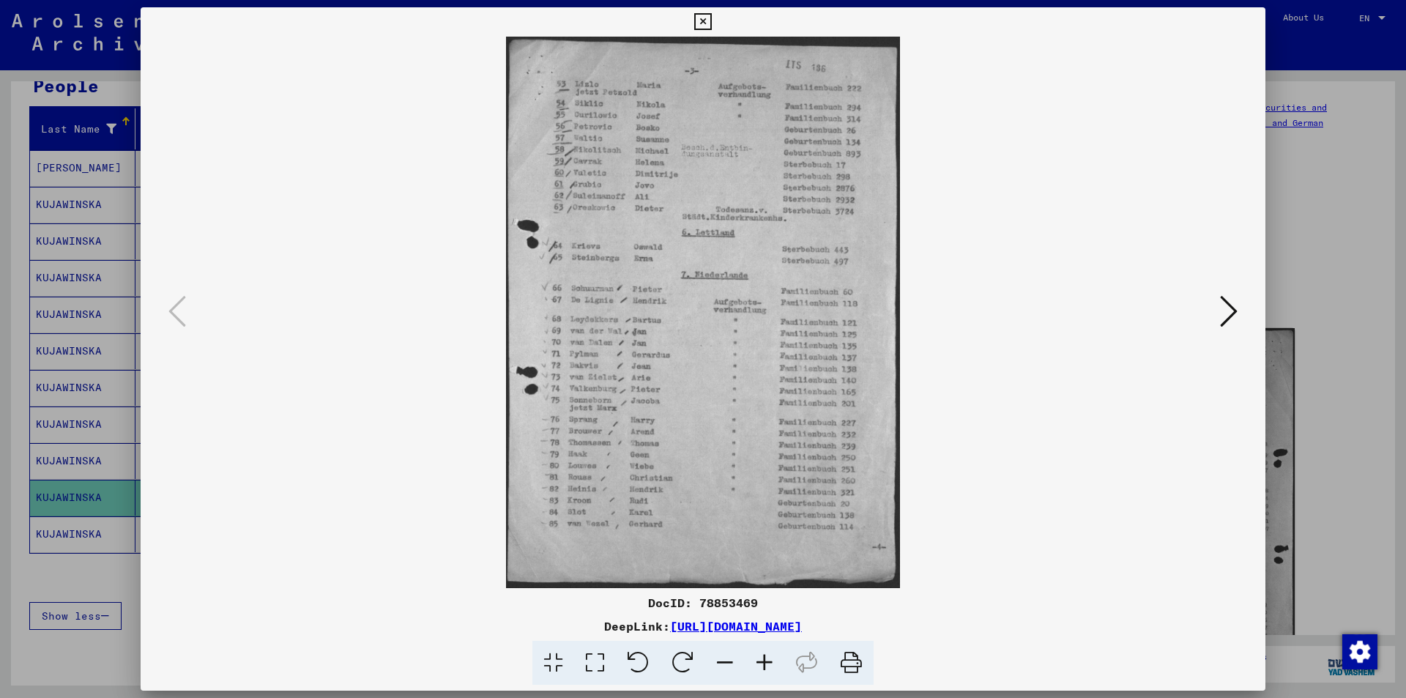
click at [696, 22] on icon at bounding box center [702, 22] width 17 height 18
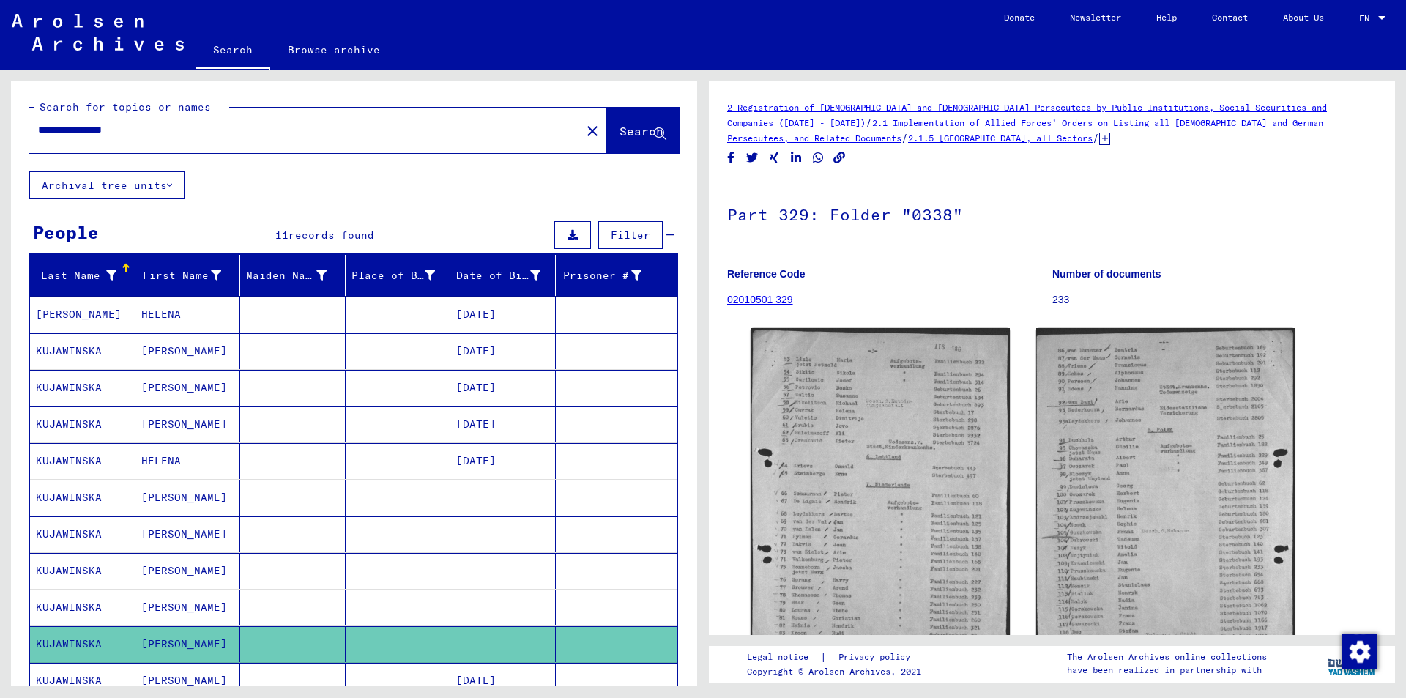
click at [584, 127] on mat-icon "close" at bounding box center [593, 131] width 18 height 18
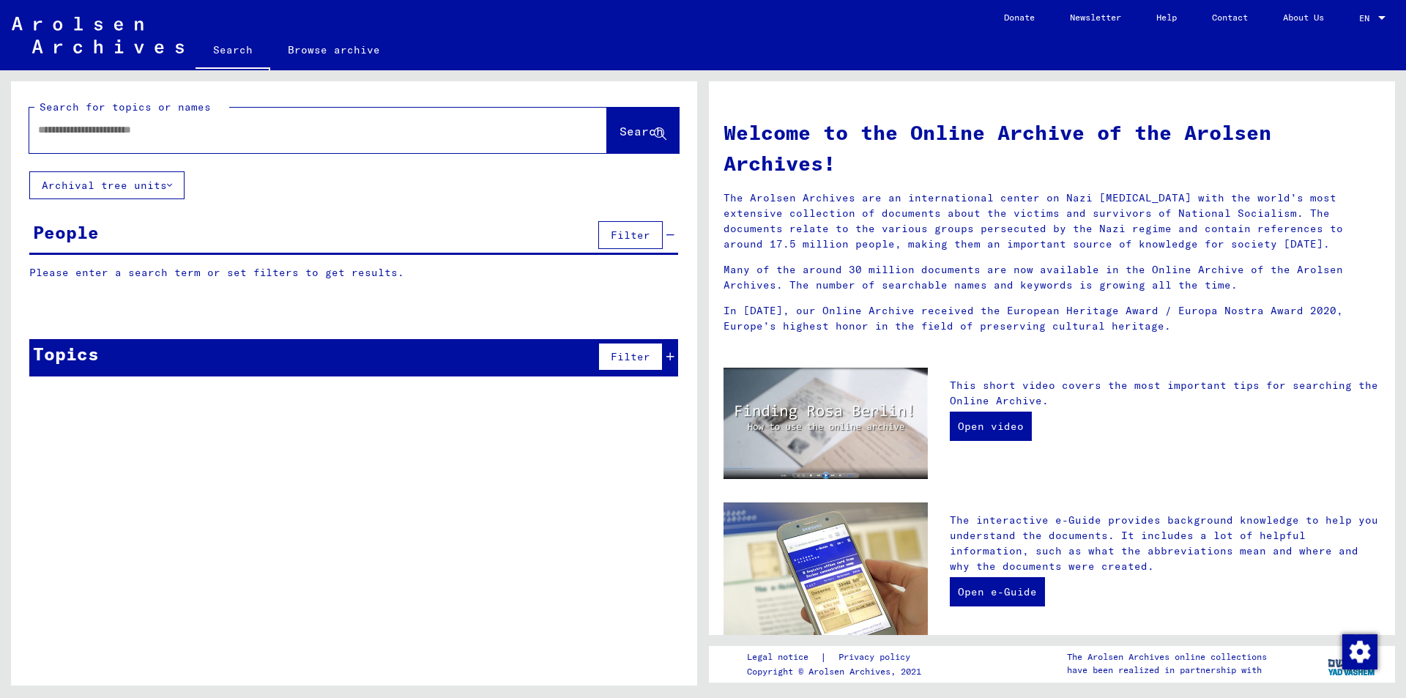
click at [275, 133] on input "text" at bounding box center [300, 129] width 525 height 15
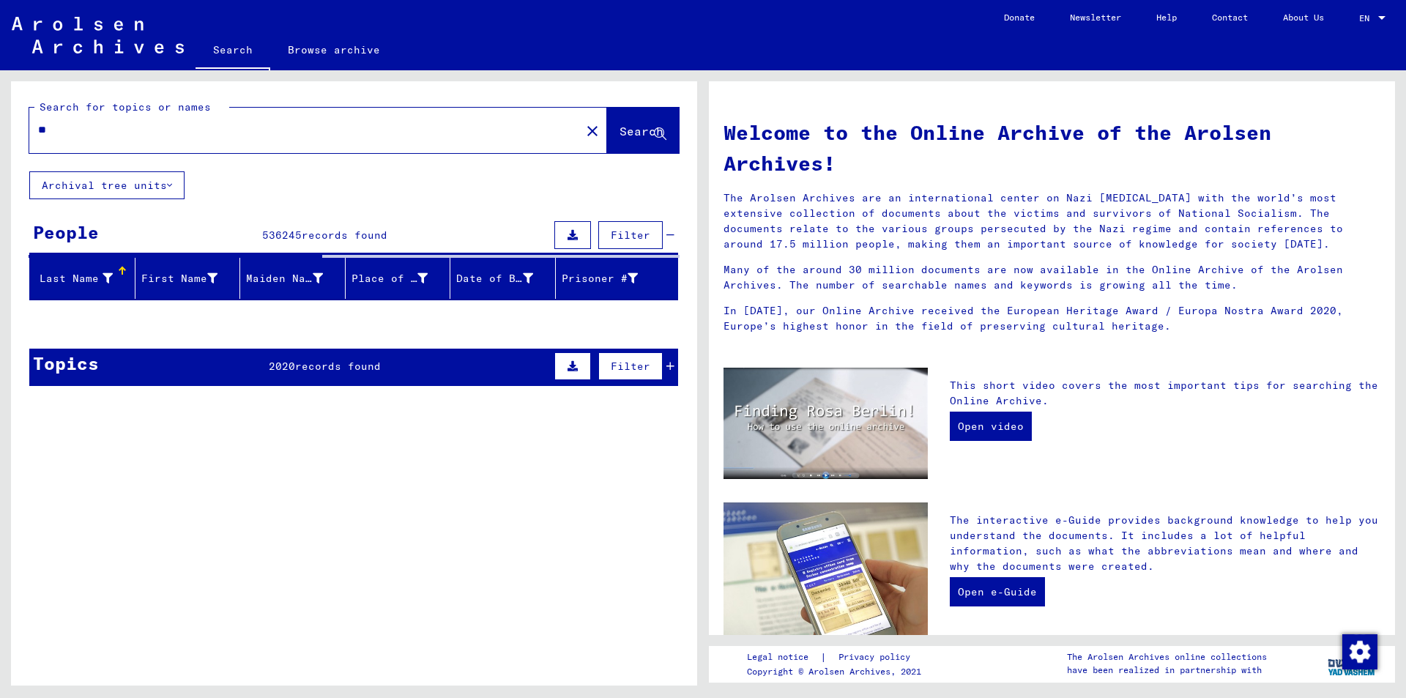
type input "*"
